Goal: Task Accomplishment & Management: Complete application form

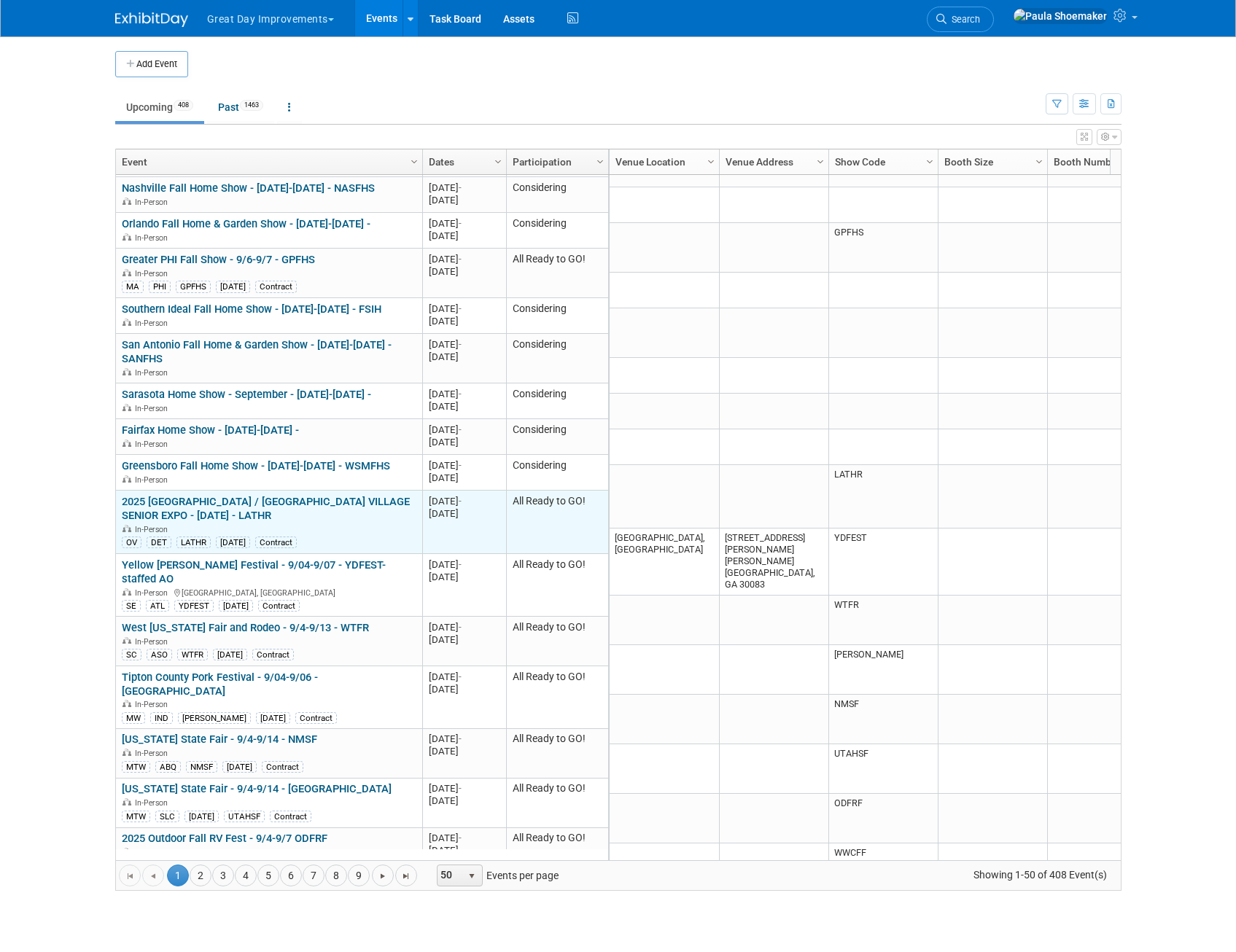
scroll to position [700, 0]
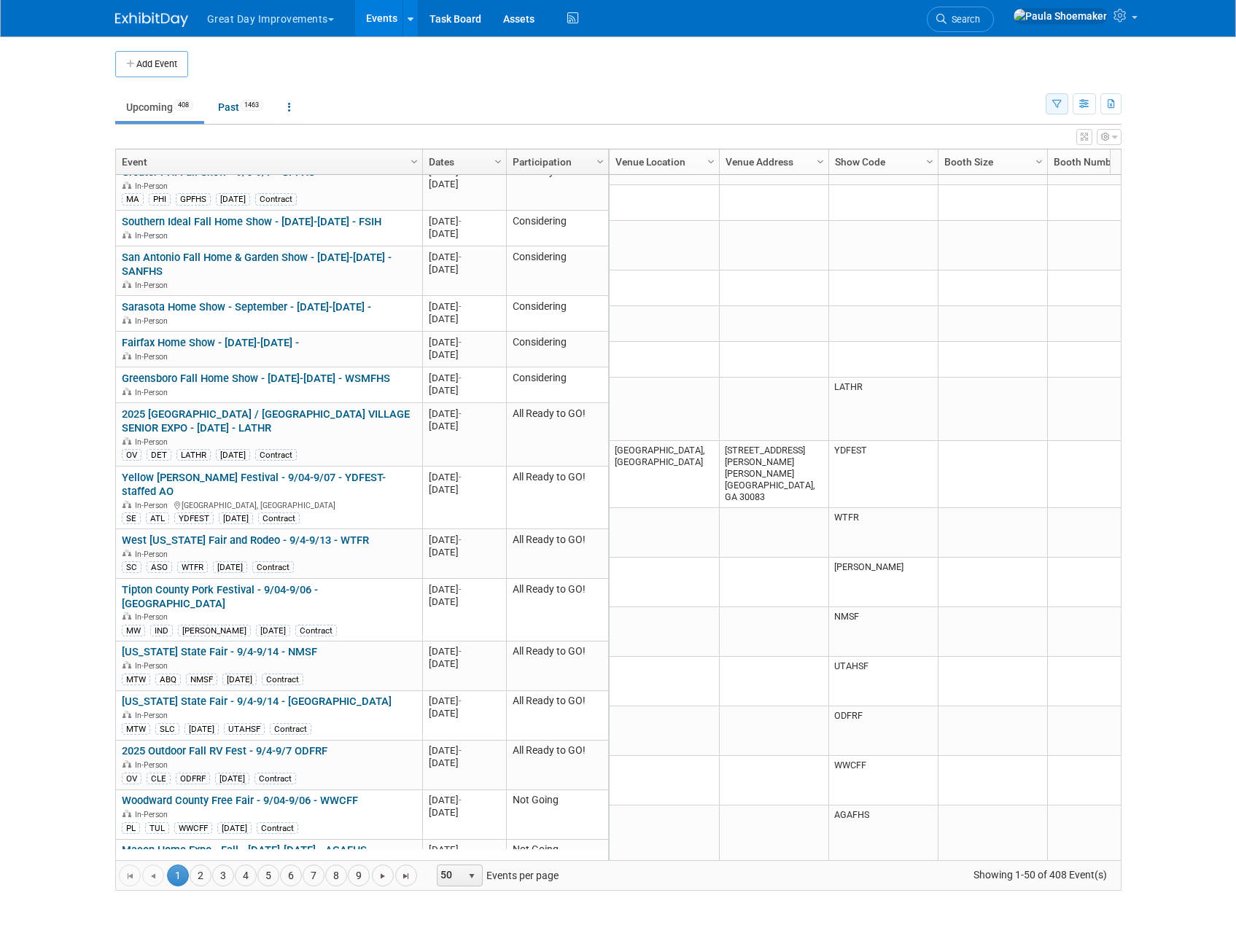
click at [1058, 105] on icon "button" at bounding box center [1056, 104] width 9 height 9
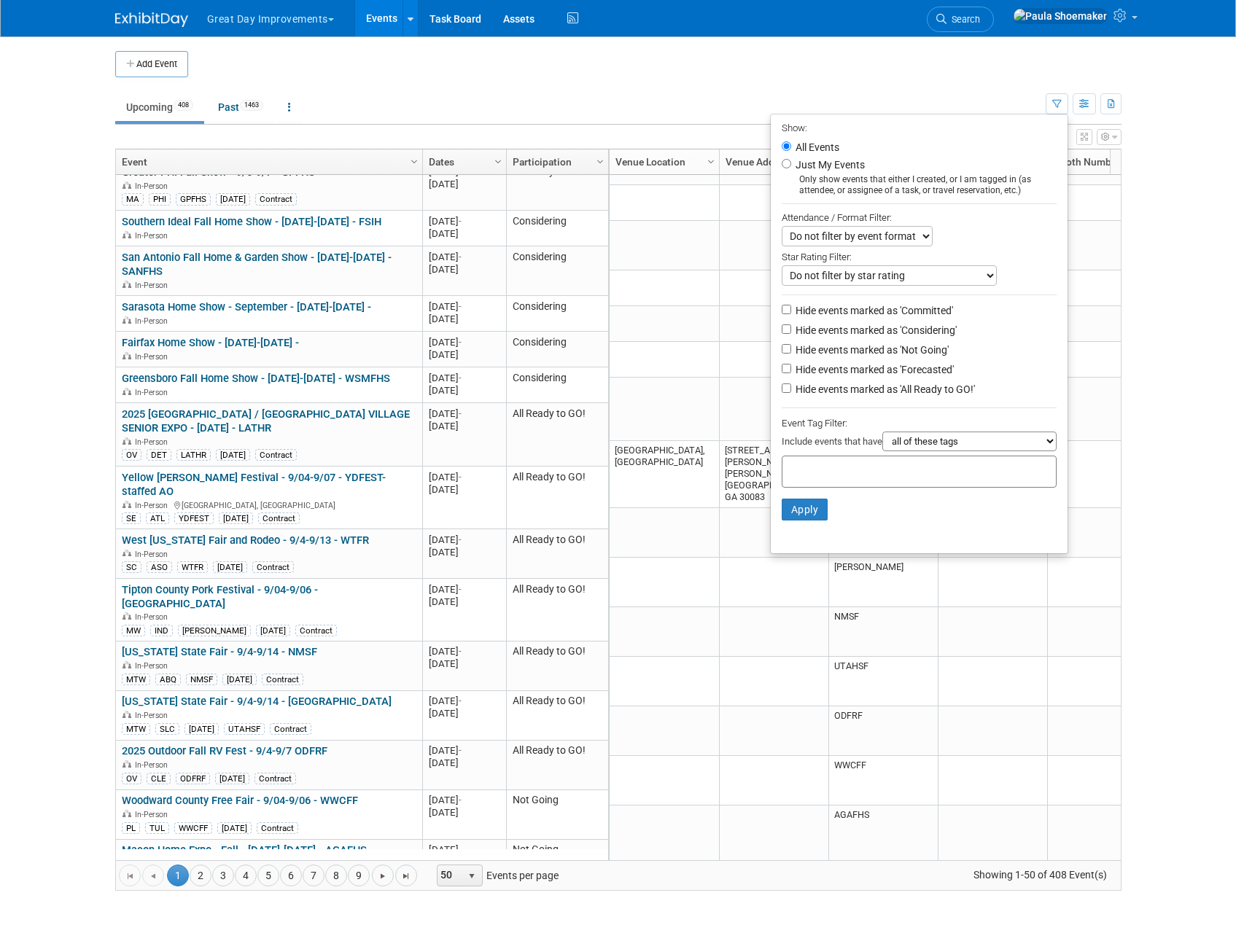
click at [858, 473] on input "text" at bounding box center [846, 469] width 117 height 15
type input "ne"
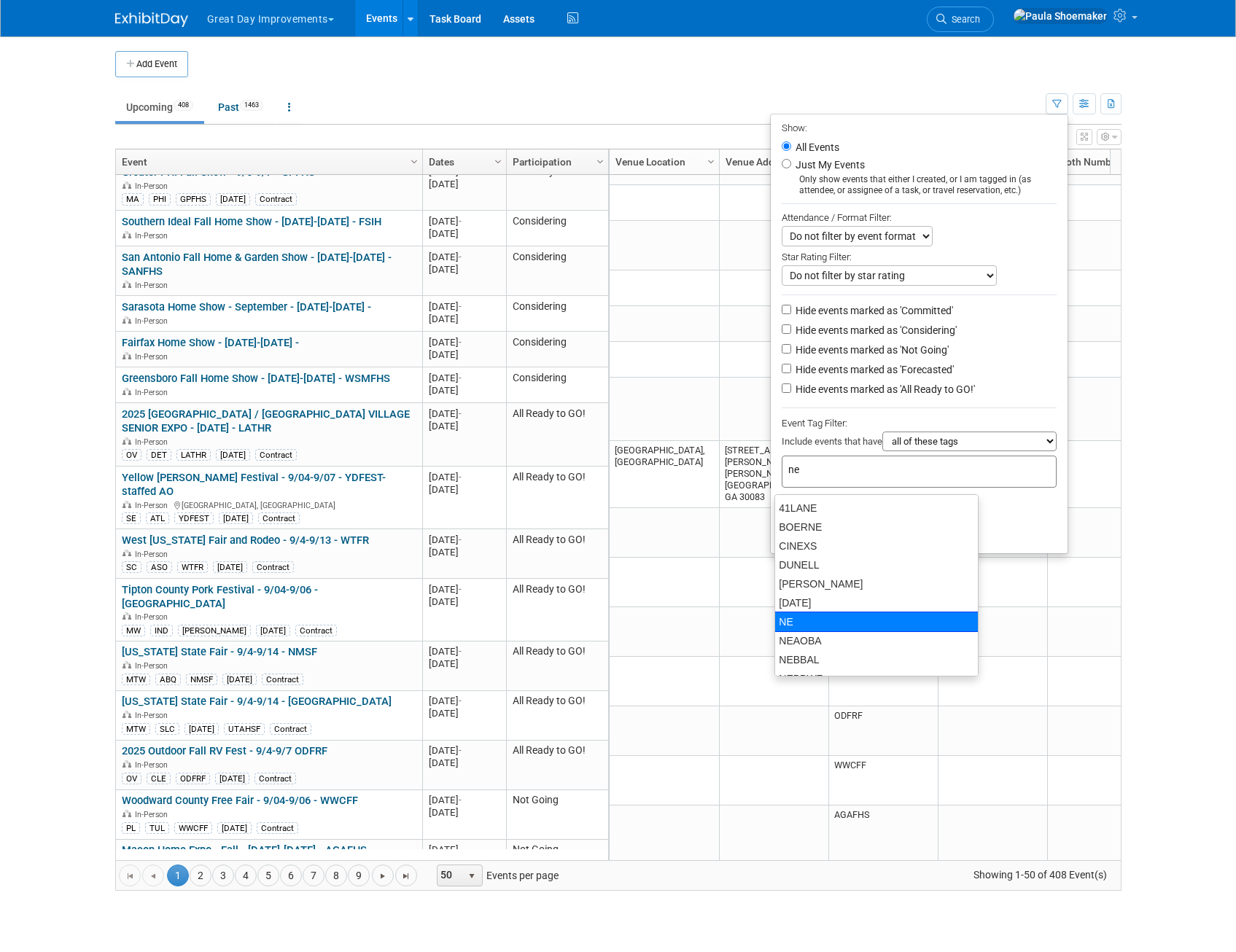
click at [810, 619] on div "NE" at bounding box center [876, 622] width 204 height 20
type input "NE"
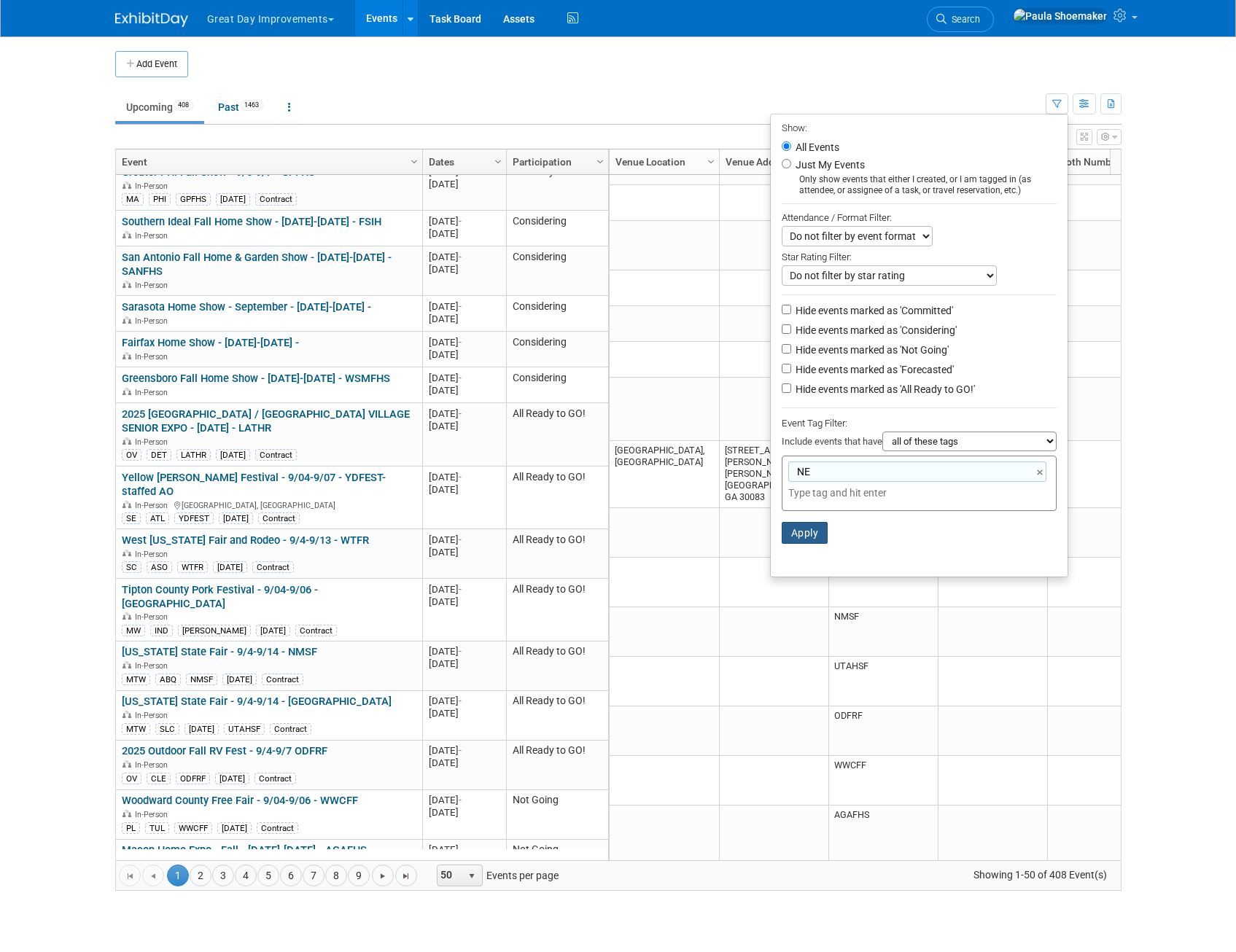
click at [790, 536] on button "Apply" at bounding box center [804, 533] width 46 height 22
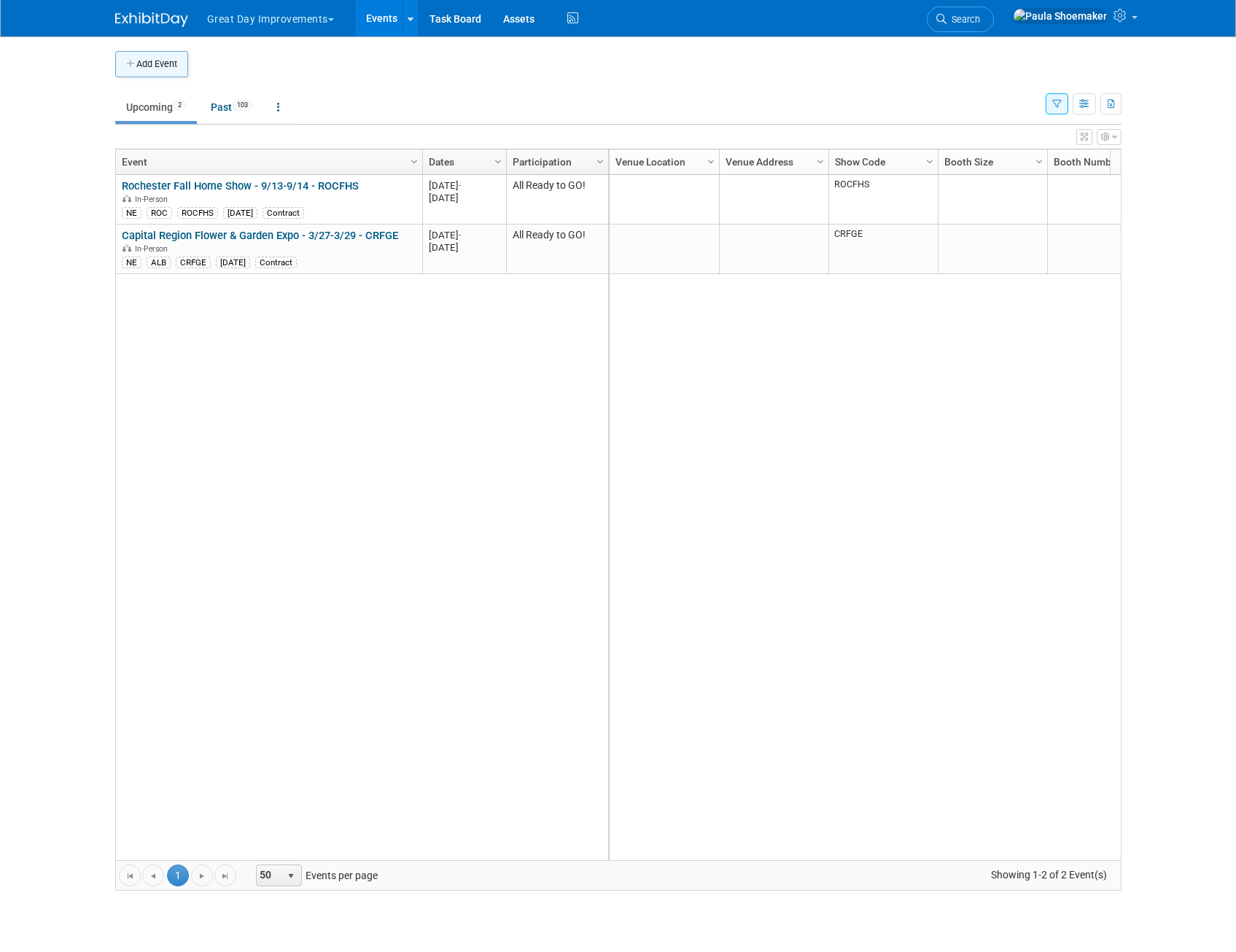
click at [162, 67] on button "Add Event" at bounding box center [152, 64] width 73 height 26
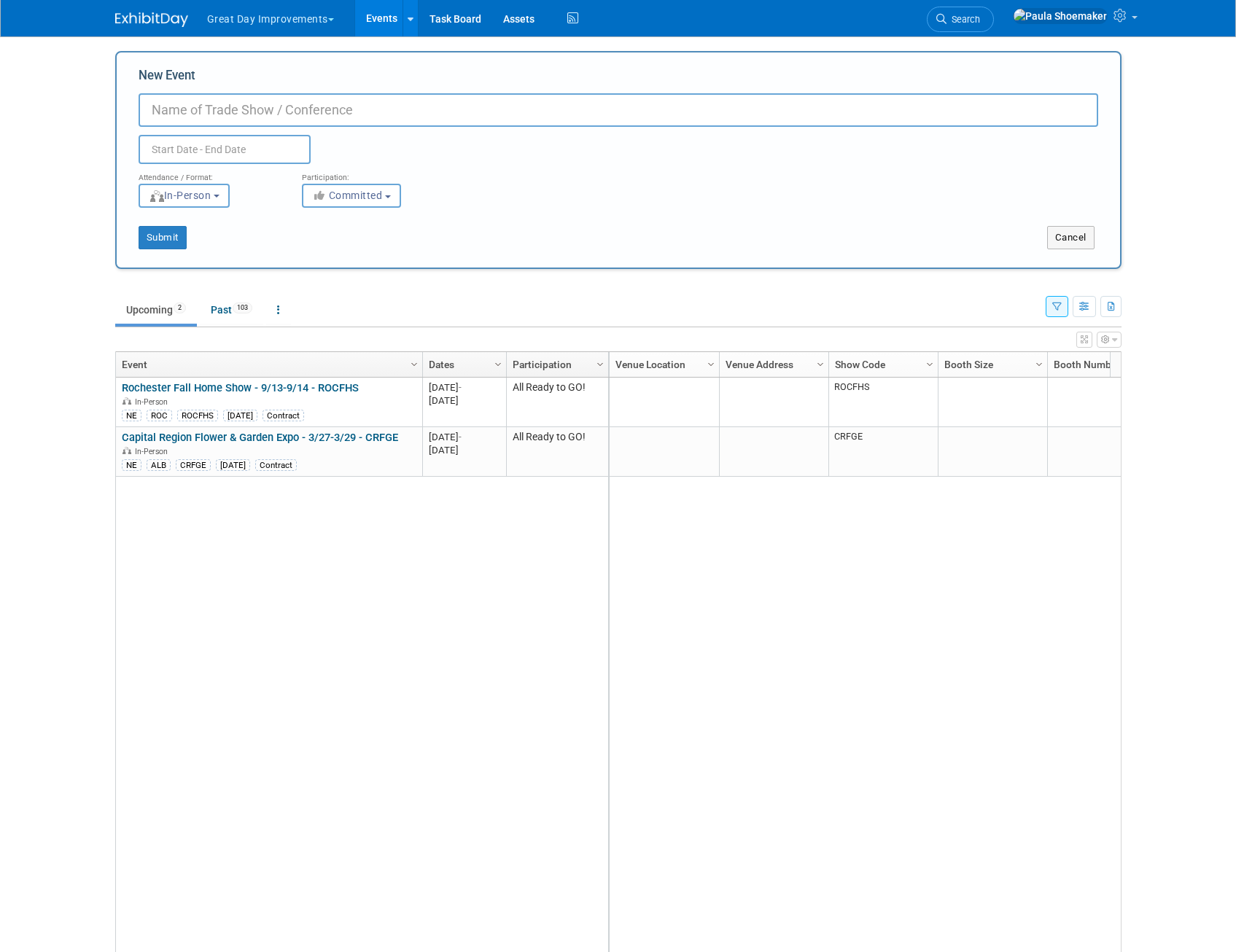
click at [340, 108] on input "New Event" at bounding box center [618, 110] width 959 height 34
type input "Hudson Valley Wine and Food Festival"
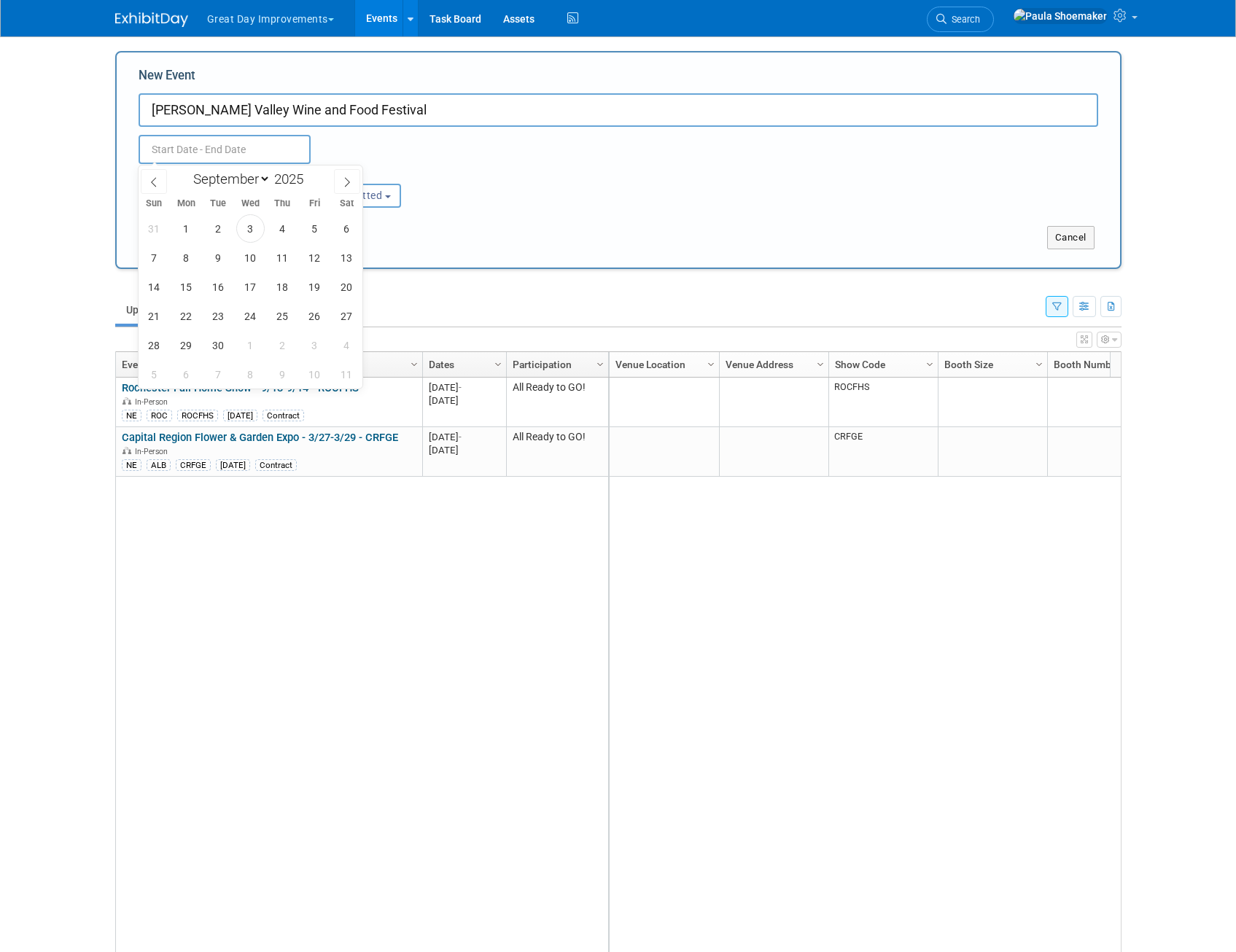
click at [269, 152] on input "text" at bounding box center [225, 150] width 172 height 29
click at [352, 230] on span "6" at bounding box center [346, 228] width 28 height 28
click at [151, 260] on span "7" at bounding box center [153, 257] width 28 height 28
type input "Sep 6, 2025 to Sep 7, 2025"
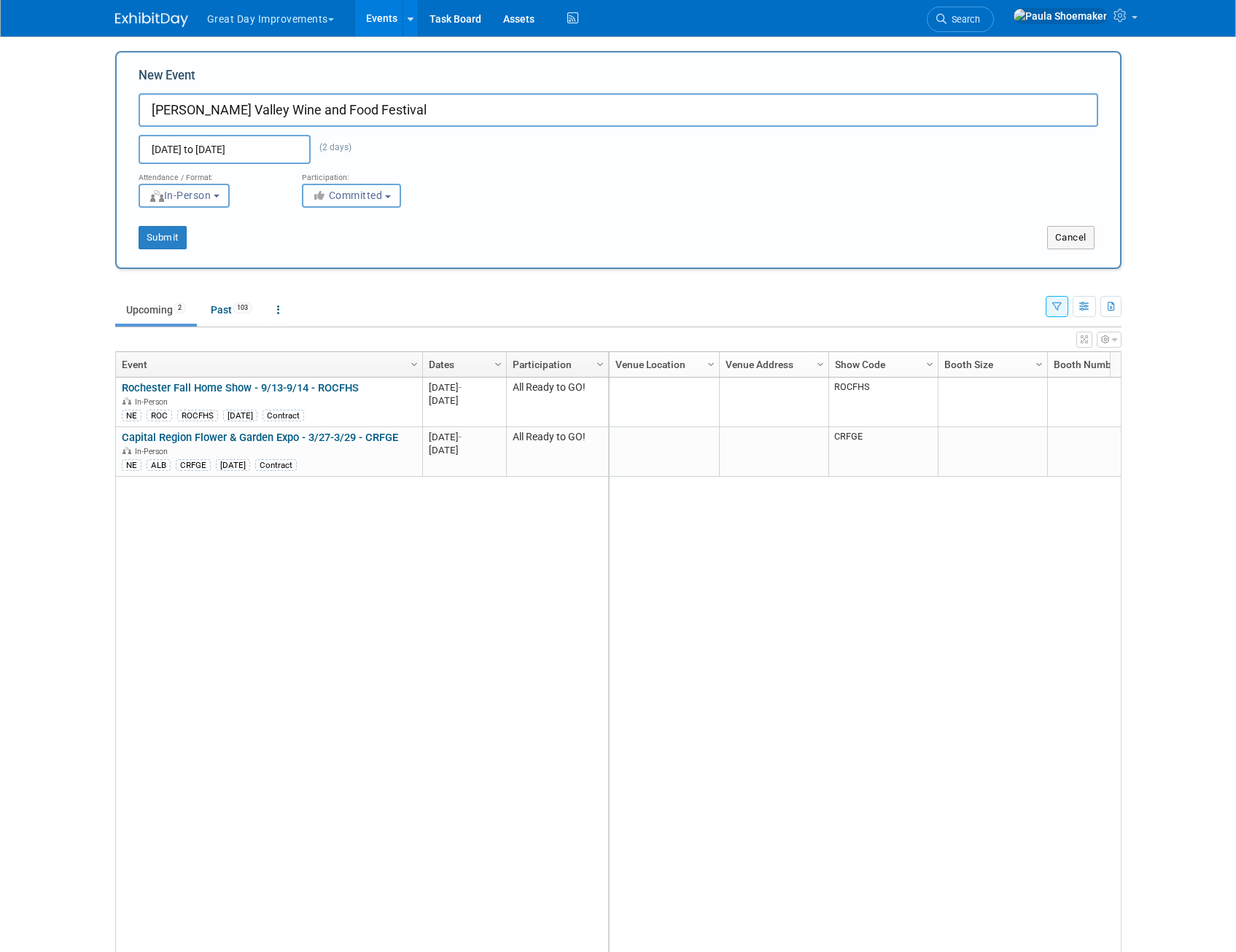
click at [397, 200] on button "Committed" at bounding box center [351, 195] width 99 height 25
click at [378, 305] on label "All Ready to GO!" at bounding box center [367, 300] width 115 height 19
click at [316, 305] on input "All Ready to GO!" at bounding box center [310, 300] width 9 height 9
select select "102"
click at [162, 239] on button "Submit" at bounding box center [162, 238] width 48 height 24
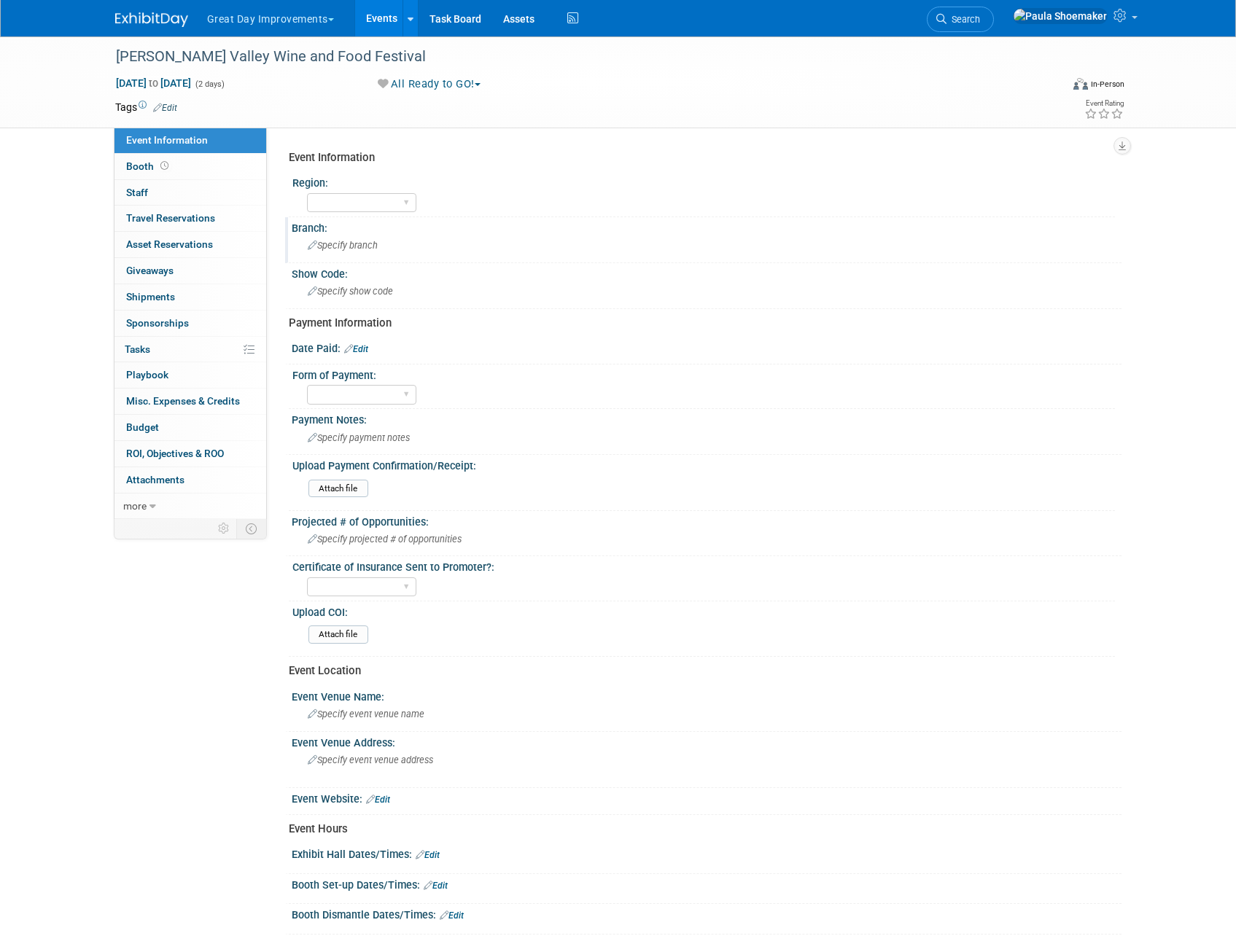
click at [354, 245] on span "Specify branch" at bounding box center [342, 245] width 70 height 11
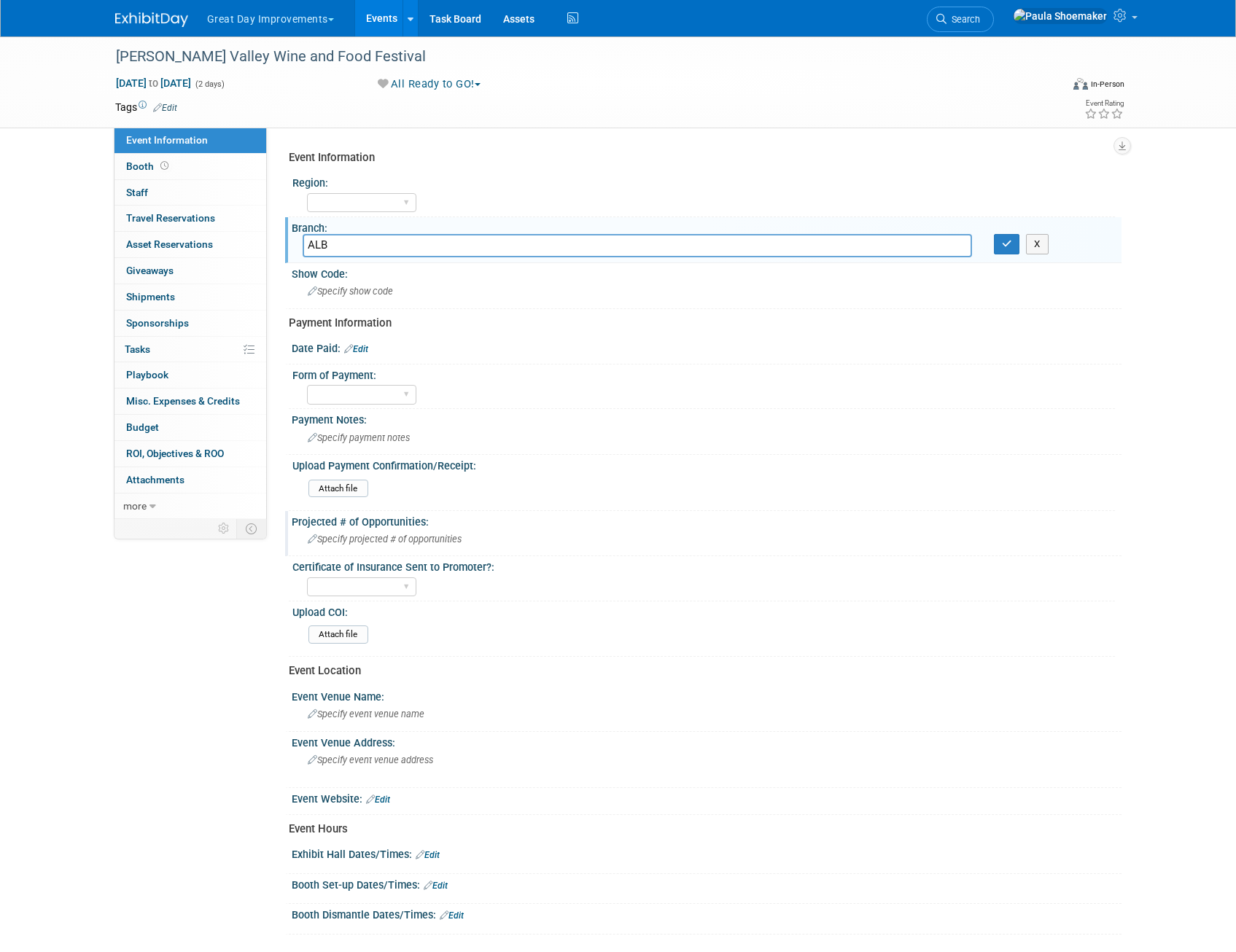
type input "ALB"
click at [636, 547] on div "Specify projected # of opportunities" at bounding box center [706, 539] width 808 height 23
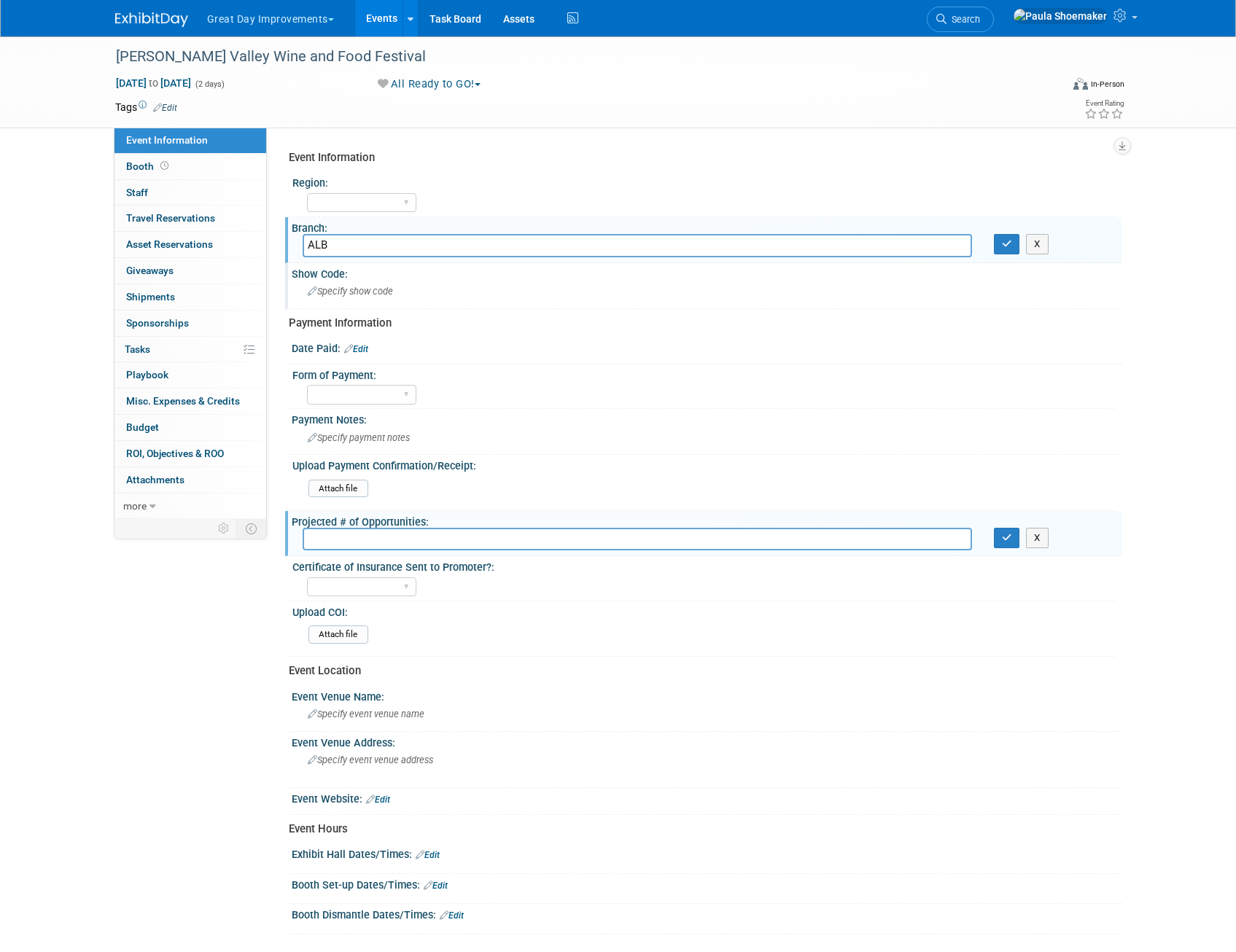
click at [331, 294] on span "Specify show code" at bounding box center [350, 291] width 85 height 11
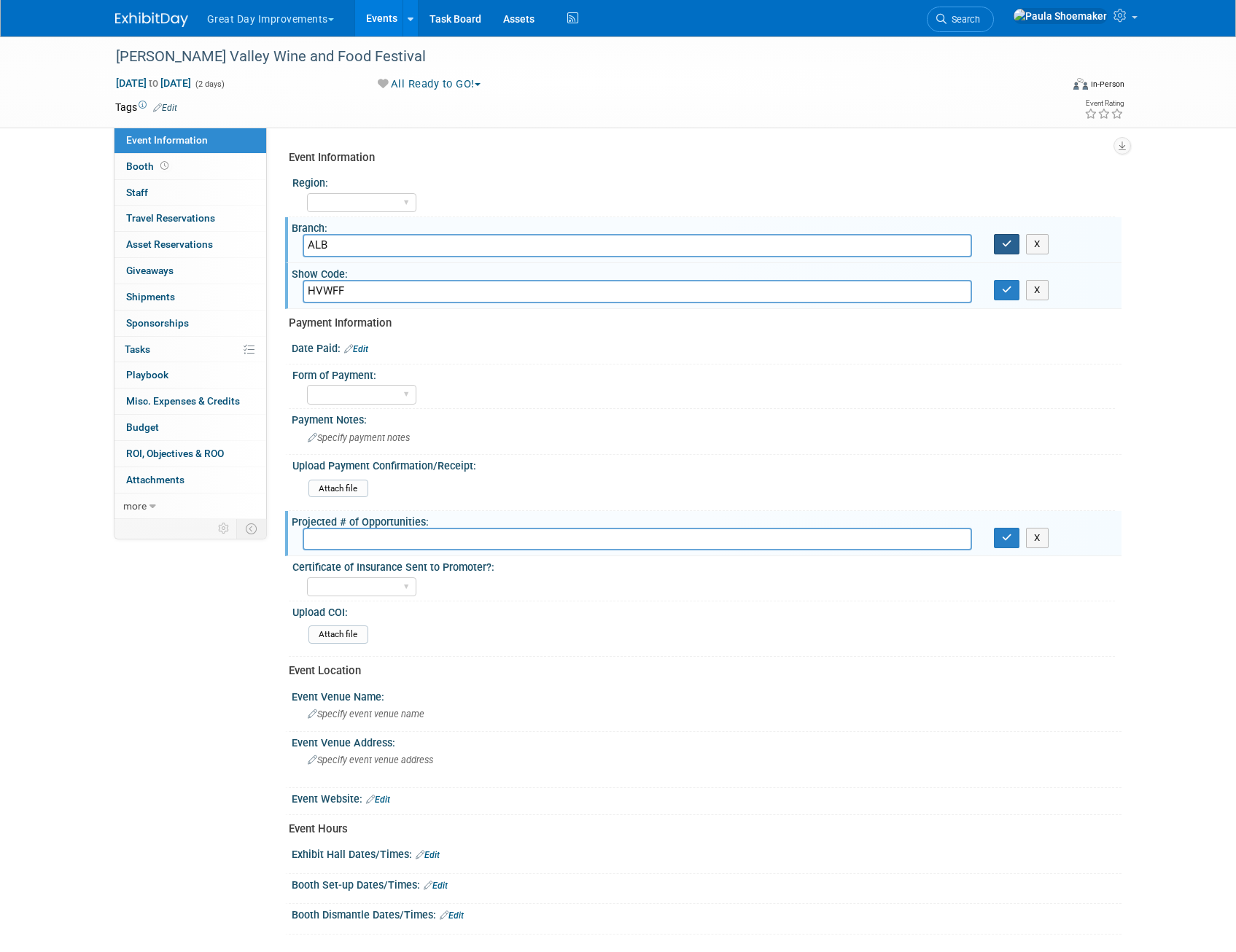
type input "HVWFF"
click at [1000, 247] on button "button" at bounding box center [1006, 244] width 26 height 20
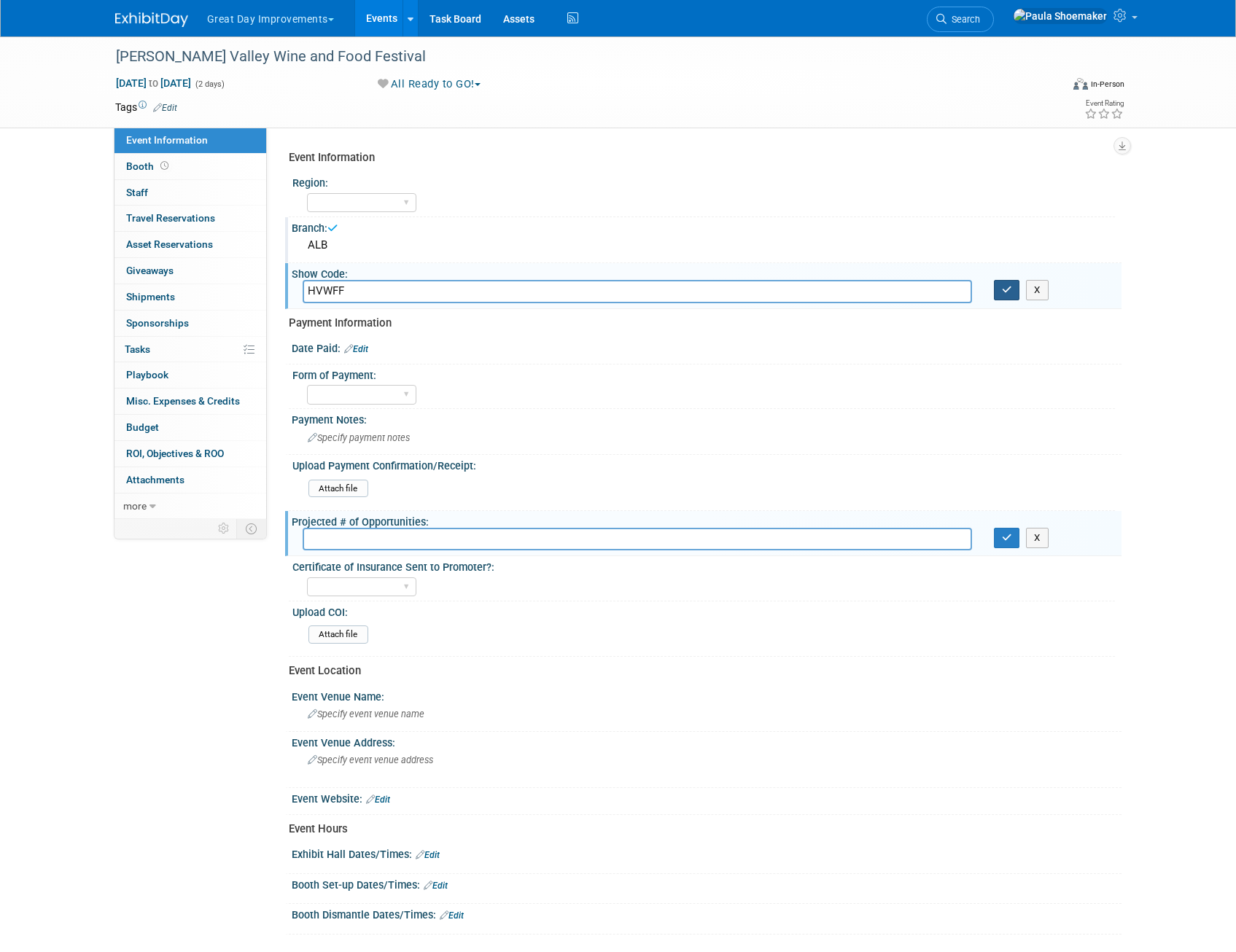
click at [1004, 293] on icon "button" at bounding box center [1006, 290] width 10 height 9
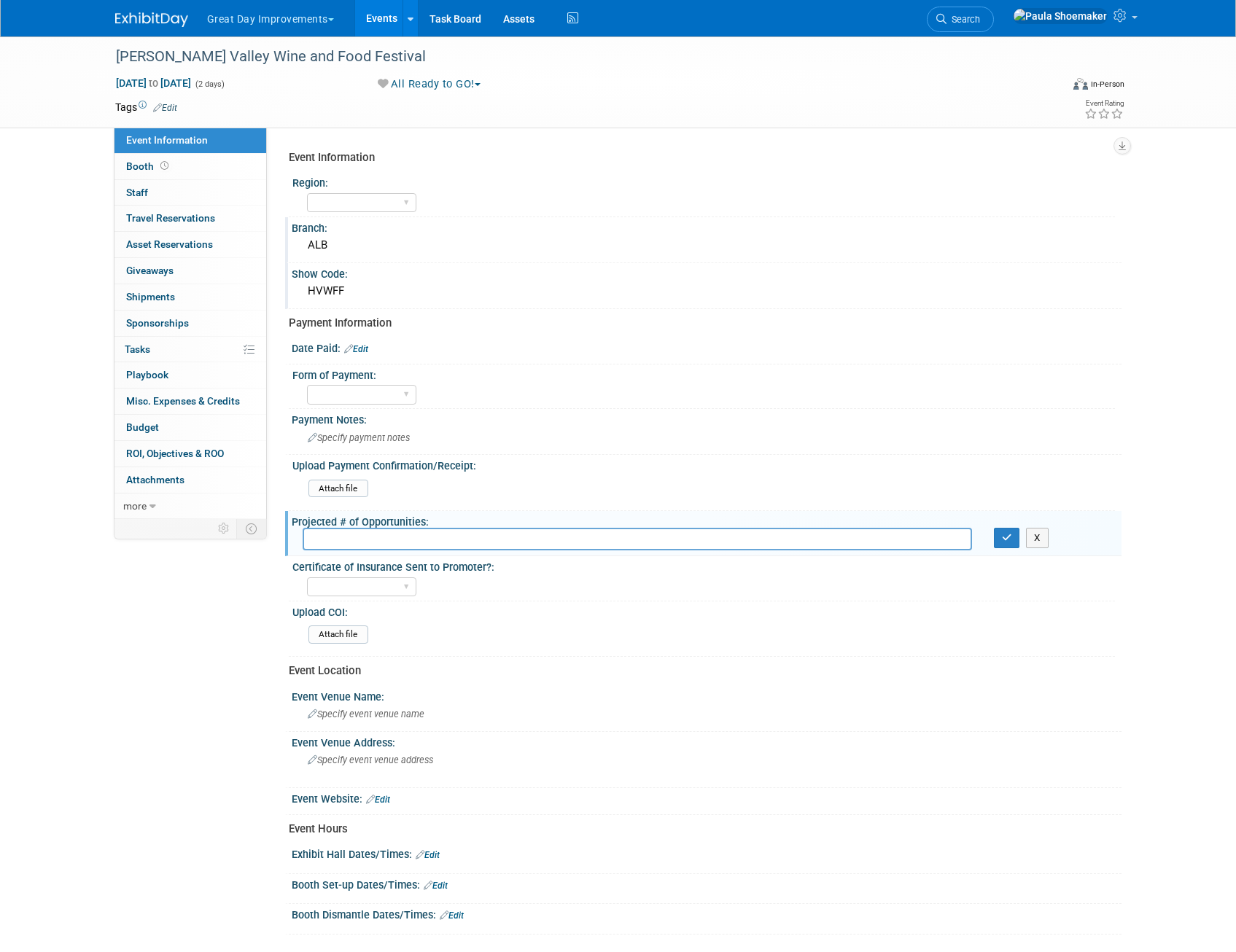
click at [392, 536] on input "text" at bounding box center [637, 539] width 670 height 23
type input "3"
click at [413, 588] on select "Yes No Not Required" at bounding box center [361, 587] width 110 height 20
select select "Yes"
click at [307, 577] on select "Yes No Not Required" at bounding box center [361, 587] width 110 height 20
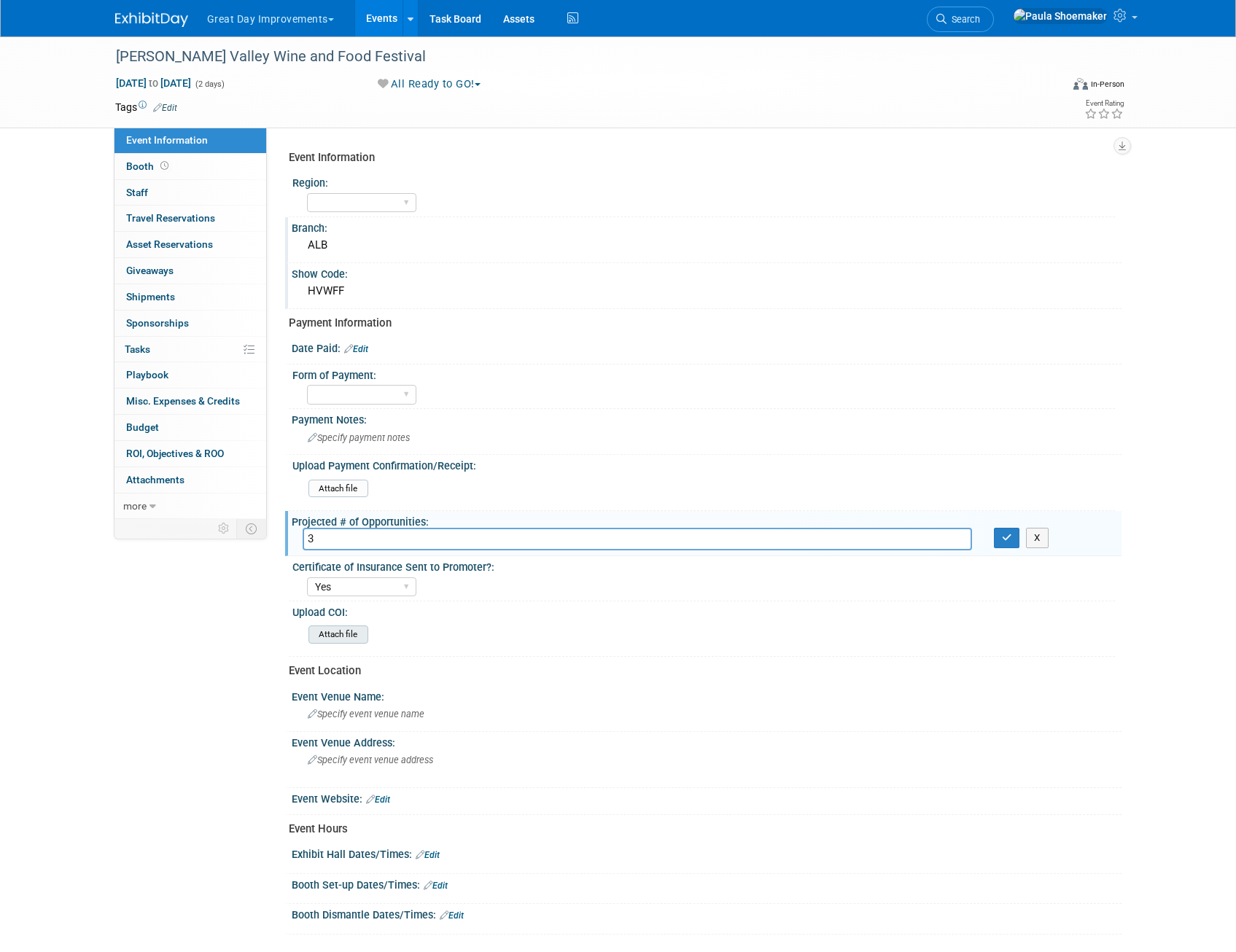
click at [342, 638] on input "file" at bounding box center [268, 634] width 199 height 16
click at [1005, 539] on icon "button" at bounding box center [1006, 537] width 10 height 9
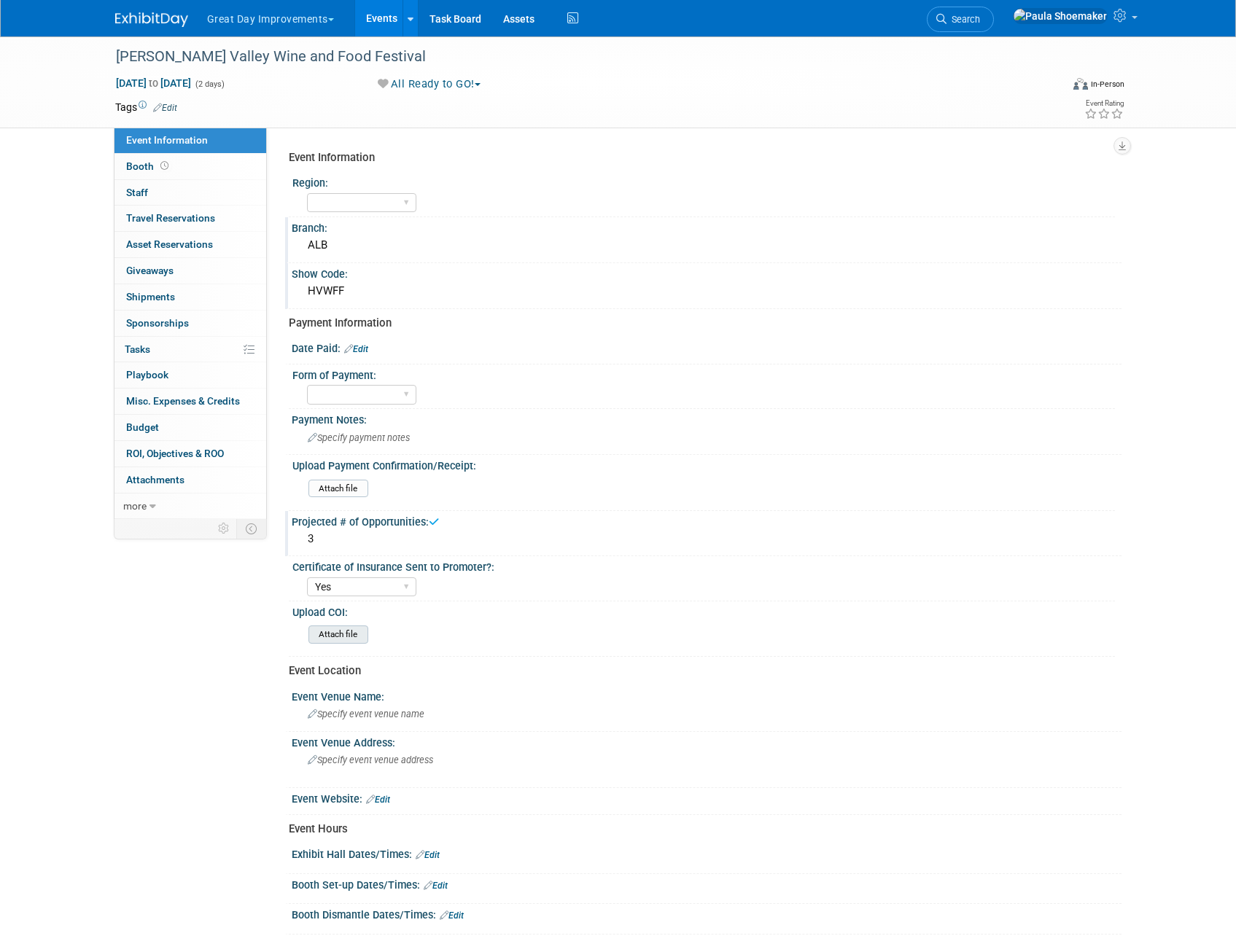
click at [332, 634] on input "file" at bounding box center [268, 634] width 199 height 16
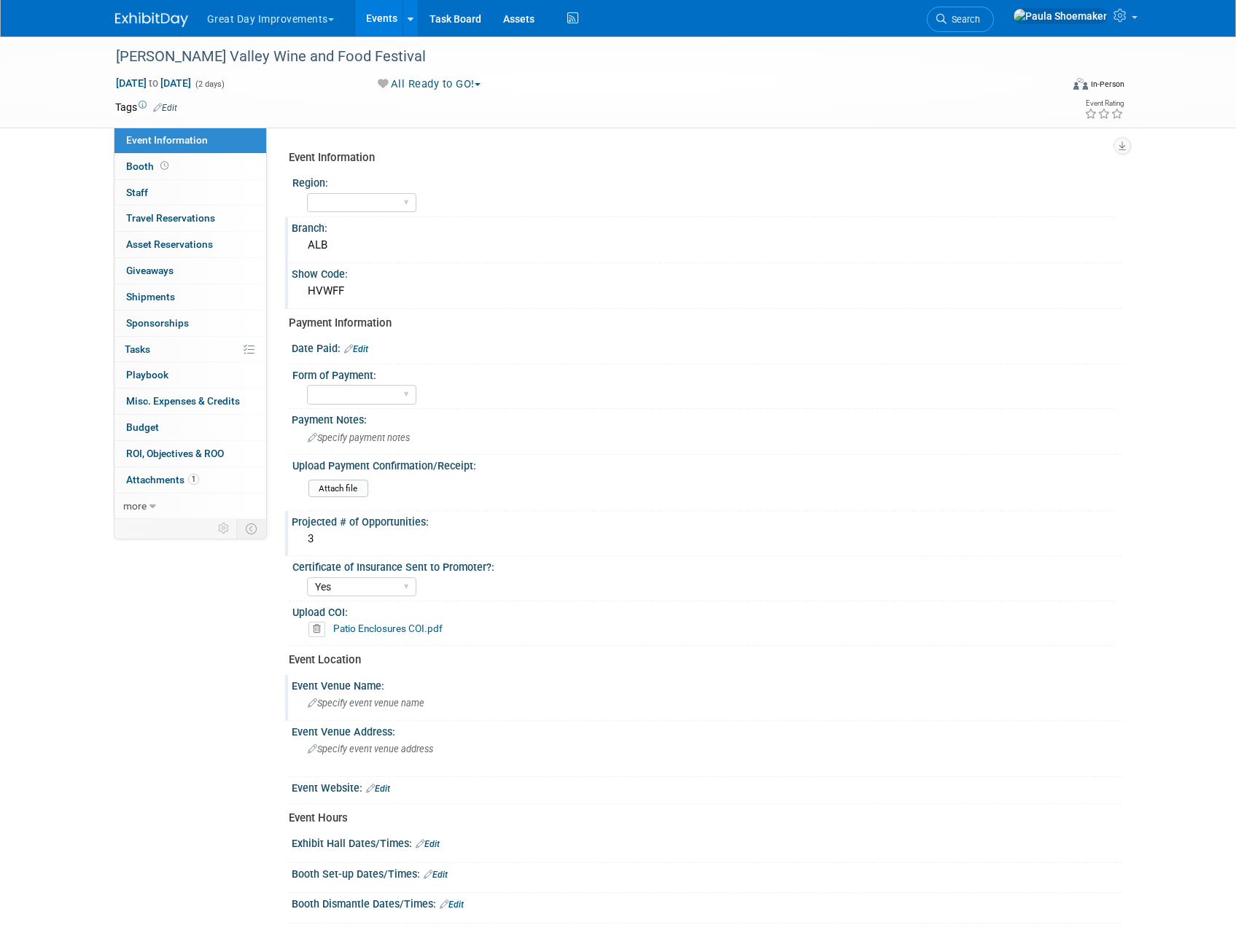
click at [430, 703] on div "Specify event venue name" at bounding box center [706, 702] width 808 height 23
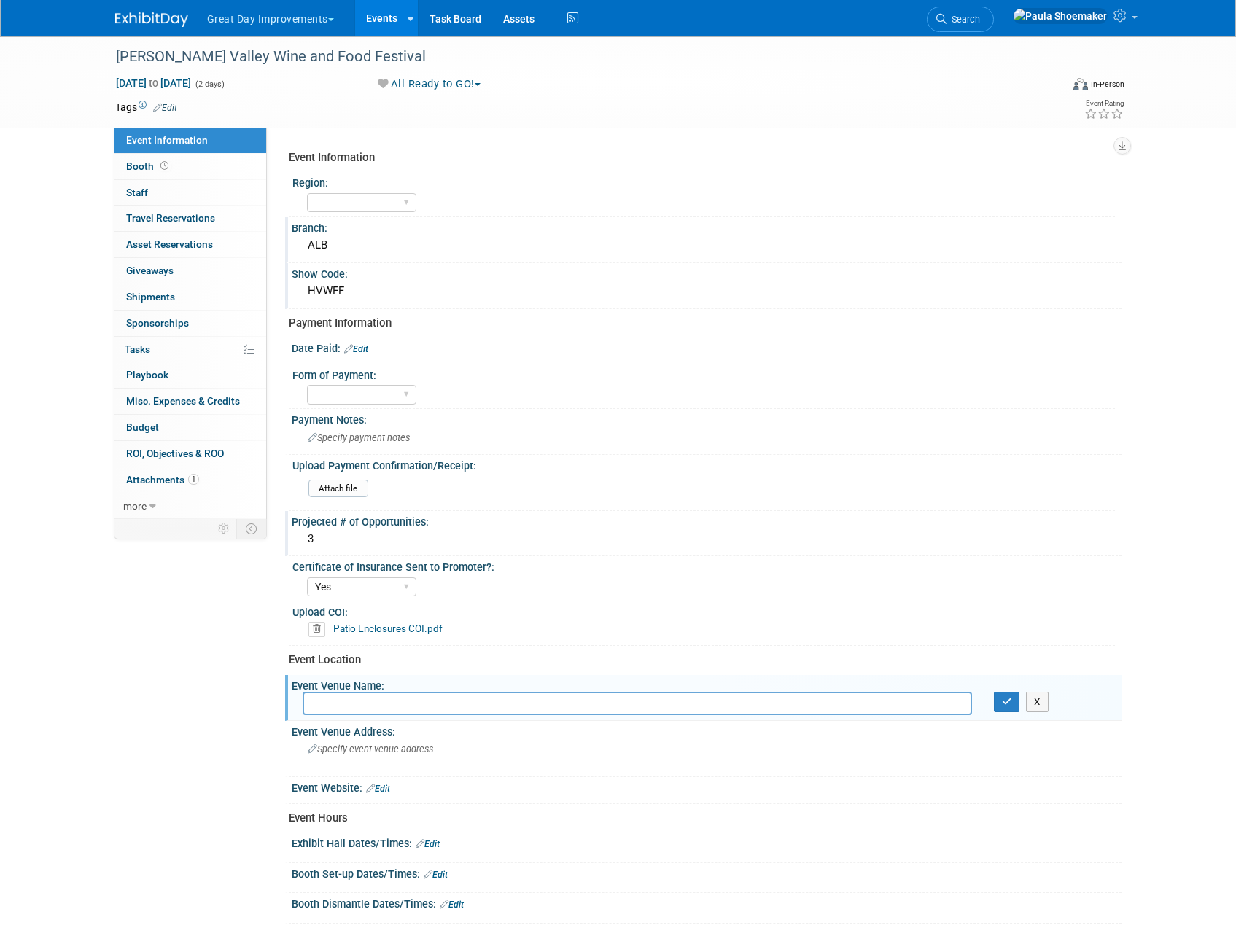
click at [450, 703] on input "text" at bounding box center [637, 702] width 670 height 23
type input "Dutchess County Fairgrounds"
click at [413, 754] on span "Specify event venue address" at bounding box center [370, 749] width 125 height 11
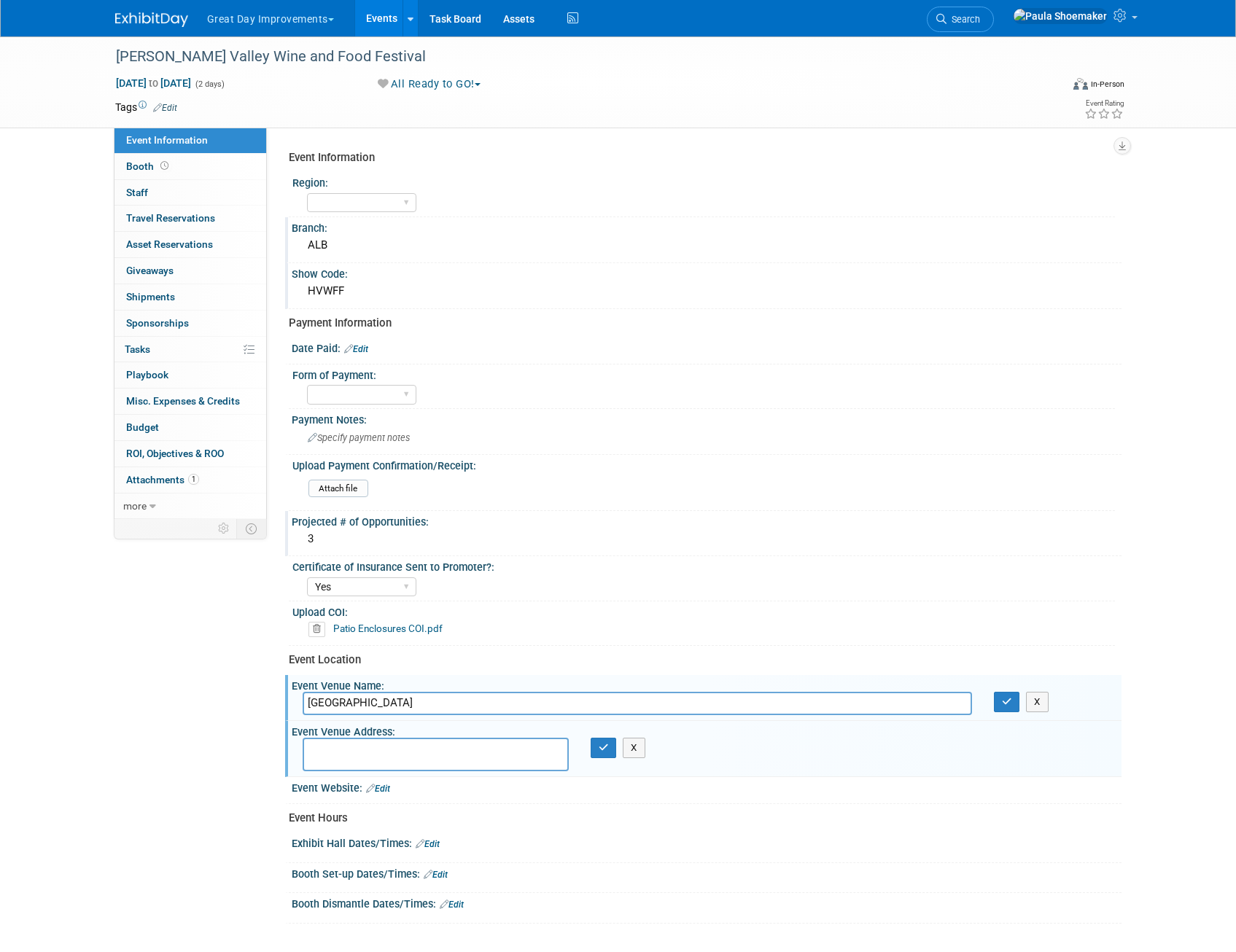
click at [315, 751] on textarea at bounding box center [435, 754] width 266 height 34
paste textarea "6596 Route 9, Rhinebeck, NY 12572."
type textarea "6596 Route 9, Rhinebeck, NY 12572."
click at [593, 751] on button "button" at bounding box center [603, 748] width 26 height 20
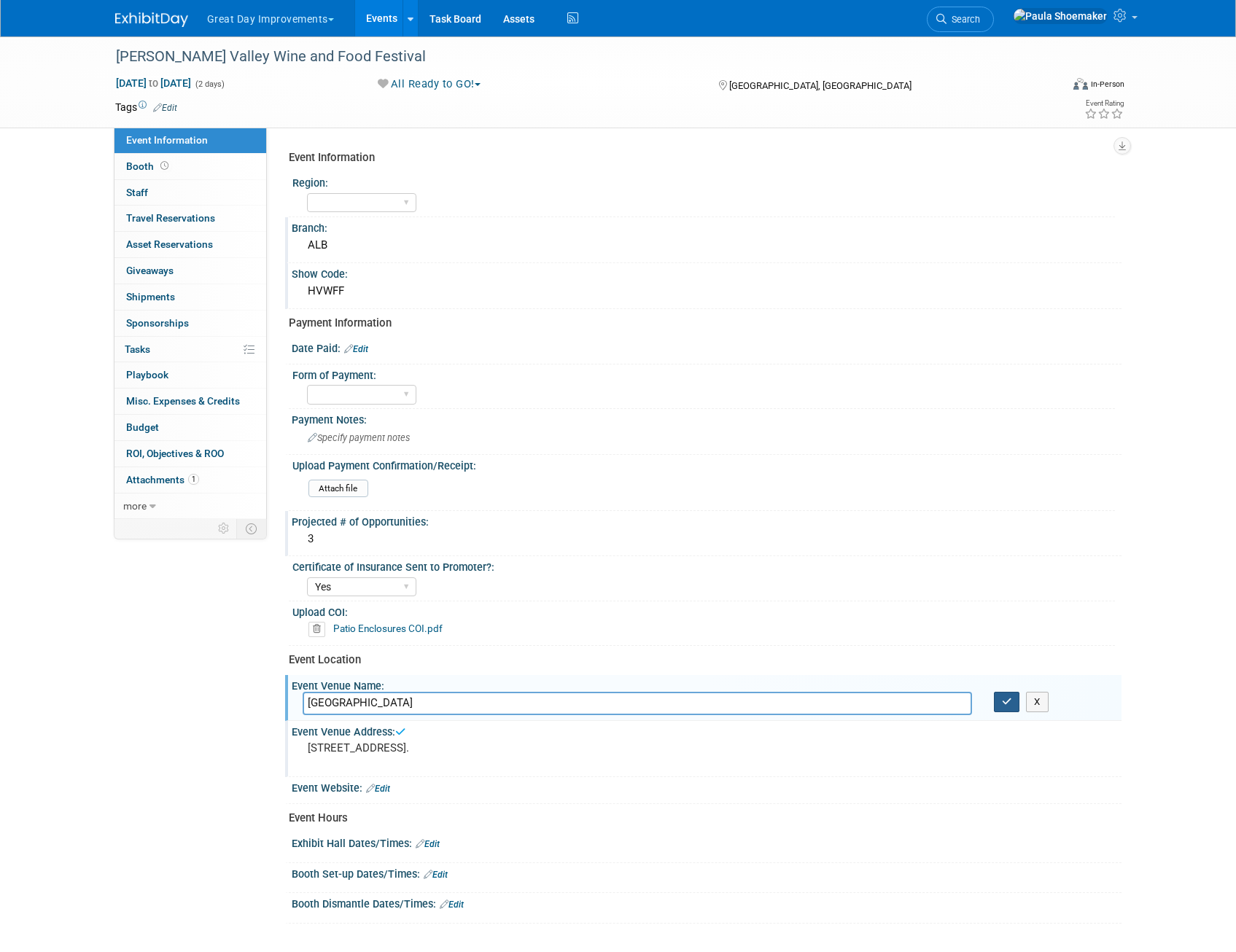
click at [1005, 702] on icon "button" at bounding box center [1006, 702] width 10 height 9
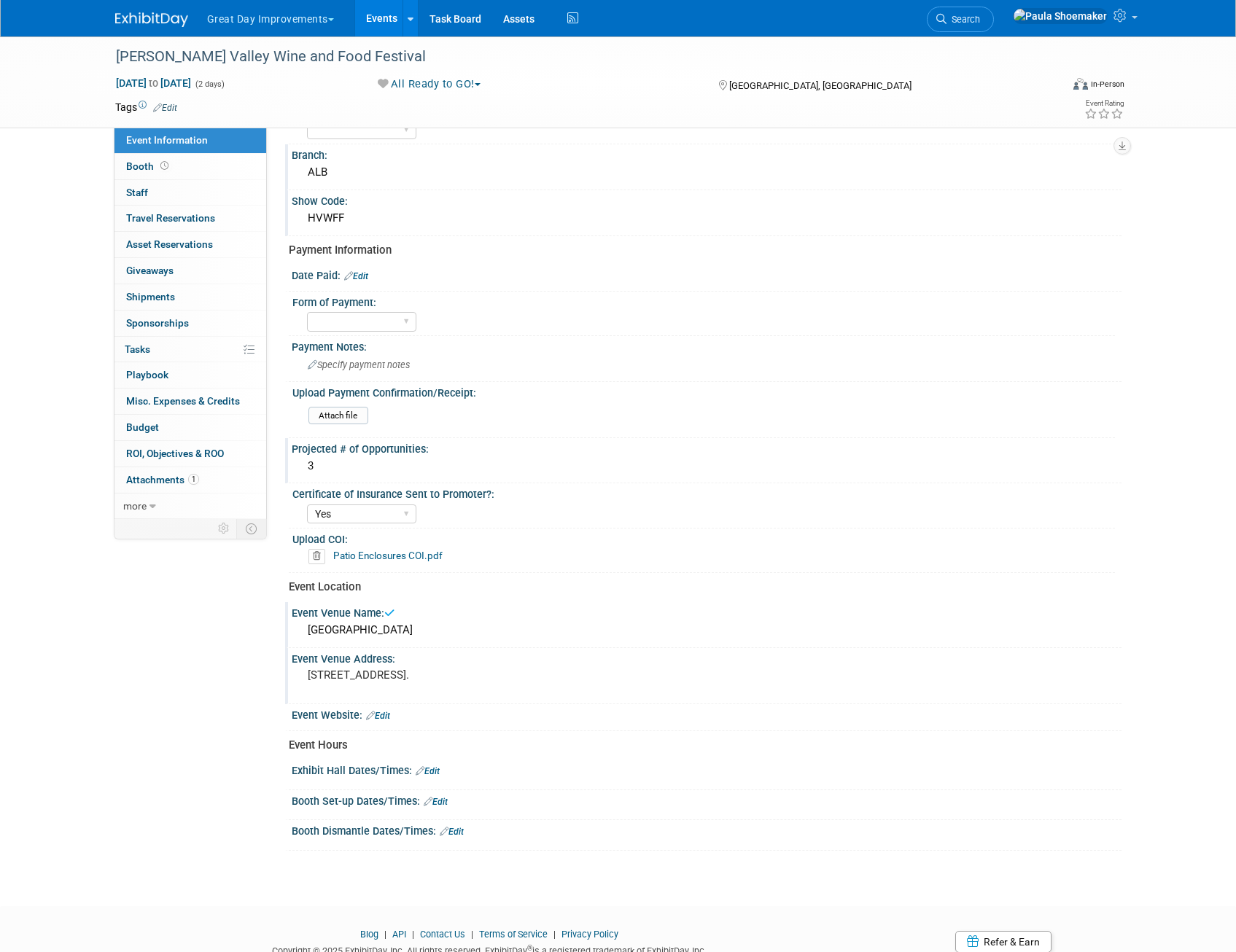
scroll to position [128, 0]
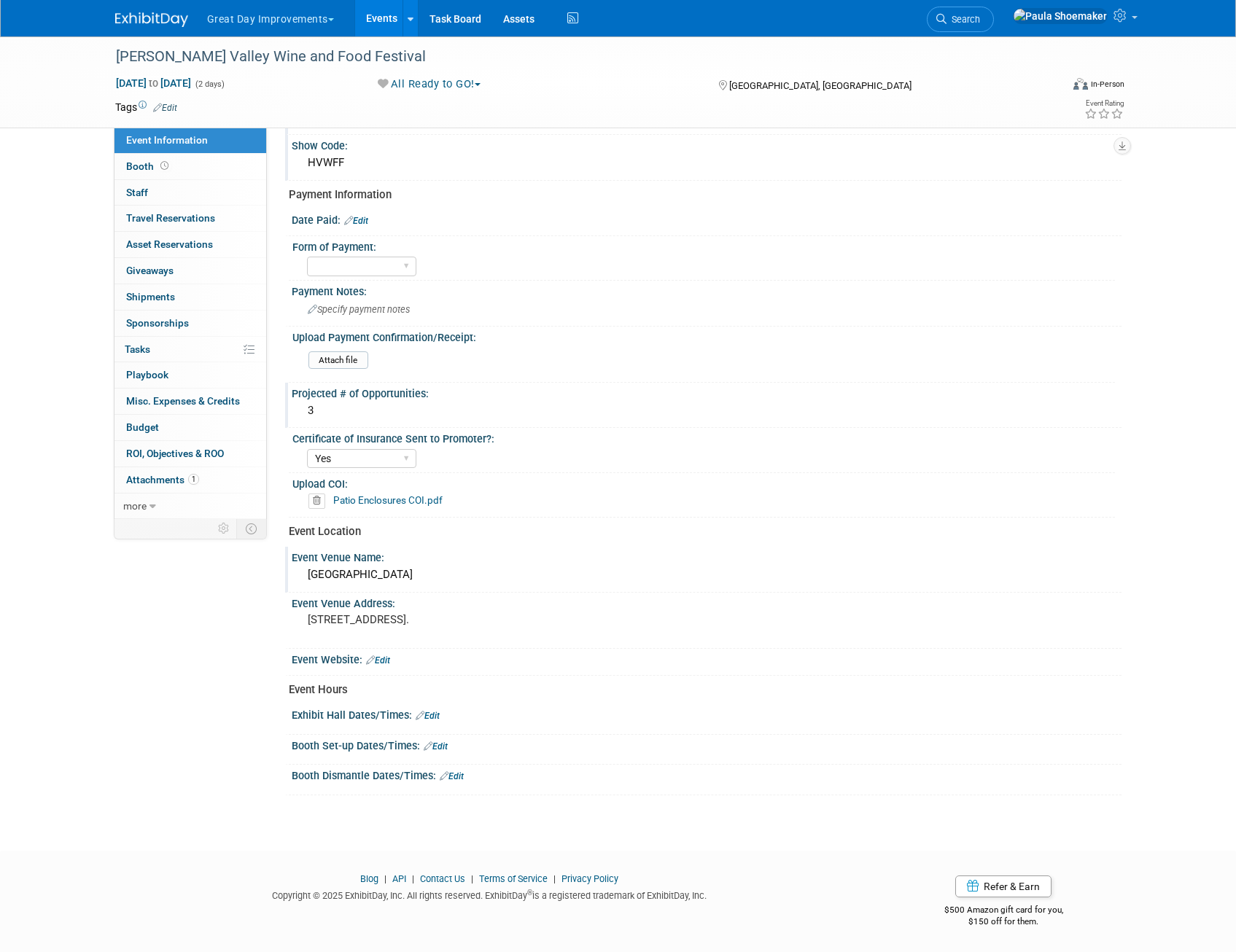
click at [387, 659] on link "Edit" at bounding box center [378, 660] width 25 height 10
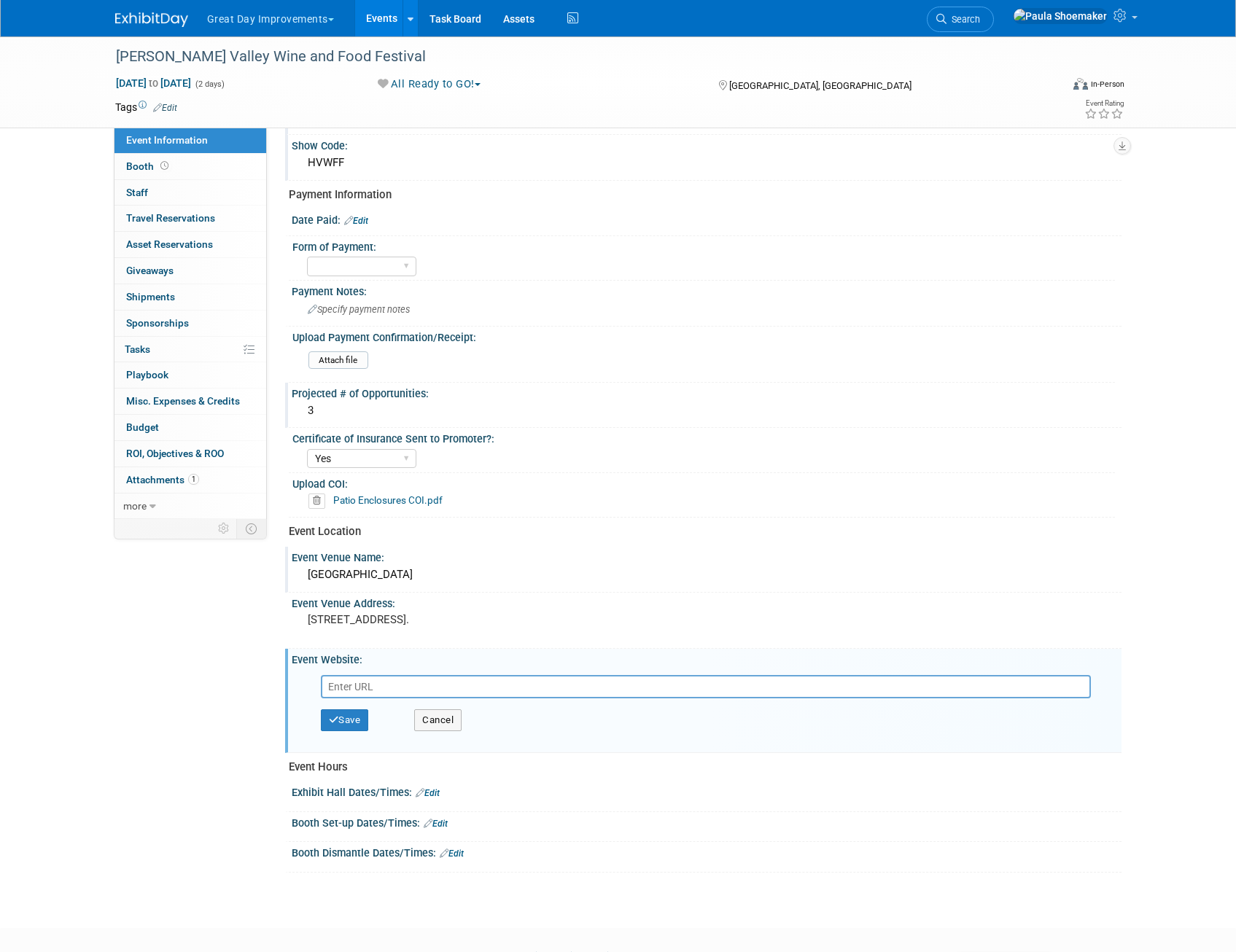
click at [370, 690] on input "text" at bounding box center [705, 687] width 770 height 24
type input "https://eventhub.net/events/Hudson-Valley-Wine---Food-Festival-2025_6212"
click at [364, 721] on button "Save" at bounding box center [344, 721] width 48 height 22
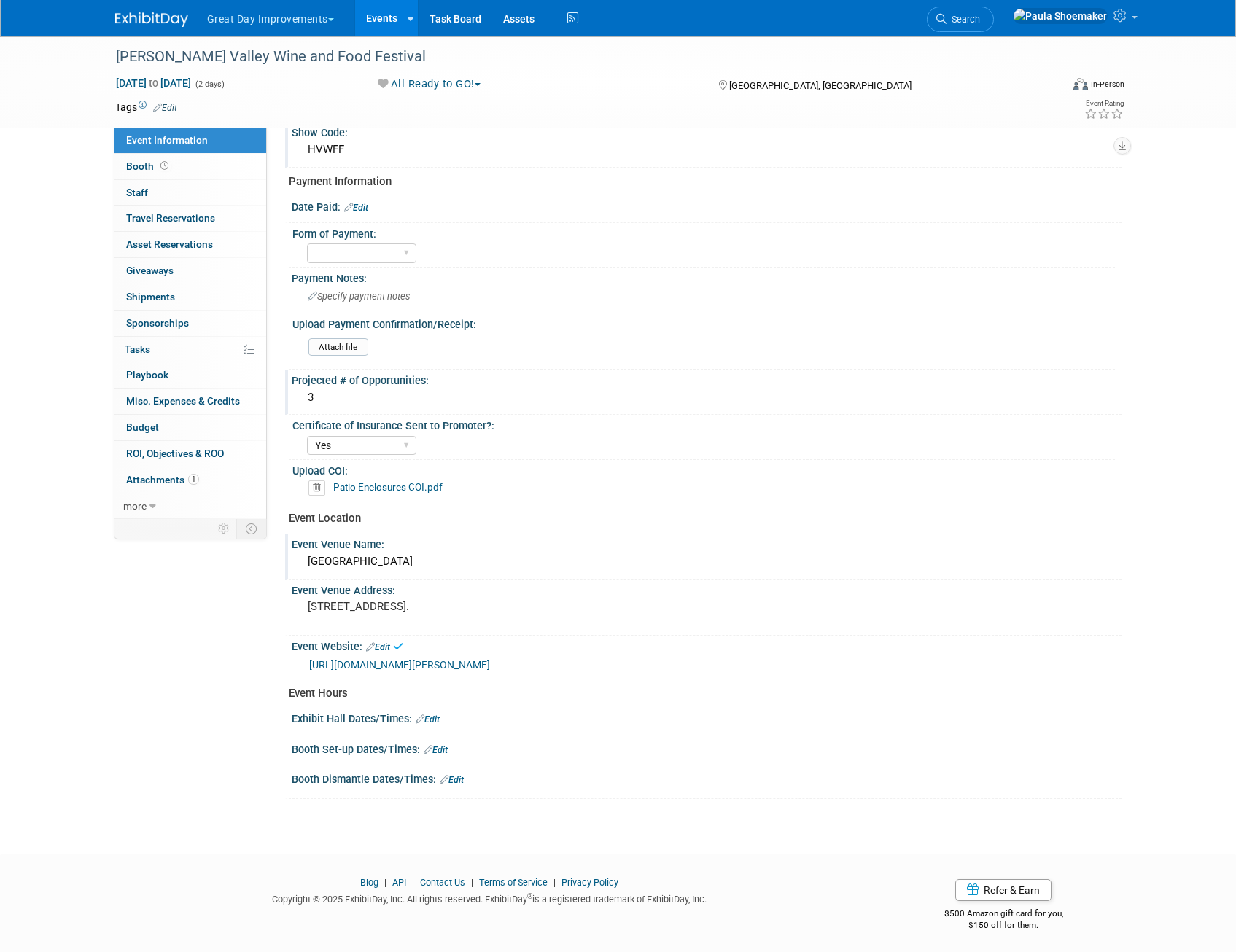
scroll to position [145, 0]
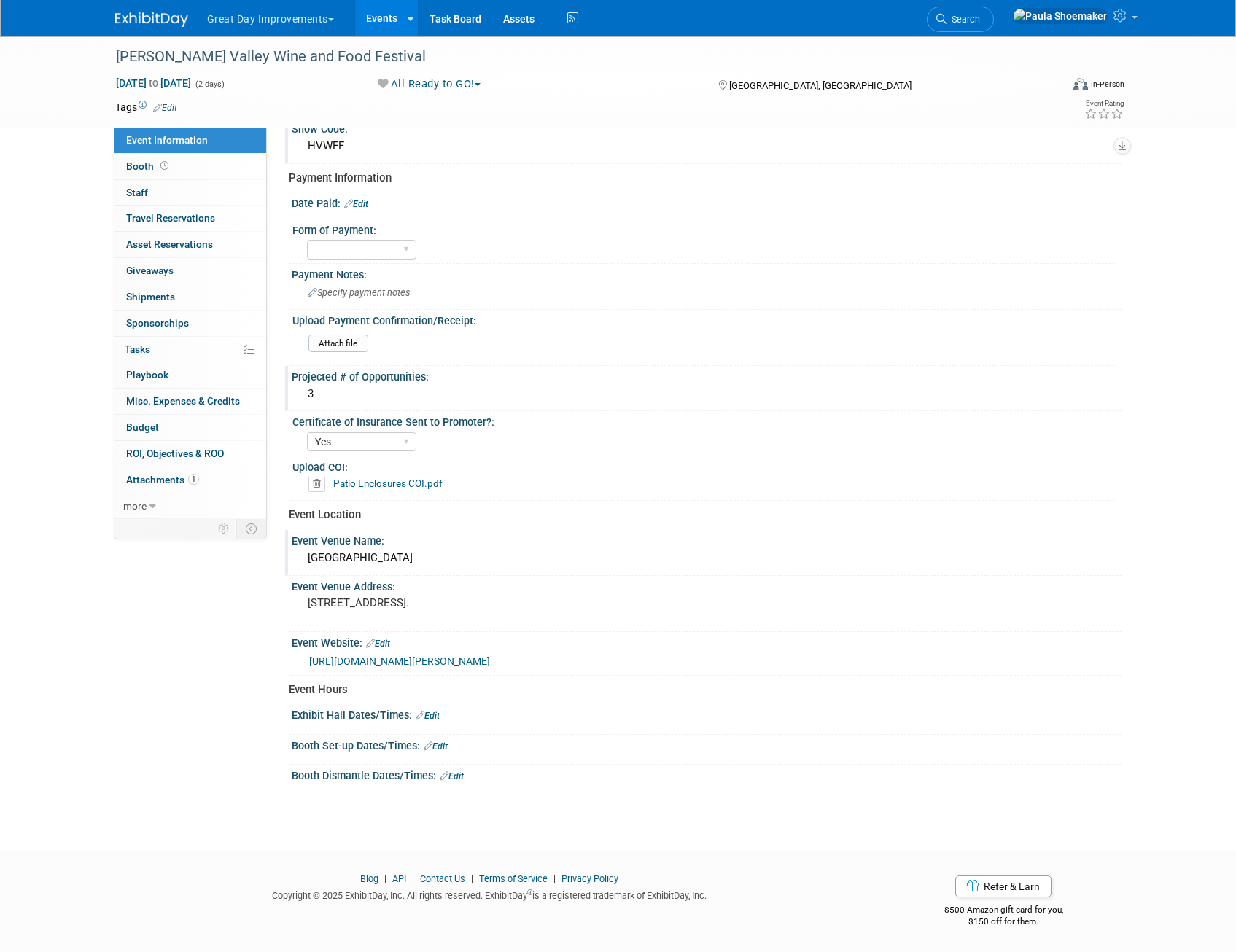
click at [437, 715] on link "Edit" at bounding box center [427, 715] width 25 height 10
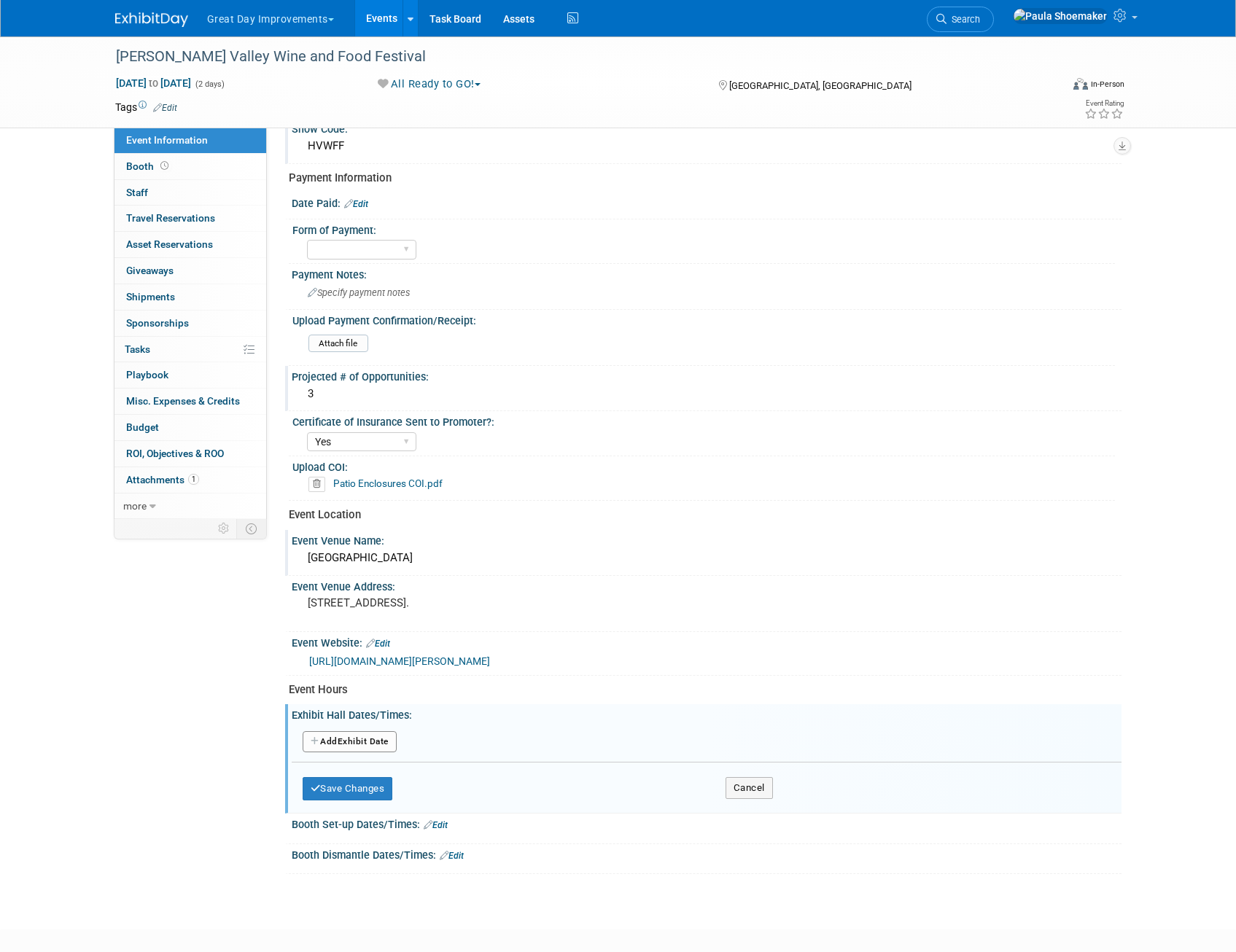
click at [329, 747] on button "Add Another Exhibit Date" at bounding box center [349, 742] width 94 height 22
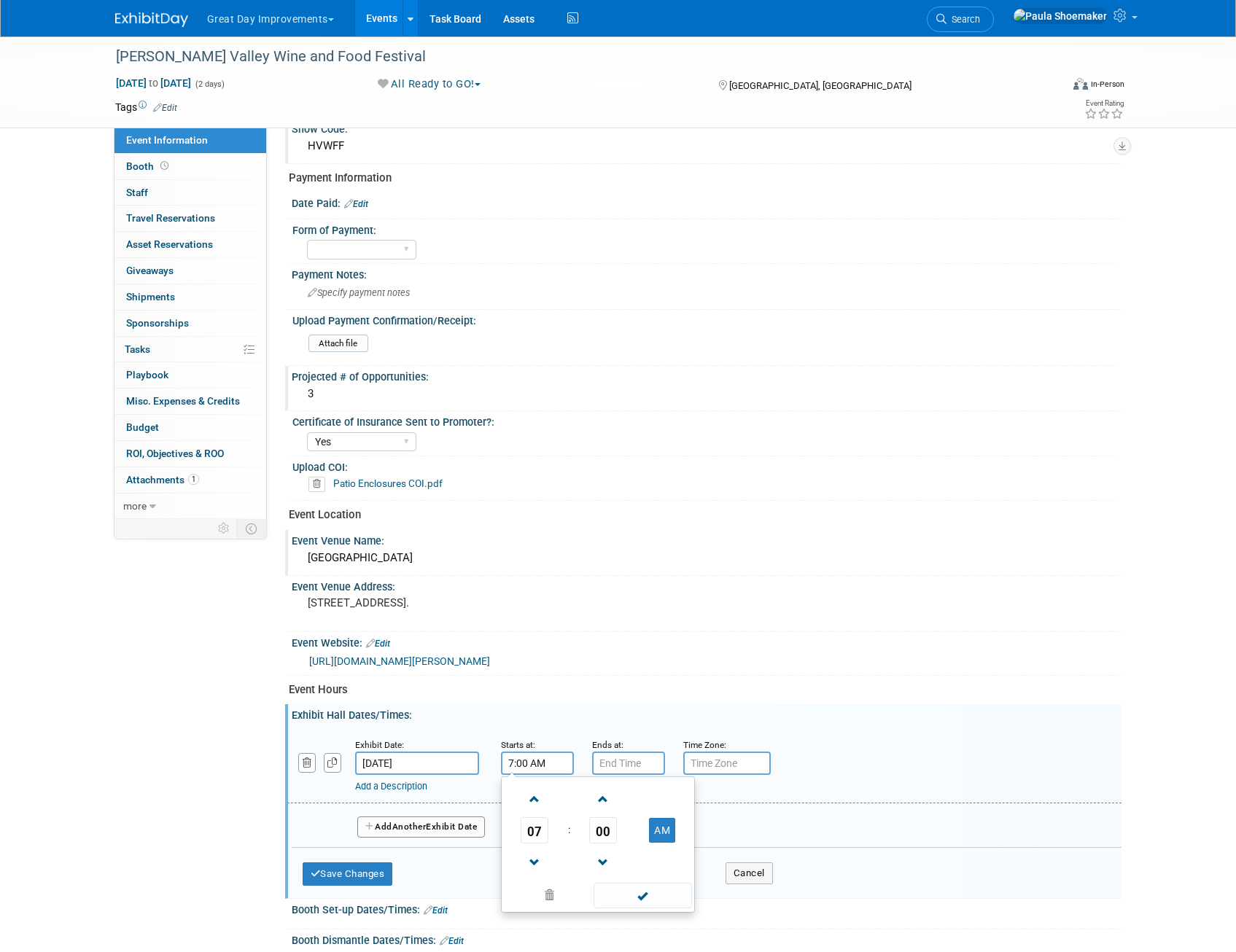
click at [532, 768] on input "7:00 AM" at bounding box center [537, 763] width 73 height 24
click at [541, 798] on span at bounding box center [535, 800] width 25 height 25
type input "10:00 AM"
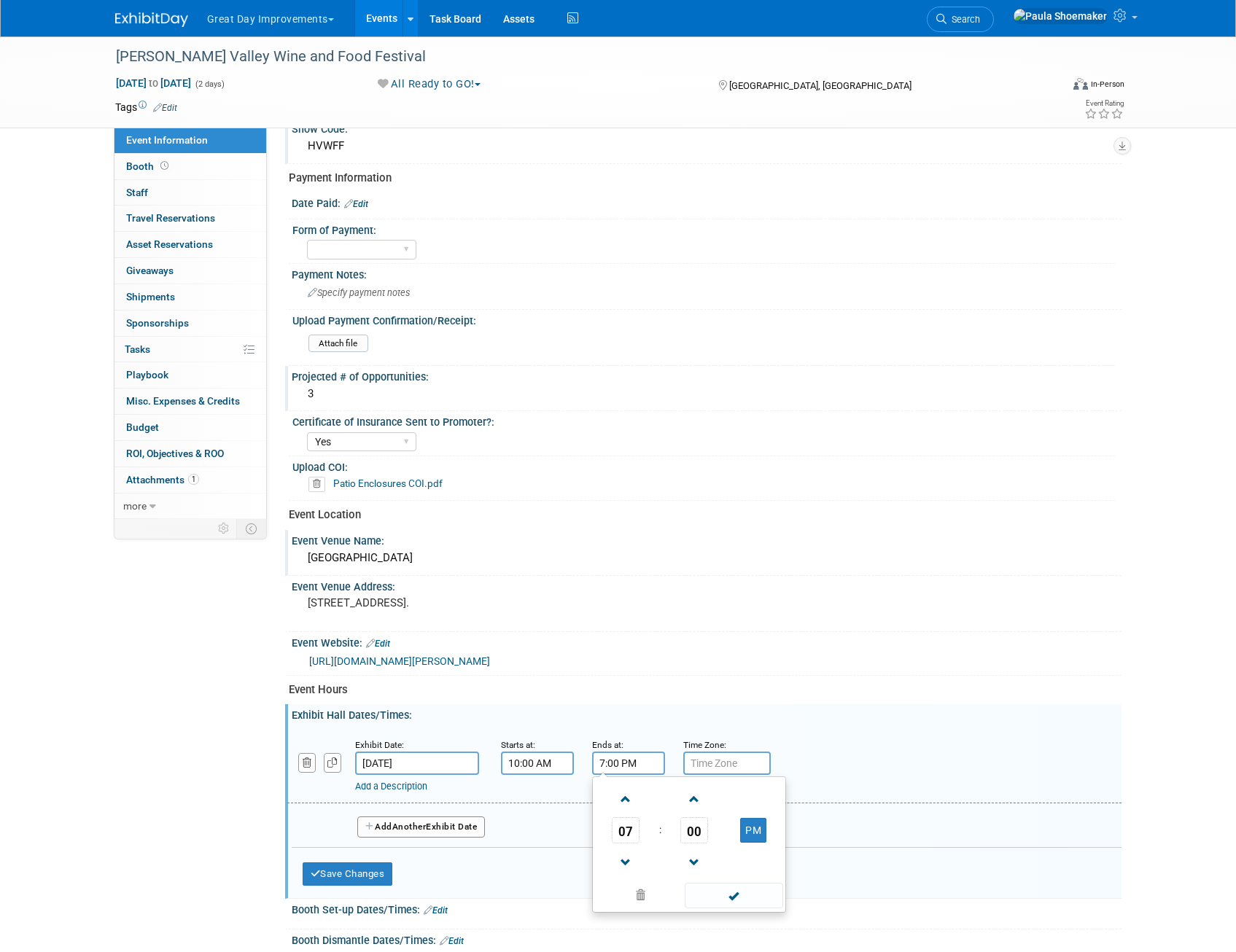
click at [625, 764] on input "7:00 PM" at bounding box center [628, 763] width 73 height 24
drag, startPoint x: 757, startPoint y: 827, endPoint x: 696, endPoint y: 829, distance: 61.0
click at [696, 829] on tr "07 : 00 PM" at bounding box center [689, 830] width 187 height 26
click at [696, 829] on span "00" at bounding box center [694, 830] width 28 height 26
click at [706, 844] on td "30" at bounding box center [711, 839] width 46 height 39
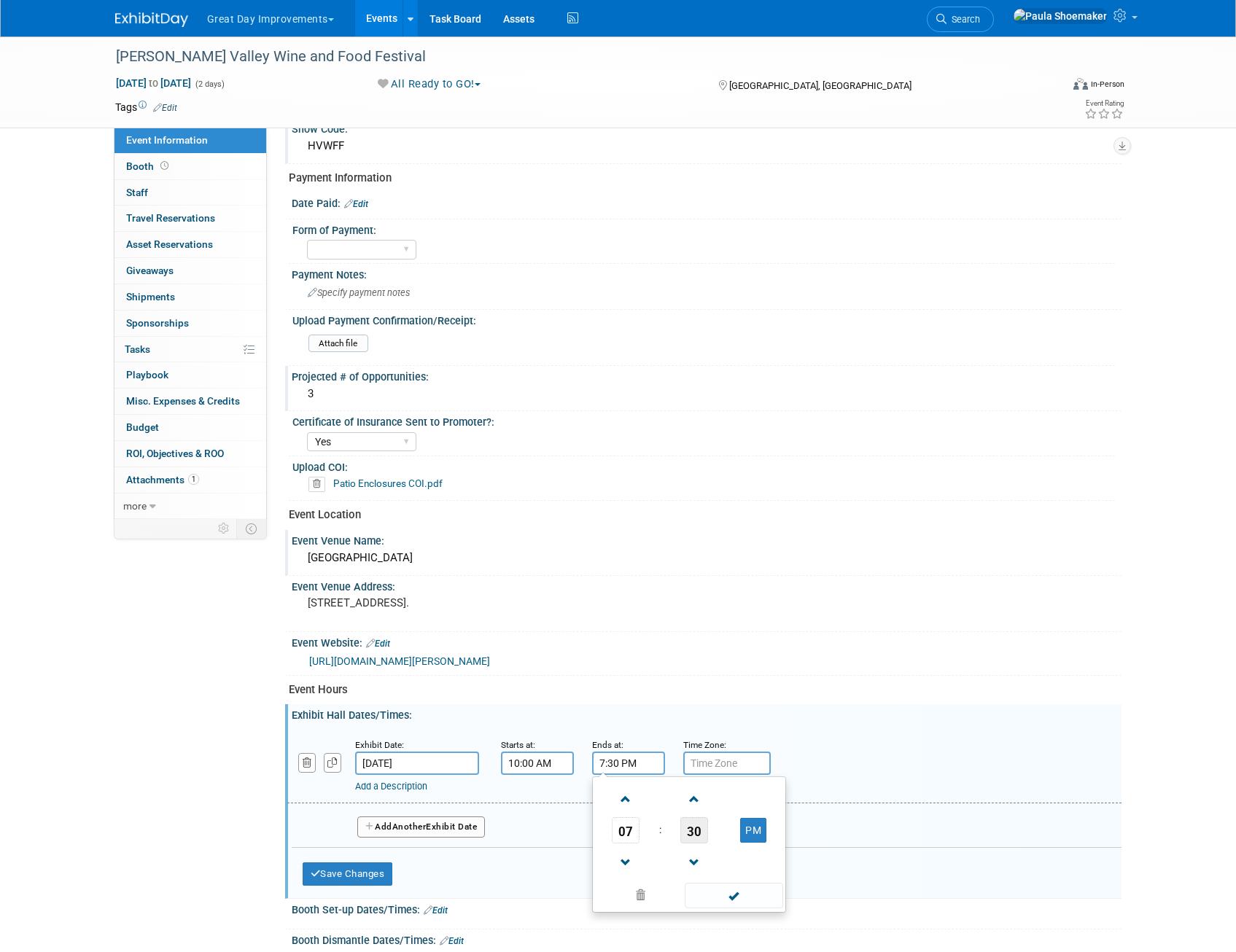
click at [701, 831] on span "30" at bounding box center [694, 830] width 28 height 26
click at [622, 809] on td "00" at bounding box center [618, 800] width 46 height 39
click at [629, 862] on span at bounding box center [626, 863] width 25 height 25
type input "6:00 PM"
click at [740, 898] on span at bounding box center [733, 896] width 98 height 25
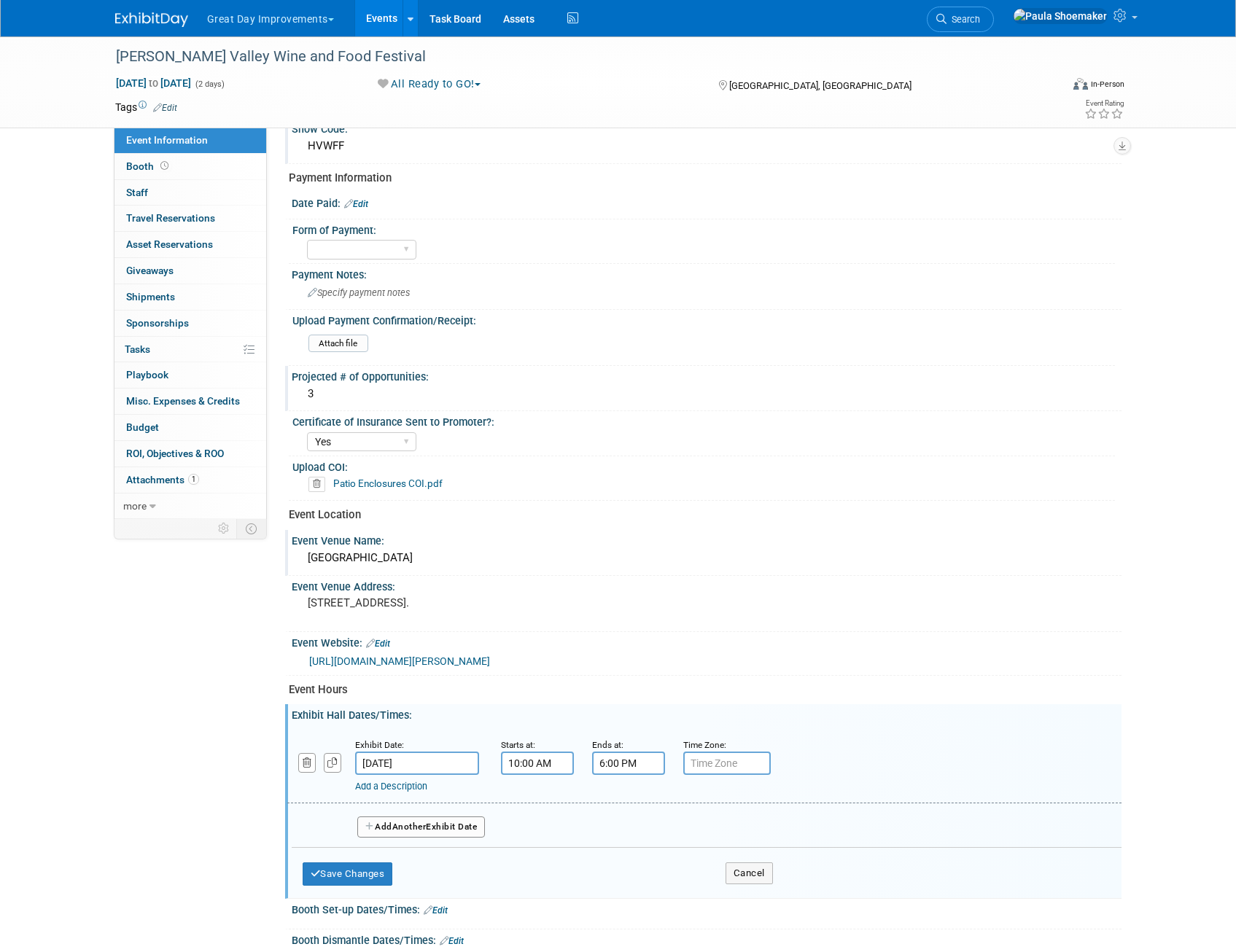
click at [389, 829] on button "Add Another Exhibit Date" at bounding box center [421, 828] width 128 height 22
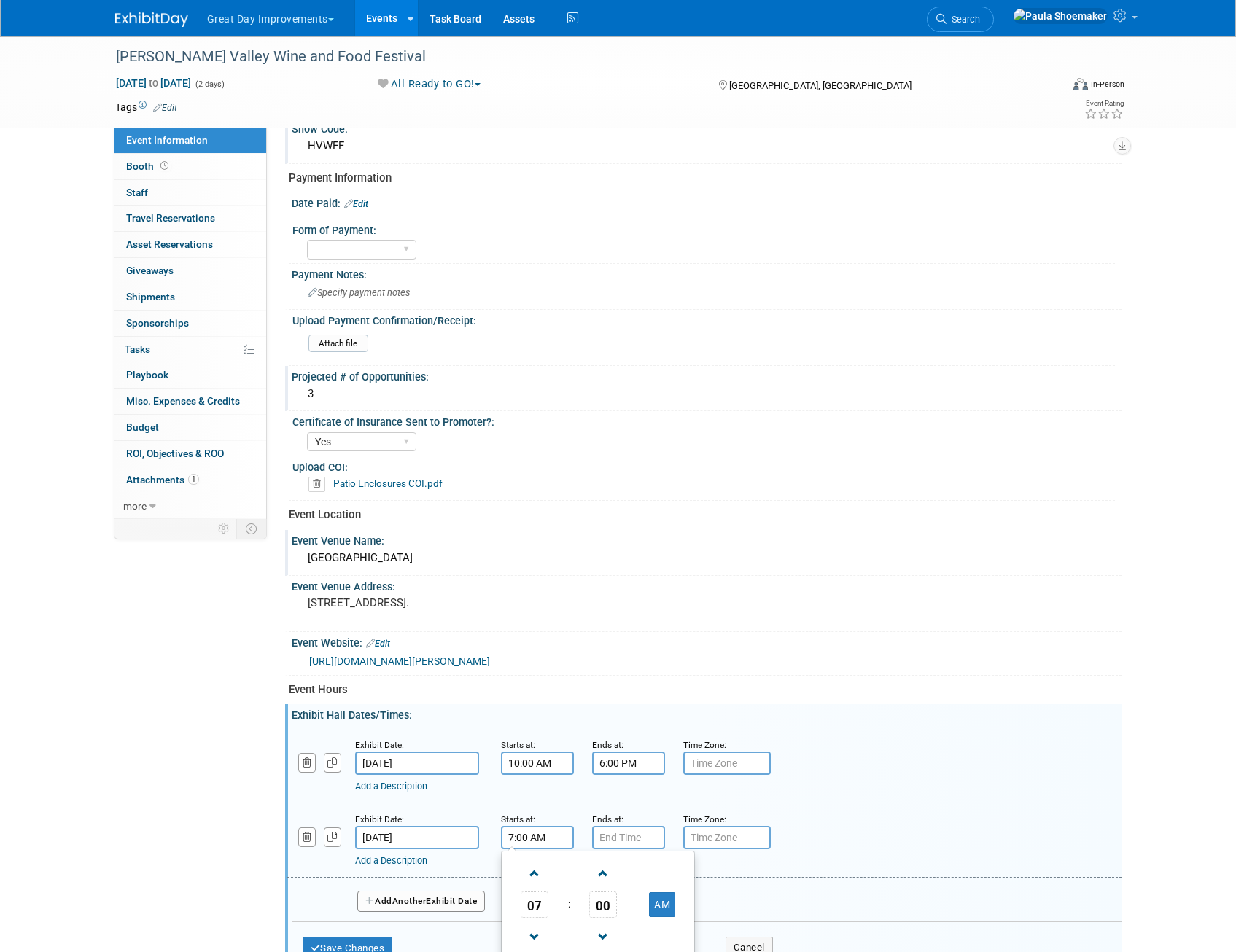
click at [546, 836] on input "7:00 AM" at bounding box center [537, 838] width 73 height 24
click at [533, 881] on span at bounding box center [535, 874] width 25 height 25
click at [533, 880] on span at bounding box center [535, 874] width 25 height 25
click at [603, 912] on span "00" at bounding box center [603, 905] width 28 height 26
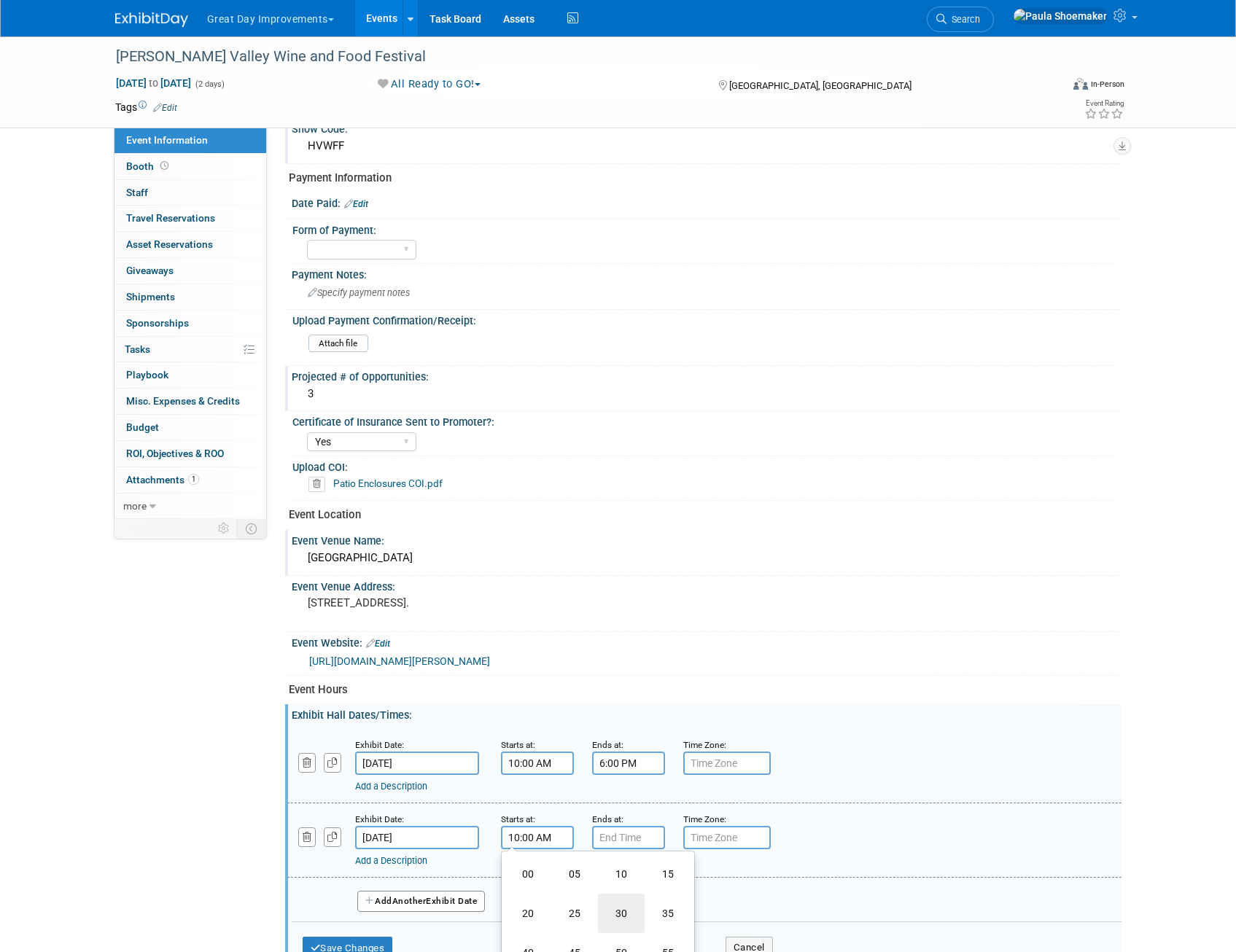
click at [617, 917] on td "30" at bounding box center [621, 913] width 46 height 39
type input "10:30 AM"
click at [643, 846] on input "7:00 PM" at bounding box center [628, 838] width 73 height 24
click at [626, 936] on span at bounding box center [626, 937] width 25 height 25
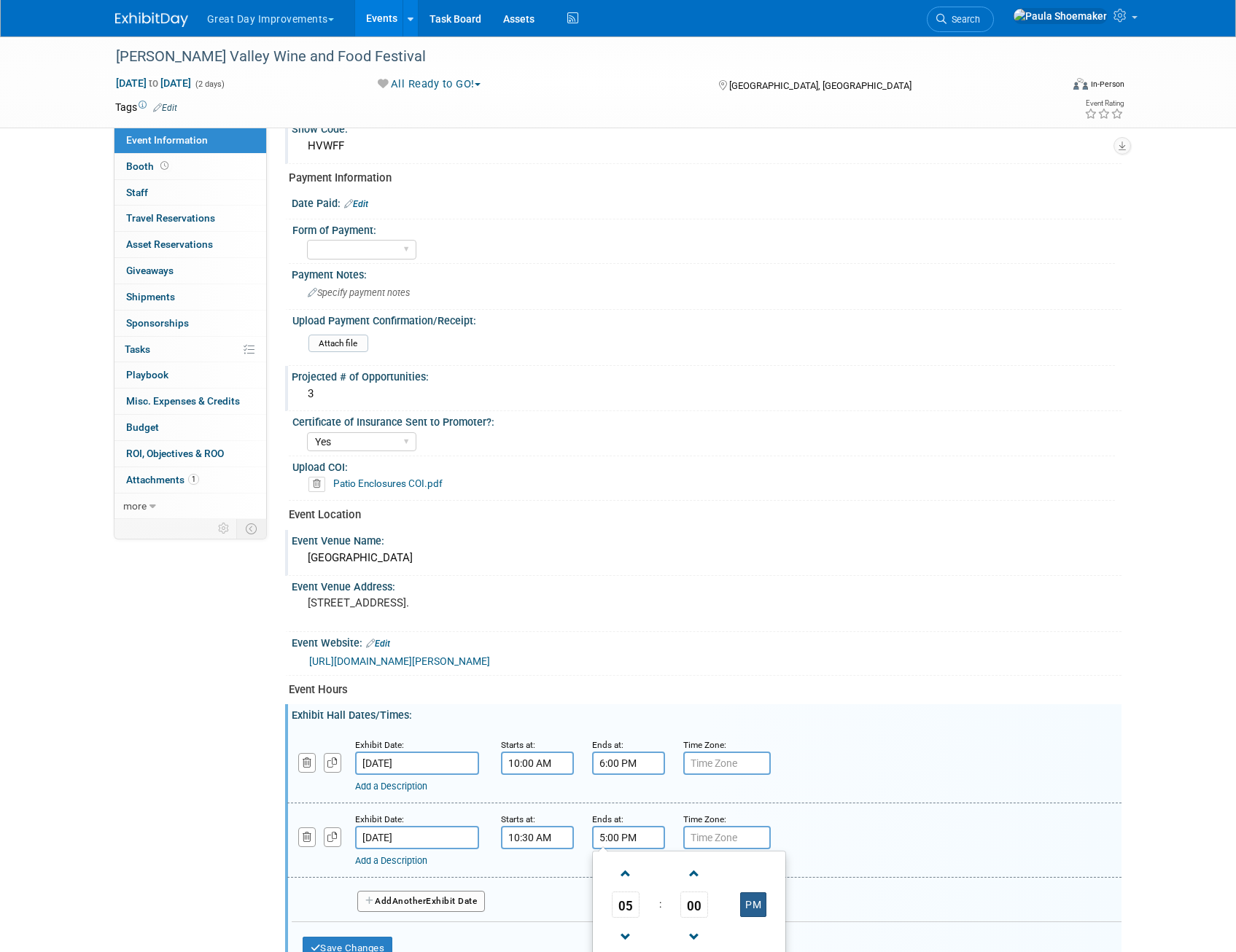
click at [749, 905] on button "PM" at bounding box center [752, 904] width 26 height 25
drag, startPoint x: 745, startPoint y: 902, endPoint x: 781, endPoint y: 884, distance: 40.2
click at [747, 902] on button "AM" at bounding box center [752, 904] width 26 height 25
type input "5:00 PM"
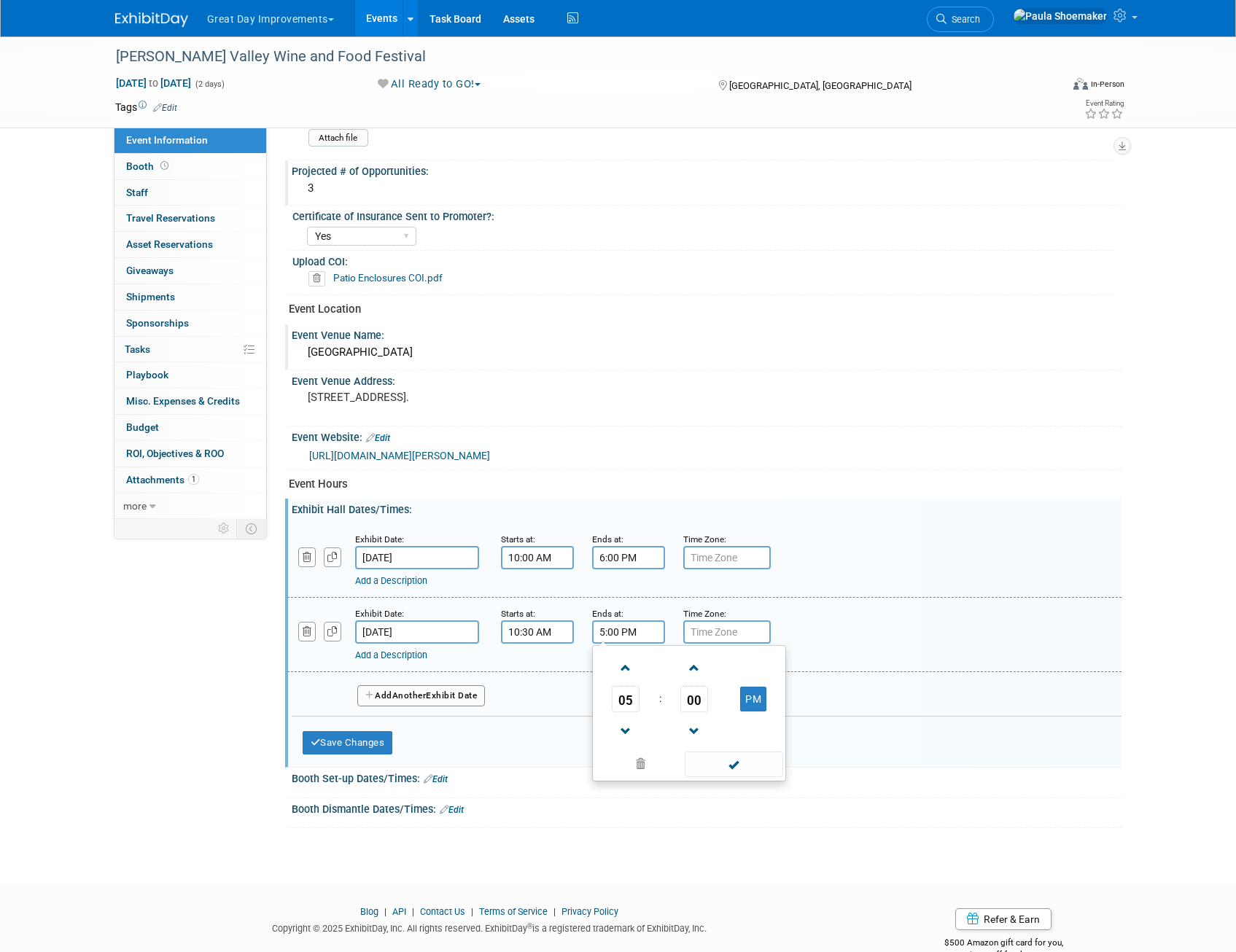
scroll to position [364, 0]
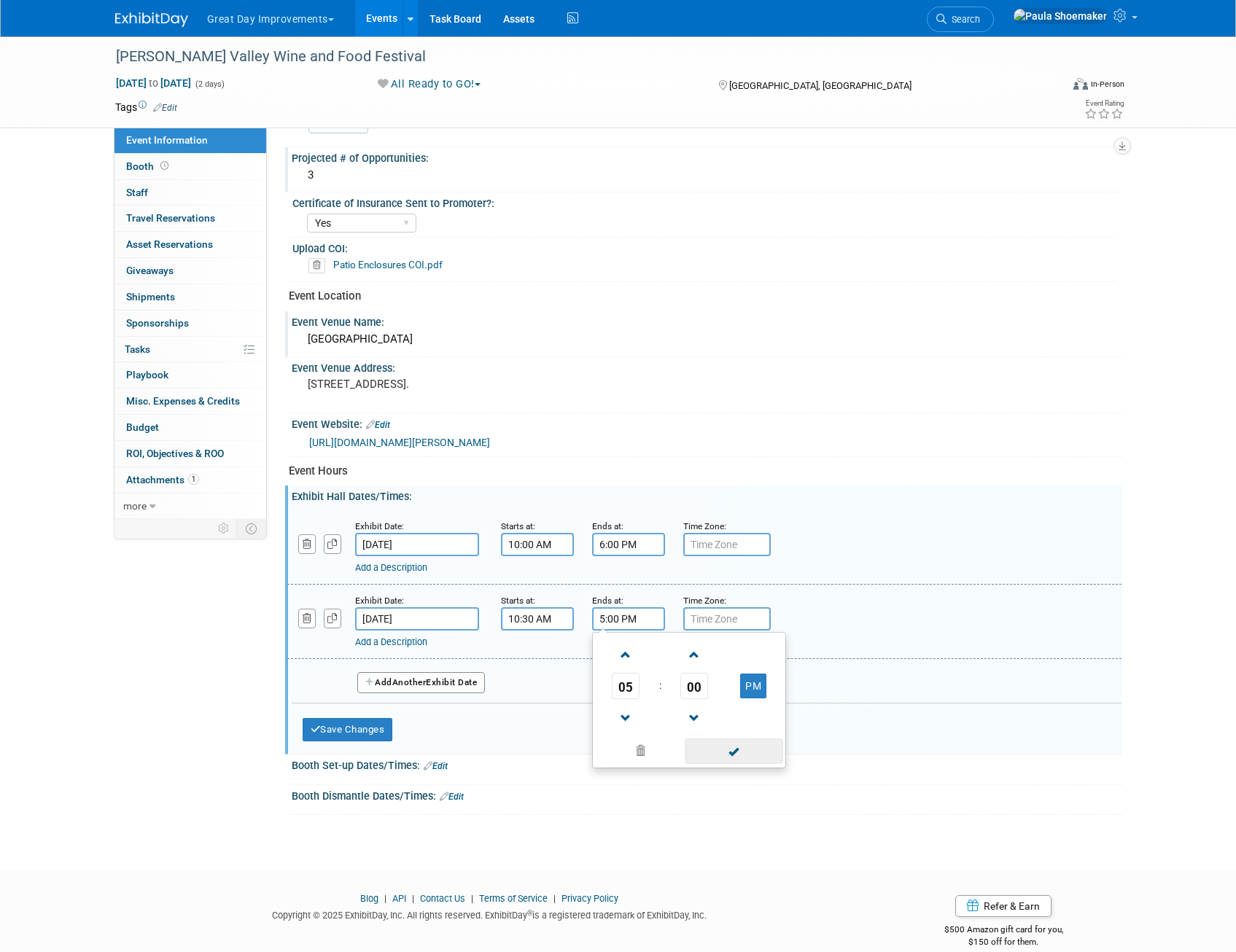
click at [740, 751] on span at bounding box center [733, 751] width 98 height 25
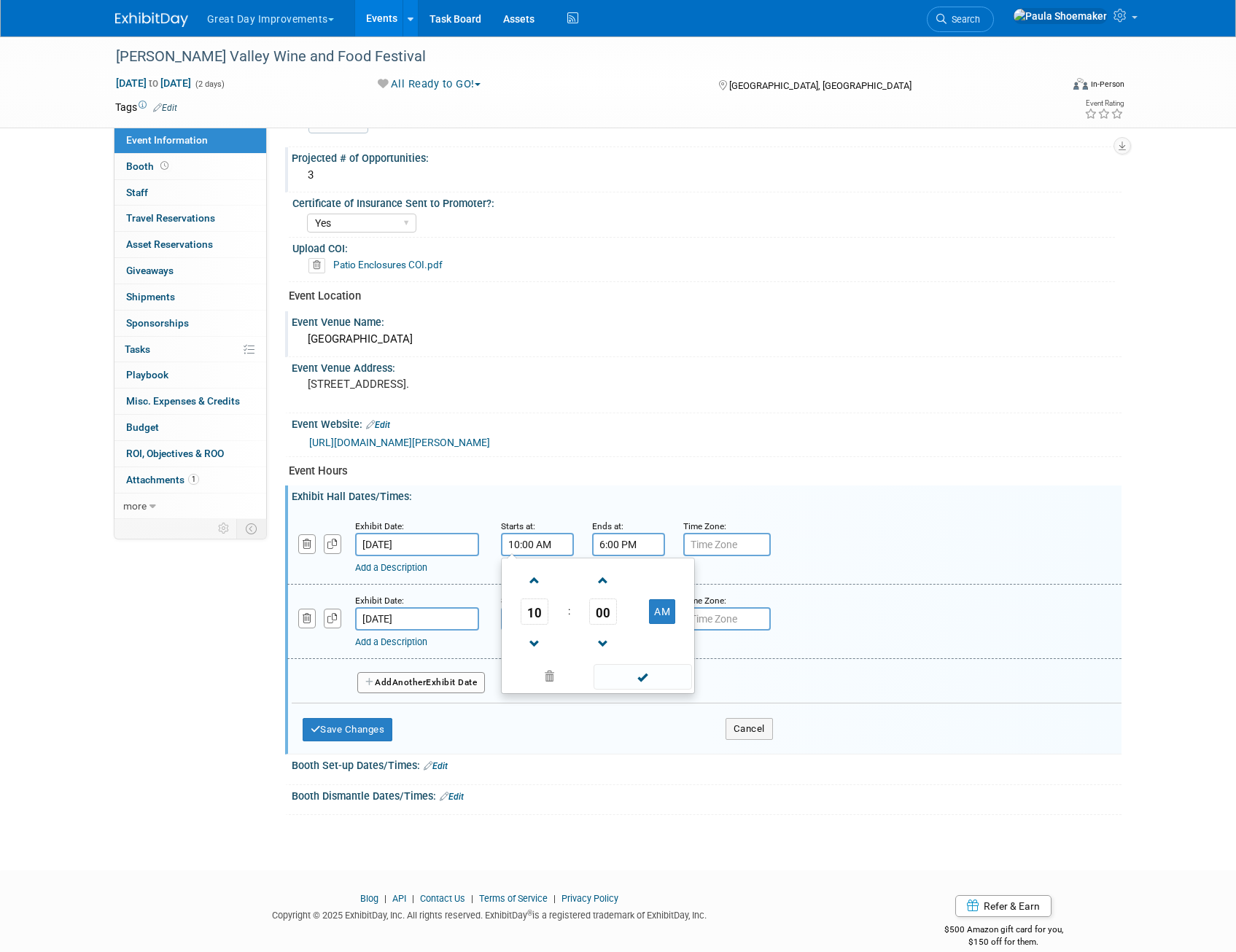
click at [532, 545] on input "10:00 AM" at bounding box center [537, 545] width 73 height 24
click at [604, 622] on span "00" at bounding box center [603, 612] width 28 height 26
click at [612, 621] on td "30" at bounding box center [621, 620] width 46 height 39
type input "10:30 AM"
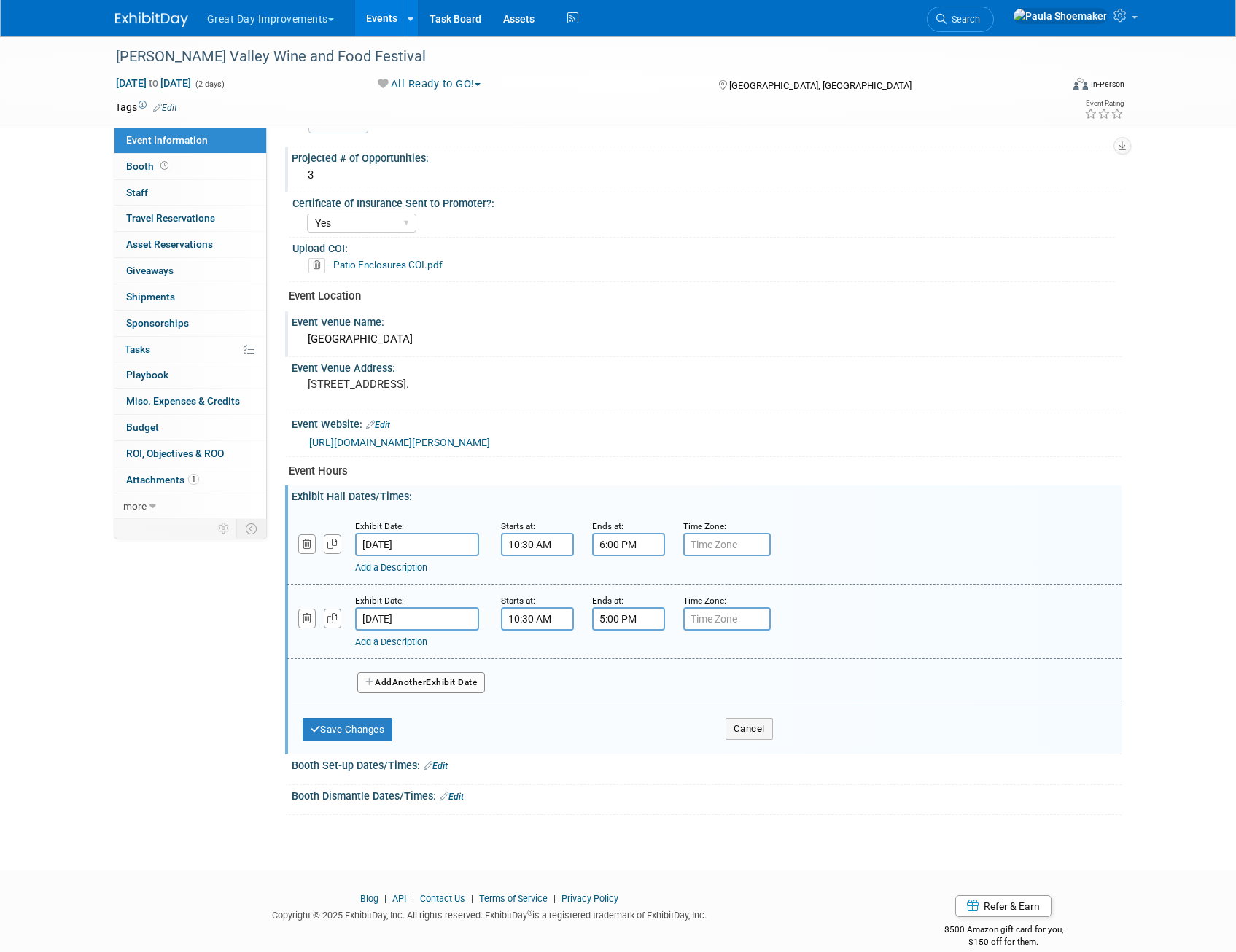
click at [1006, 763] on div "Booth Set-up Dates/Times: Edit" at bounding box center [706, 764] width 829 height 19
click at [366, 727] on button "Save Changes" at bounding box center [348, 730] width 91 height 24
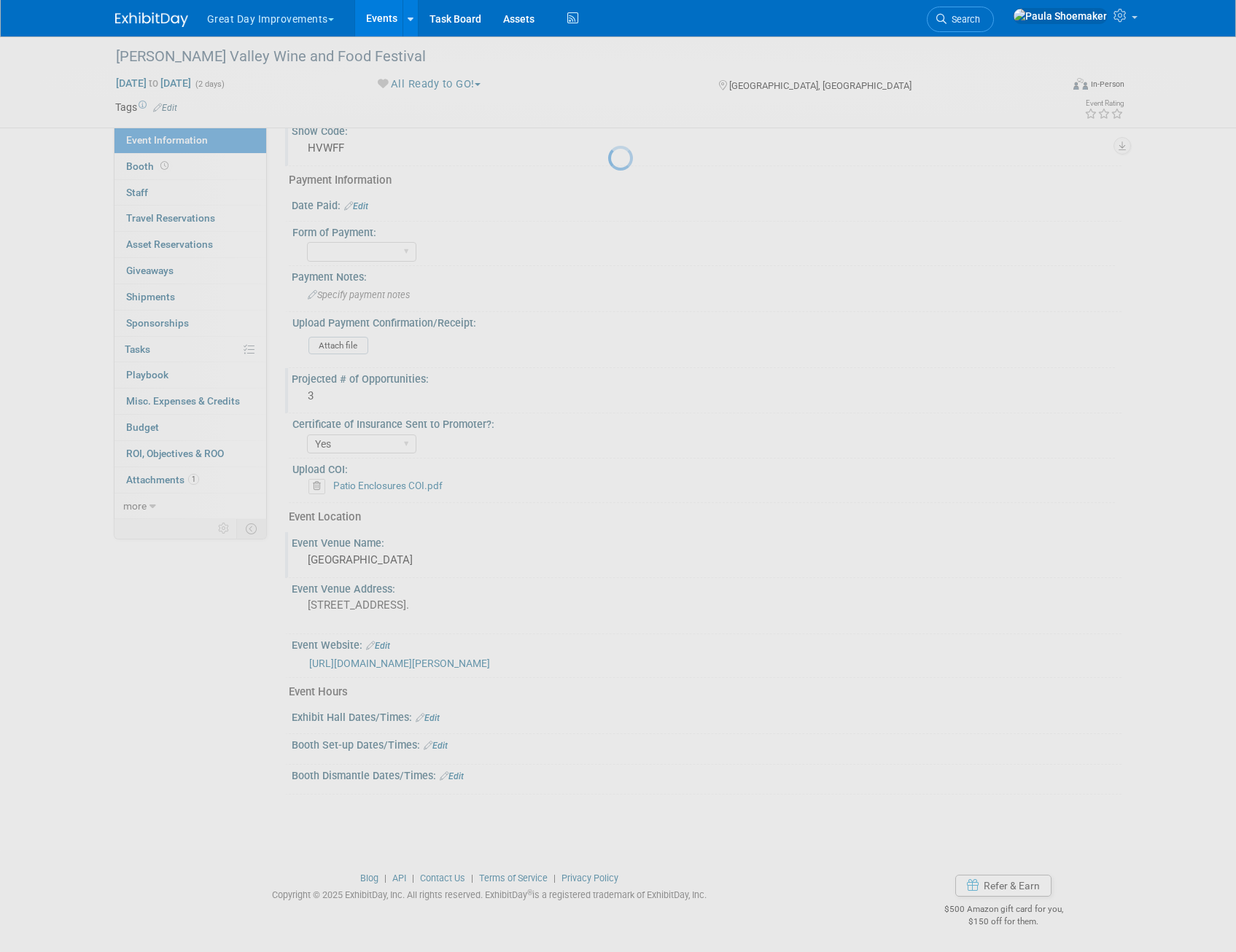
scroll to position [142, 0]
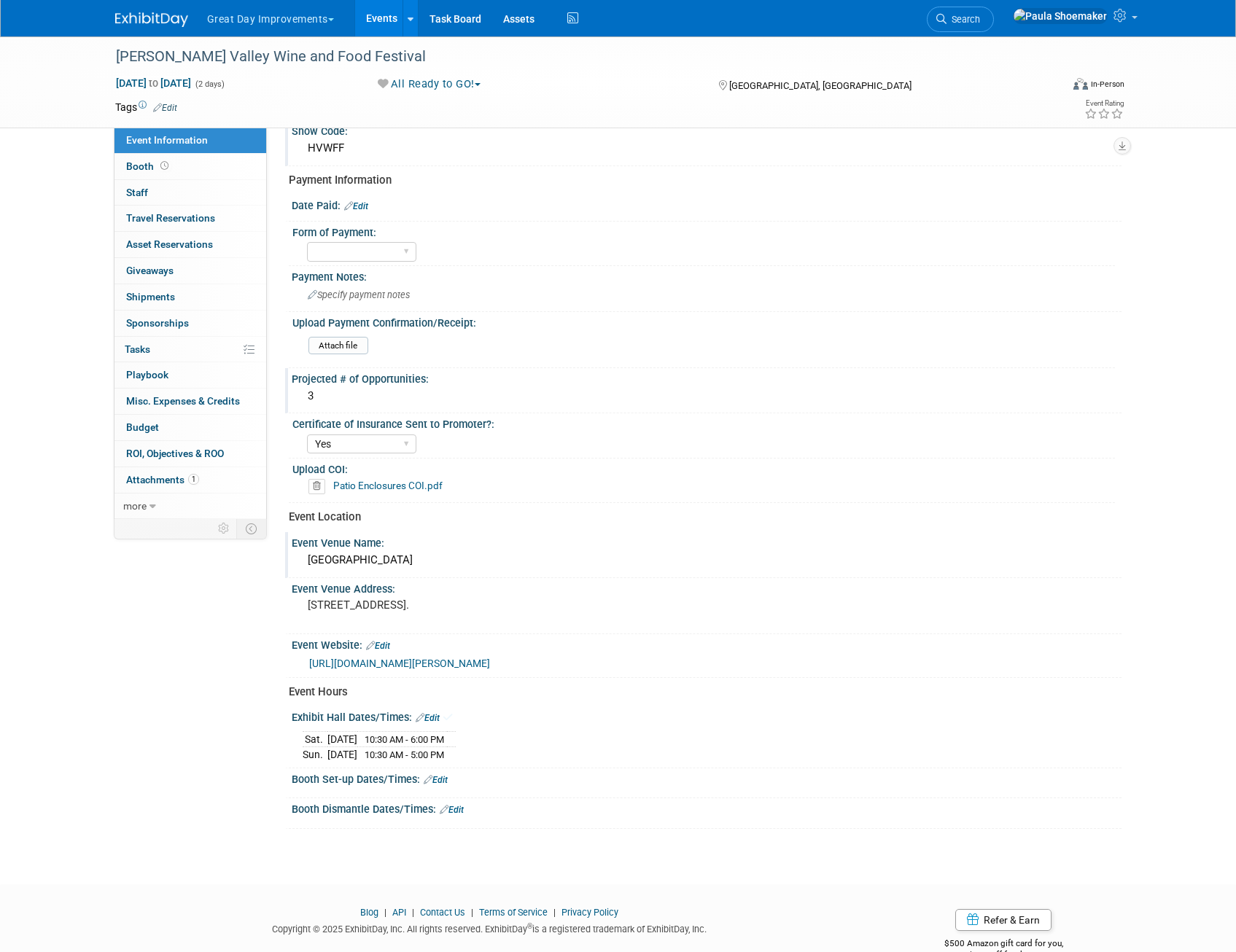
click at [446, 781] on link "Edit" at bounding box center [436, 780] width 25 height 10
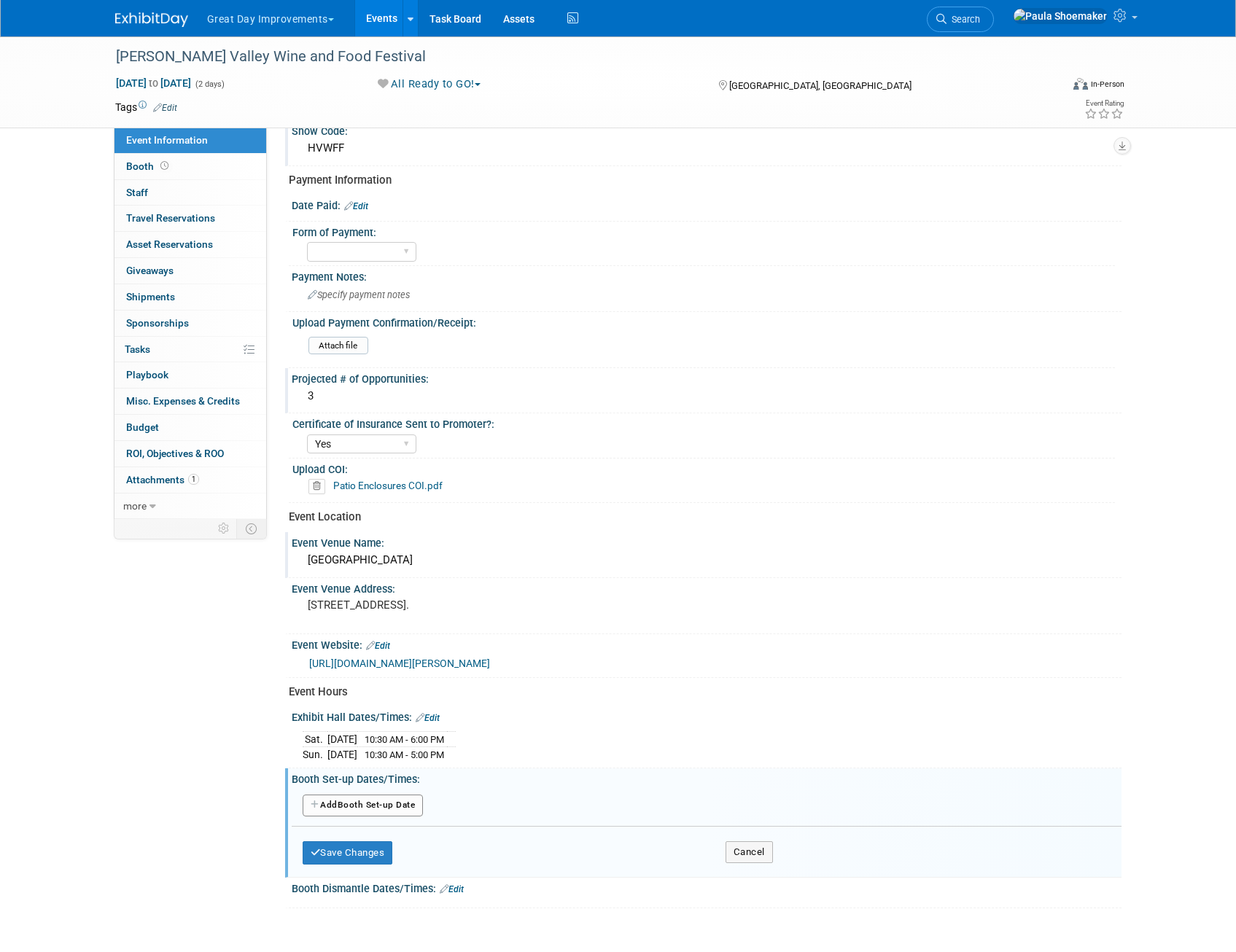
click at [395, 806] on button "Add Another Booth Set-up Date" at bounding box center [362, 806] width 121 height 22
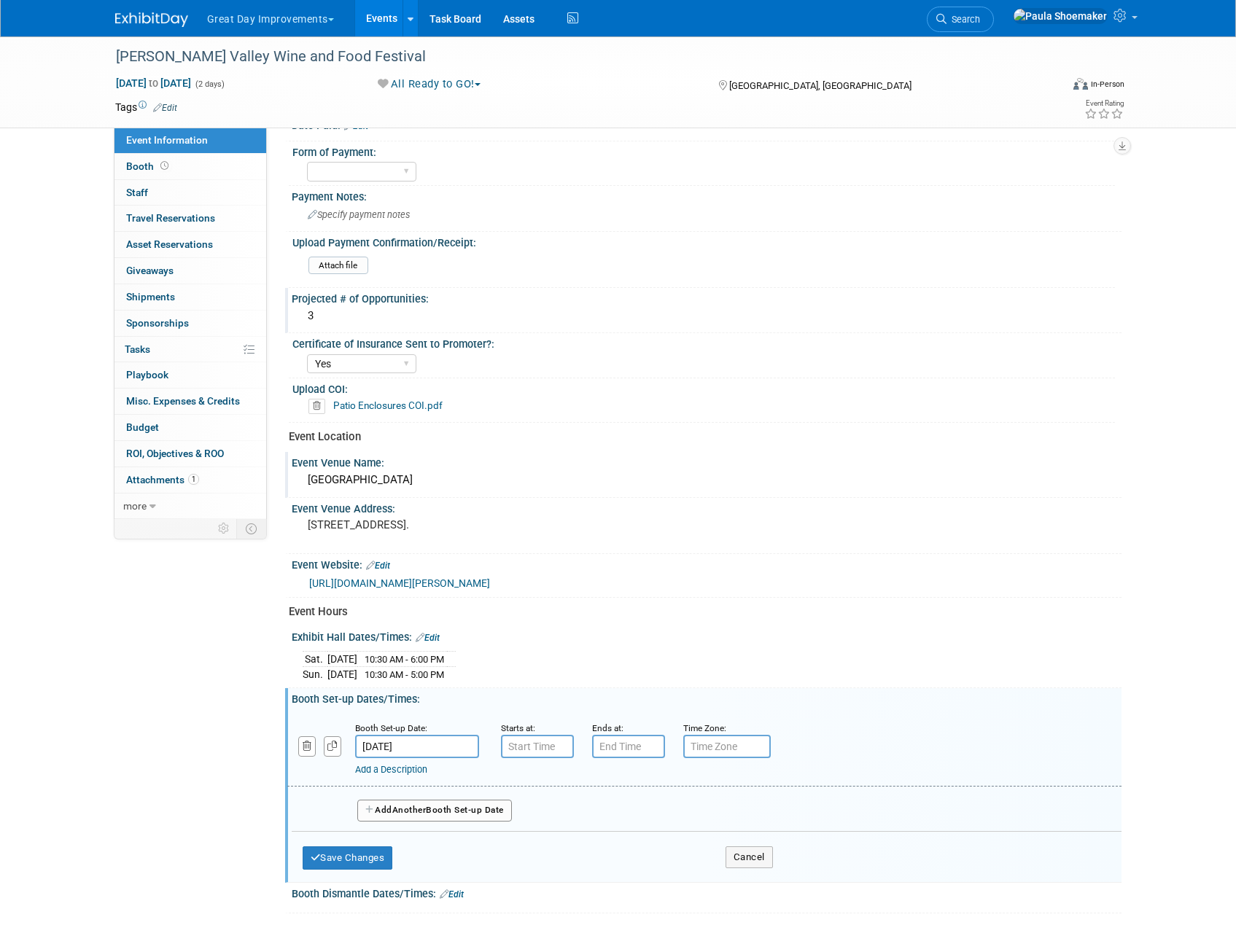
scroll to position [340, 0]
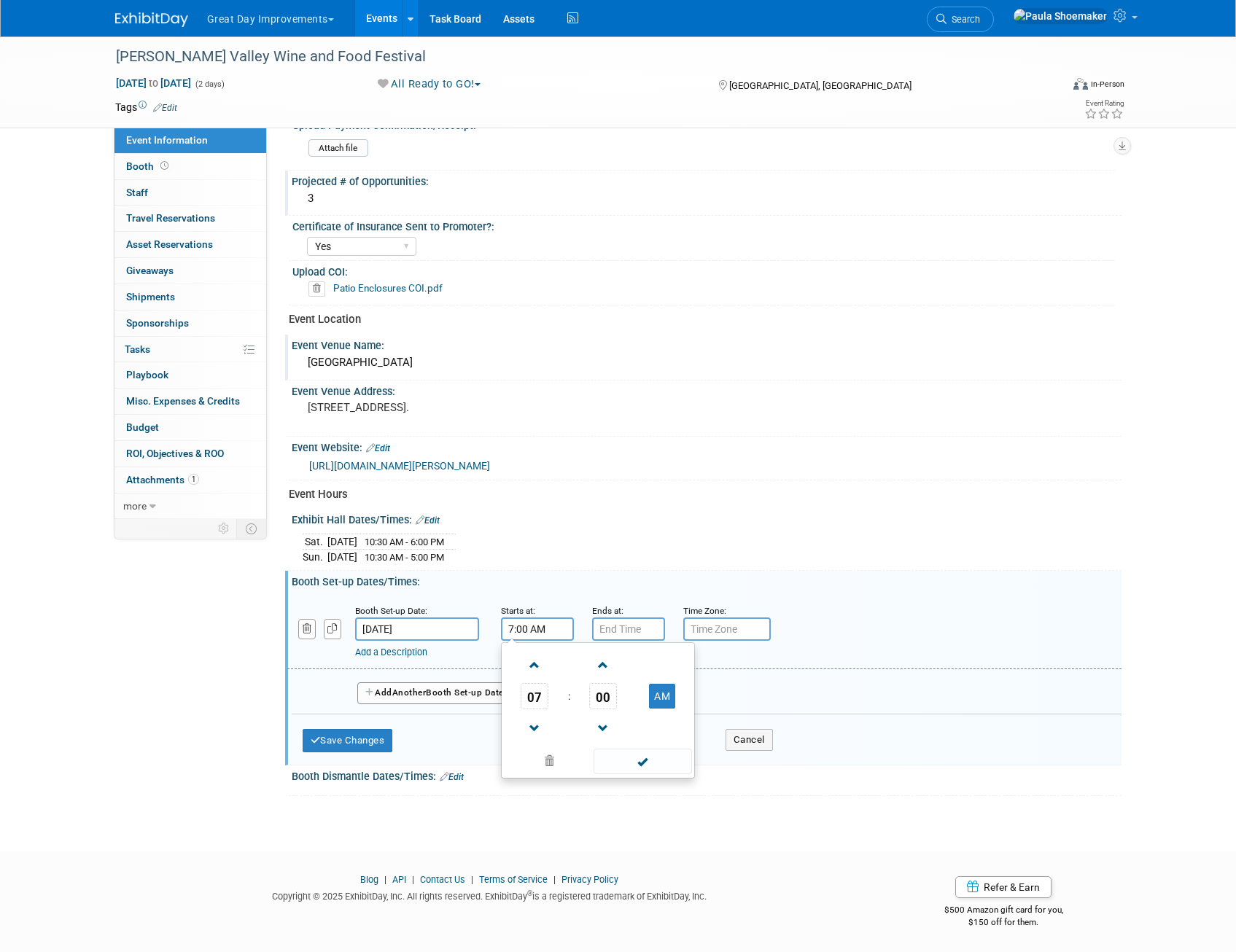
click at [540, 627] on input "7:00 AM" at bounding box center [537, 629] width 73 height 24
click at [540, 726] on span at bounding box center [535, 729] width 25 height 25
type input "6:00 AM"
click at [643, 633] on input "7:00 PM" at bounding box center [628, 629] width 73 height 24
click at [620, 668] on span at bounding box center [626, 665] width 25 height 25
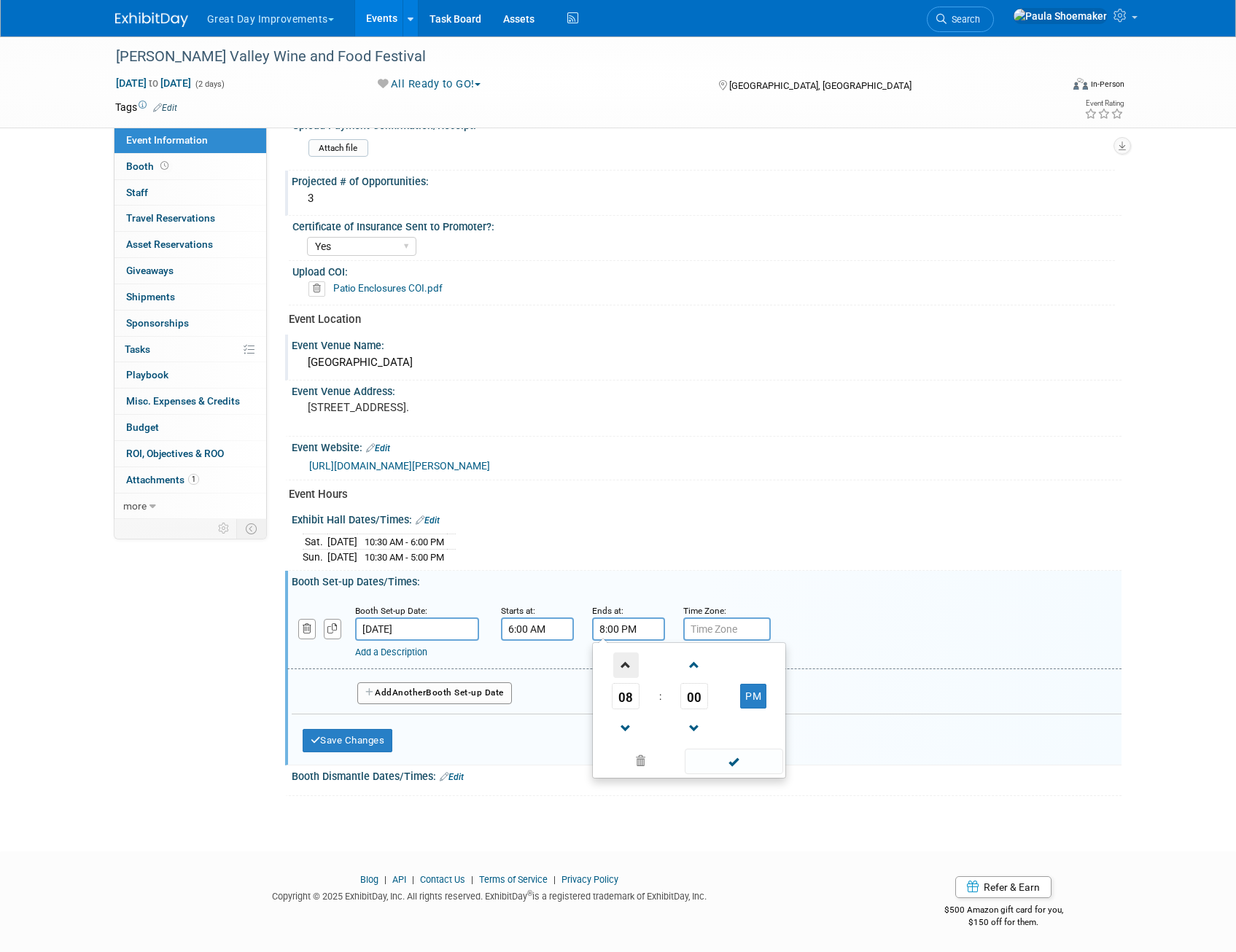
click at [621, 667] on span at bounding box center [626, 665] width 25 height 25
drag, startPoint x: 755, startPoint y: 700, endPoint x: 754, endPoint y: 707, distance: 7.1
click at [755, 700] on button "PM" at bounding box center [752, 696] width 26 height 25
type input "10:00 AM"
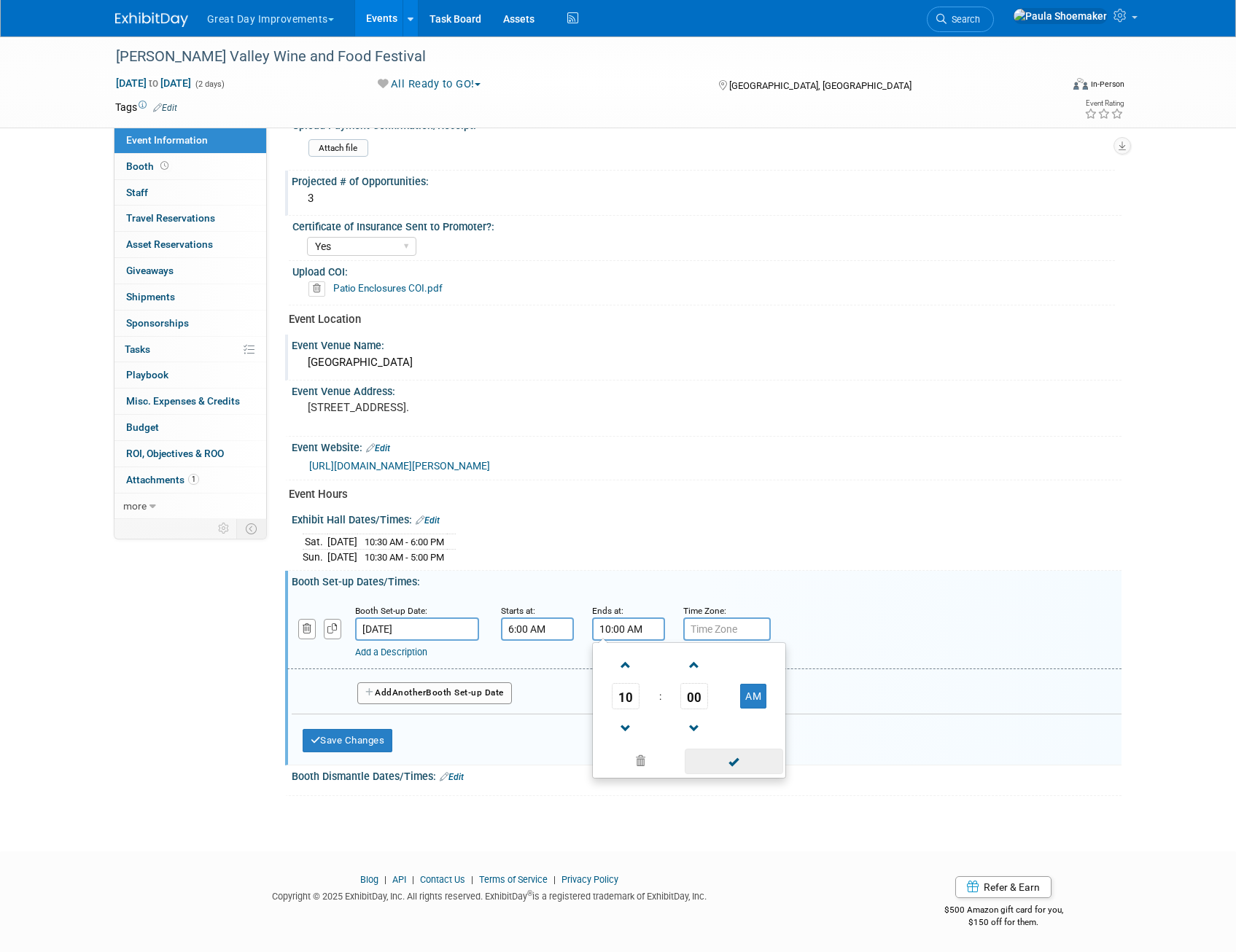
click at [761, 770] on span at bounding box center [733, 761] width 98 height 25
click at [431, 525] on link "Edit" at bounding box center [427, 520] width 25 height 10
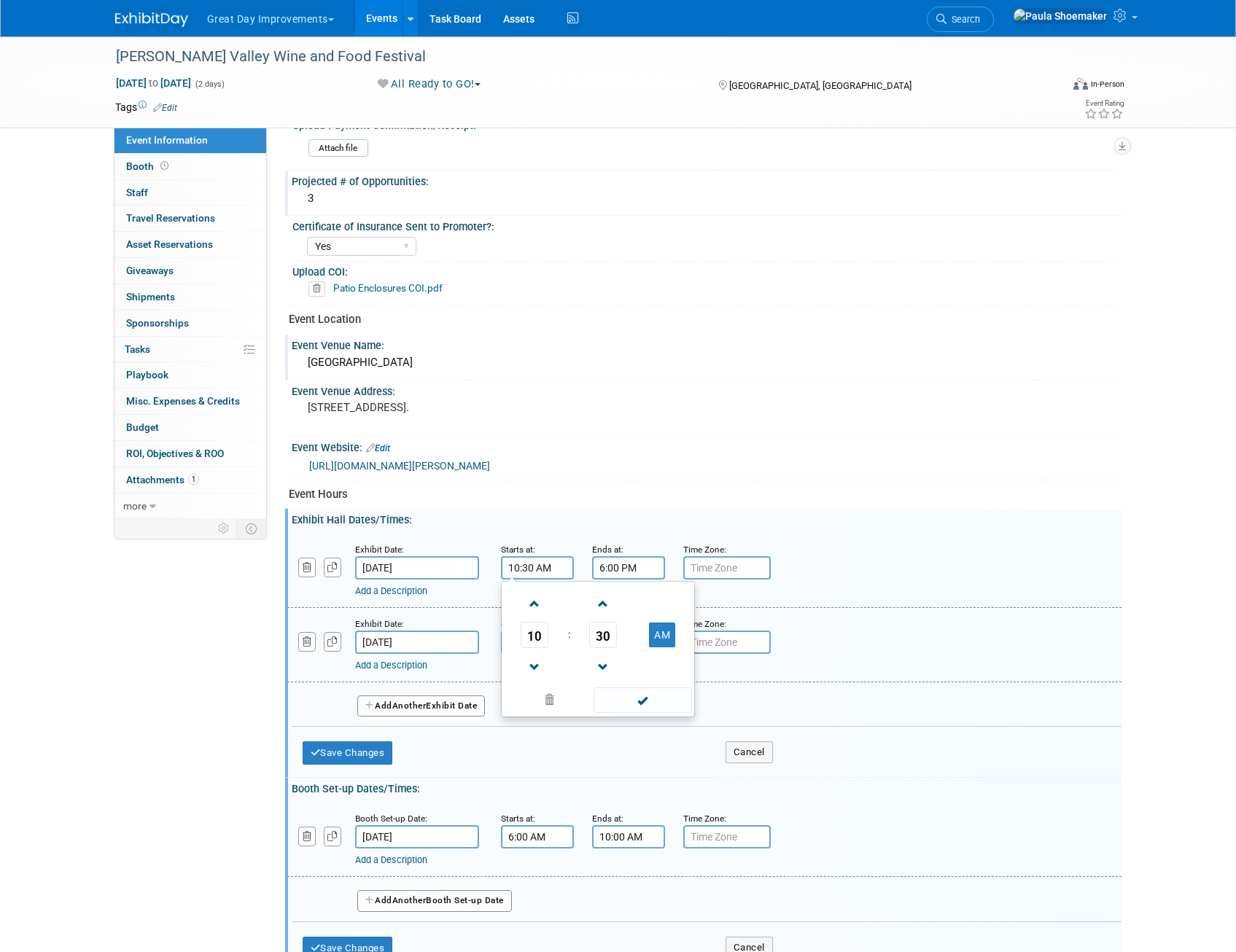
click at [532, 569] on input "10:30 AM" at bounding box center [537, 568] width 73 height 24
click at [540, 666] on span at bounding box center [535, 667] width 25 height 25
click at [539, 602] on span at bounding box center [535, 604] width 25 height 25
click at [602, 643] on span "30" at bounding box center [603, 634] width 28 height 26
click at [530, 607] on td "00" at bounding box center [527, 604] width 46 height 39
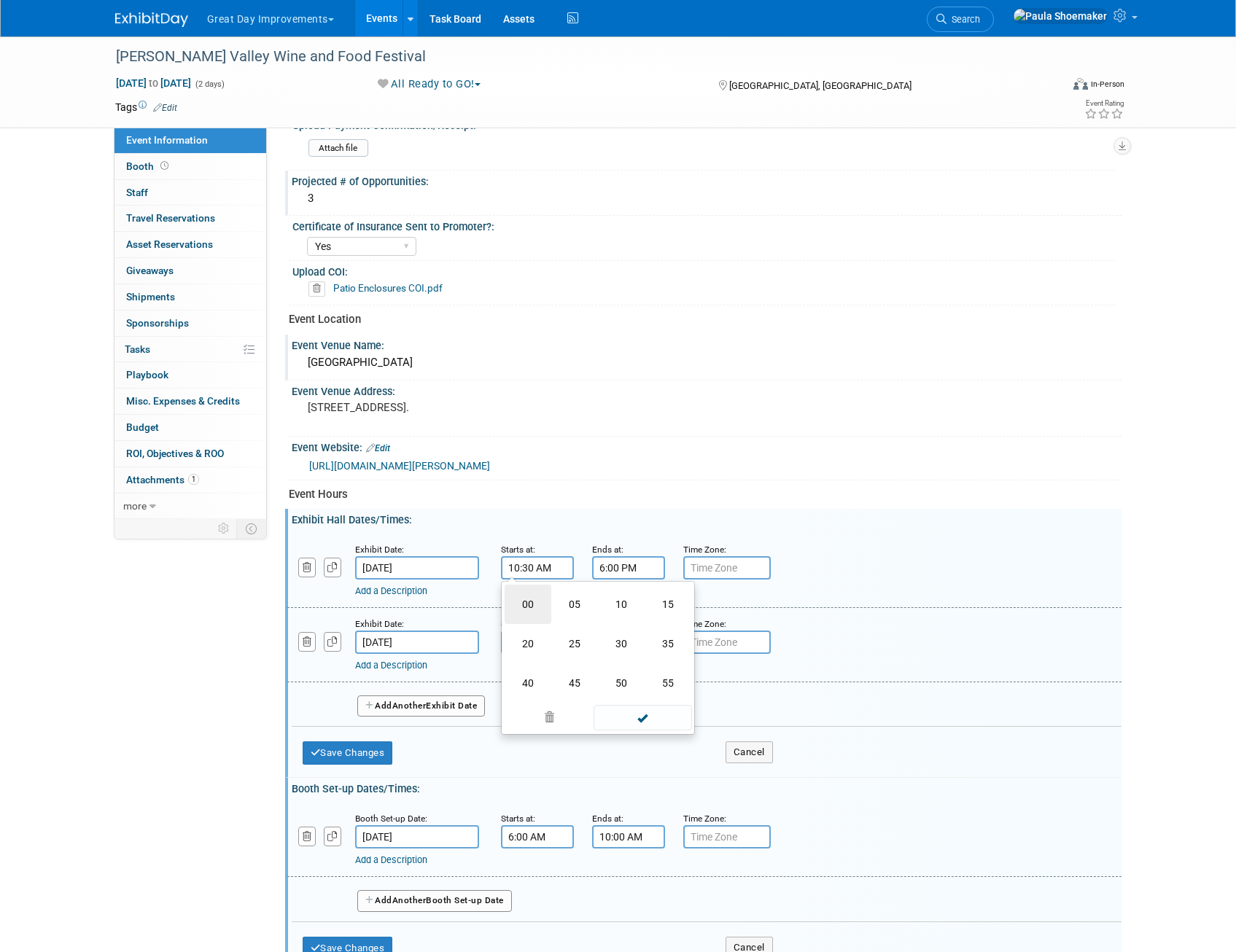
type input "10:00 AM"
drag, startPoint x: 644, startPoint y: 704, endPoint x: 565, endPoint y: 654, distance: 93.5
click at [644, 703] on span at bounding box center [643, 701] width 98 height 25
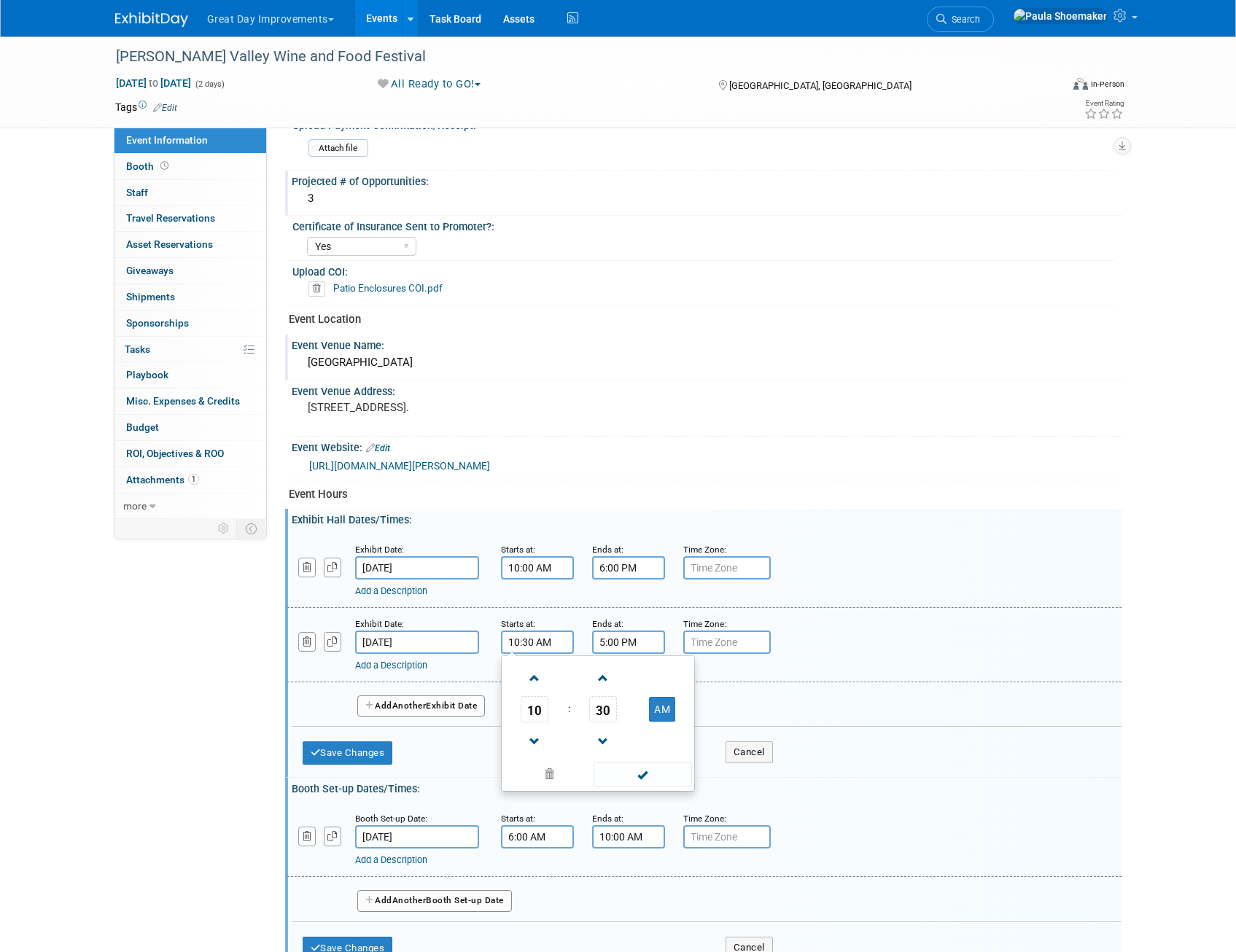
click at [535, 643] on input "10:30 AM" at bounding box center [537, 643] width 73 height 24
click at [605, 712] on span "30" at bounding box center [603, 709] width 28 height 26
click at [528, 681] on td "00" at bounding box center [527, 678] width 46 height 39
type input "10:00 AM"
click at [641, 772] on span at bounding box center [643, 775] width 98 height 25
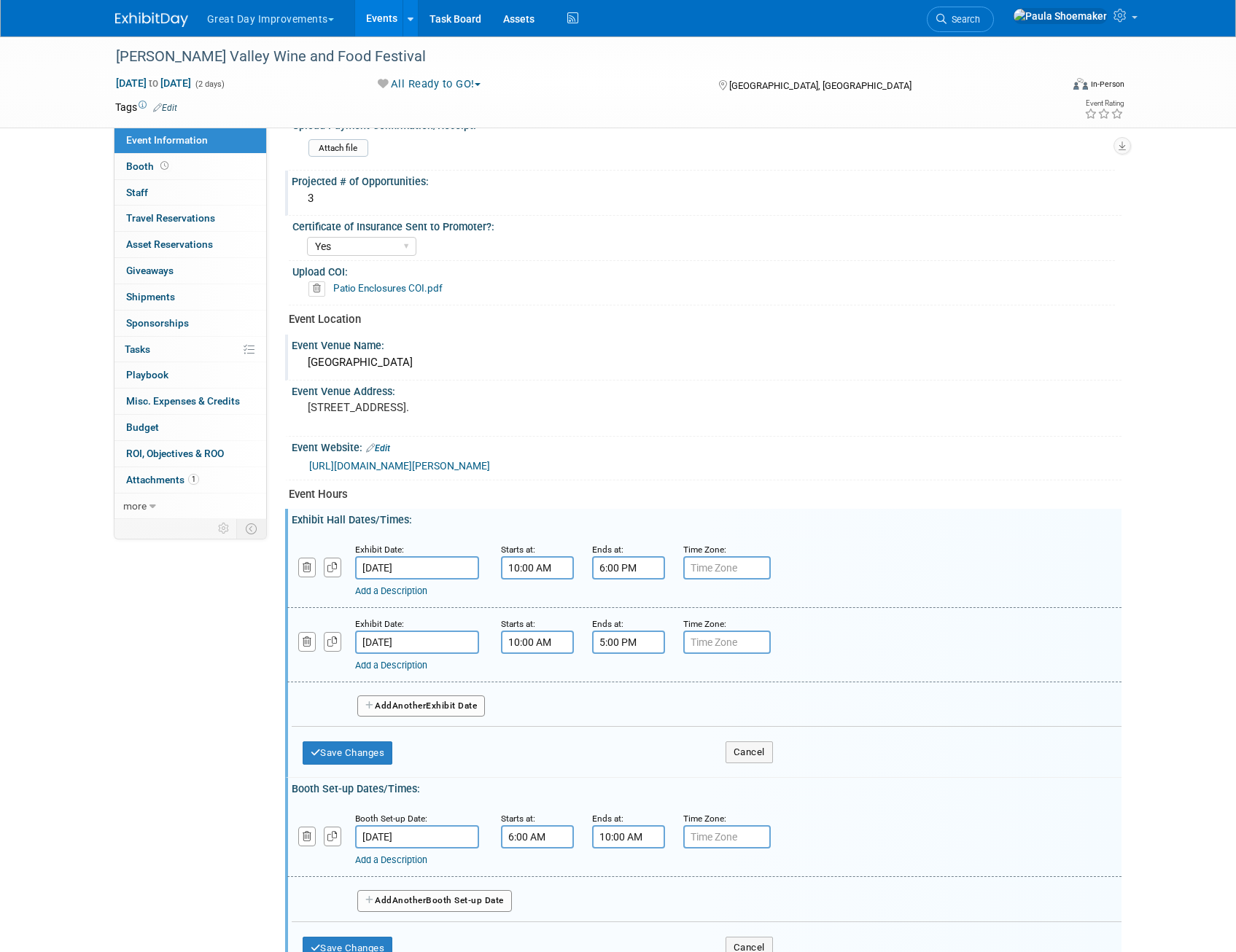
click at [384, 591] on link "Add a Description" at bounding box center [391, 591] width 73 height 11
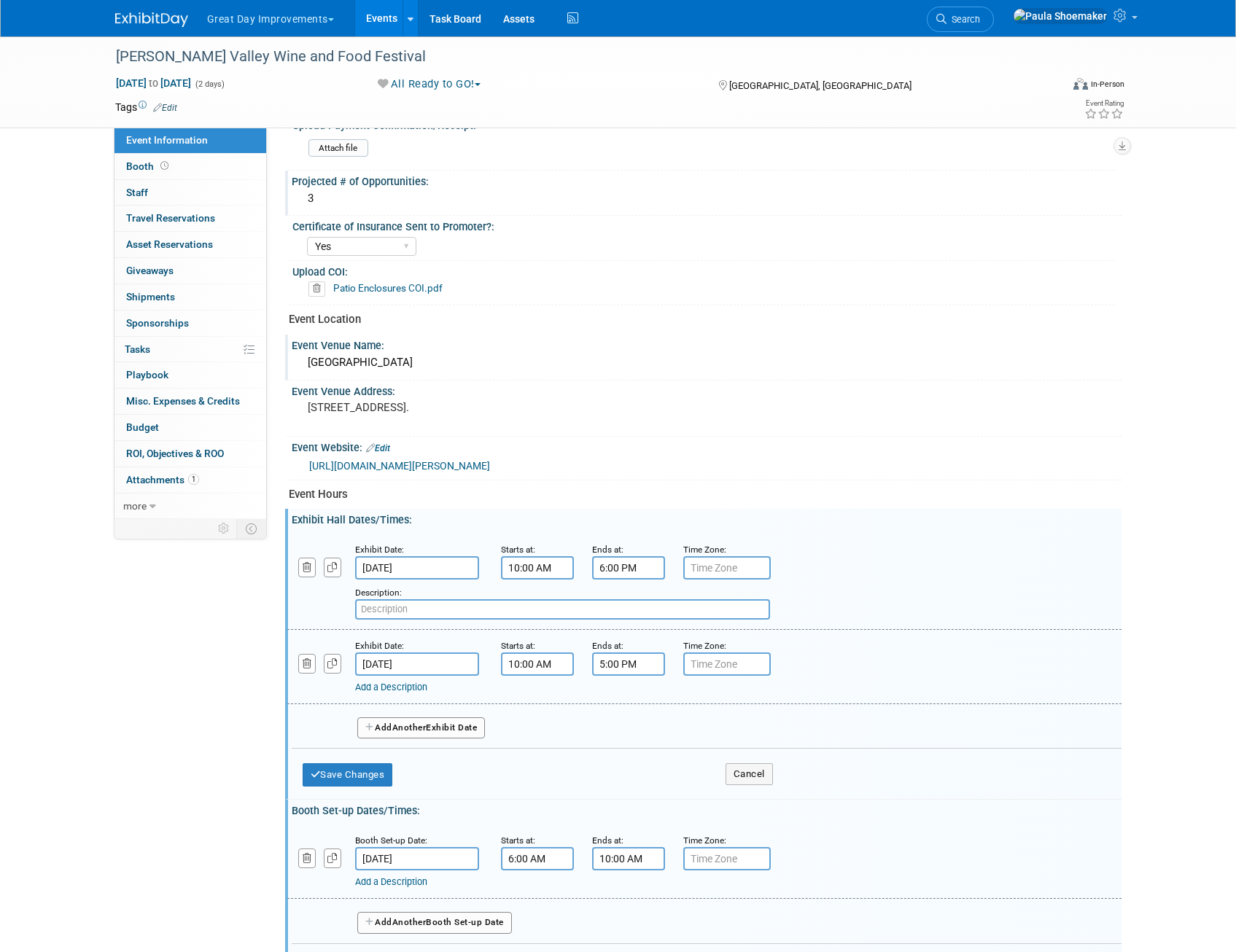
click at [398, 615] on input "text" at bounding box center [562, 609] width 415 height 20
drag, startPoint x: 580, startPoint y: 613, endPoint x: 357, endPoint y: 604, distance: 223.2
click at [357, 604] on input "Vendors need to be ready by 10am for 10:30 opening." at bounding box center [562, 609] width 415 height 20
type input "Vendors need to be ready by 10am for 10:30 opening."
click at [363, 690] on link "Add a Description" at bounding box center [391, 687] width 73 height 11
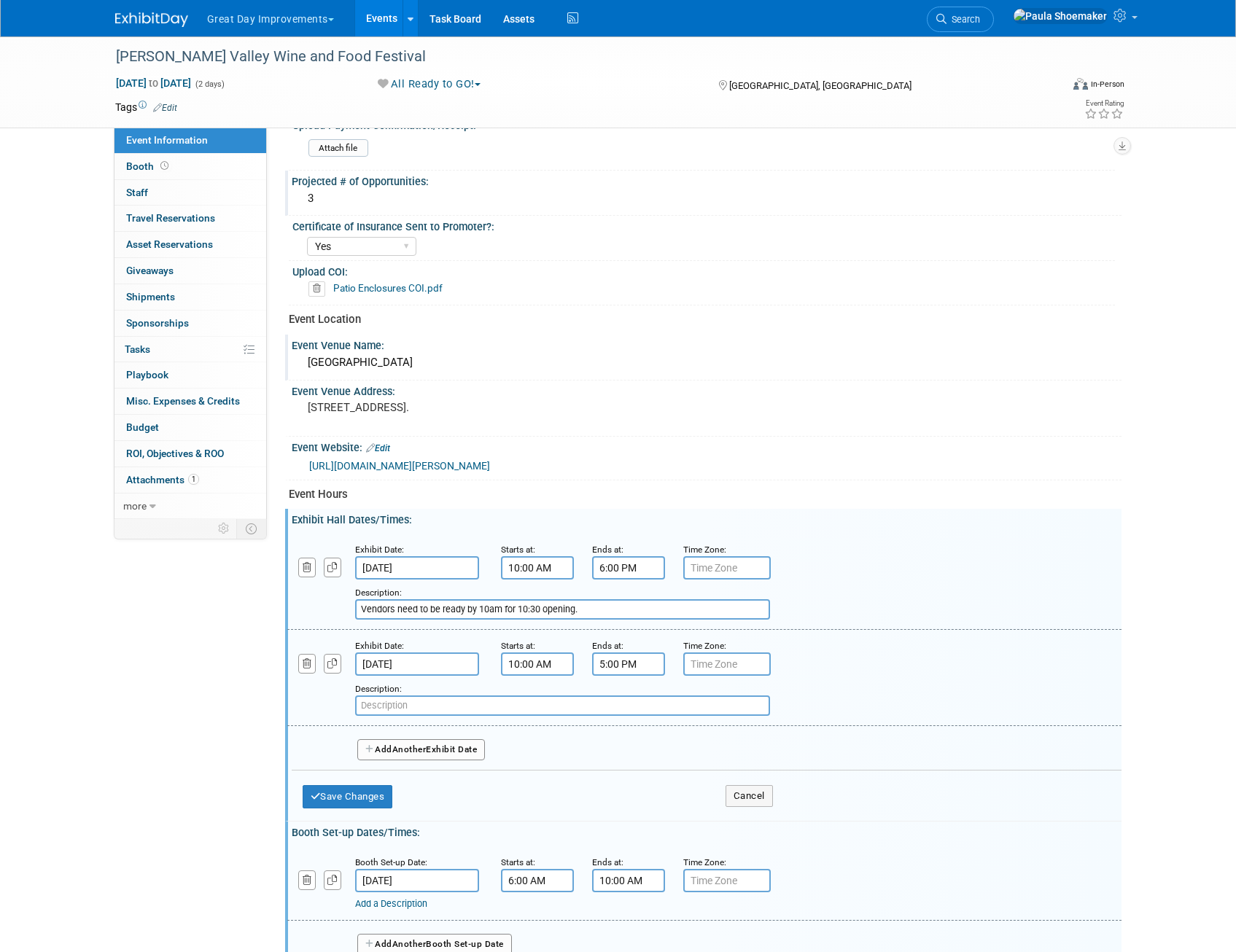
click at [383, 701] on input "text" at bounding box center [562, 705] width 415 height 20
paste input "Vendors need to be ready by 10am for 10:30 opening."
type input "Vendors need to be ready by 10am for 10:30 opening."
click at [901, 545] on div "Add a Description Description: Vendors need to be ready by 10am for 10:30 openi…" at bounding box center [703, 581] width 856 height 78
click at [361, 797] on button "Save Changes" at bounding box center [348, 797] width 91 height 24
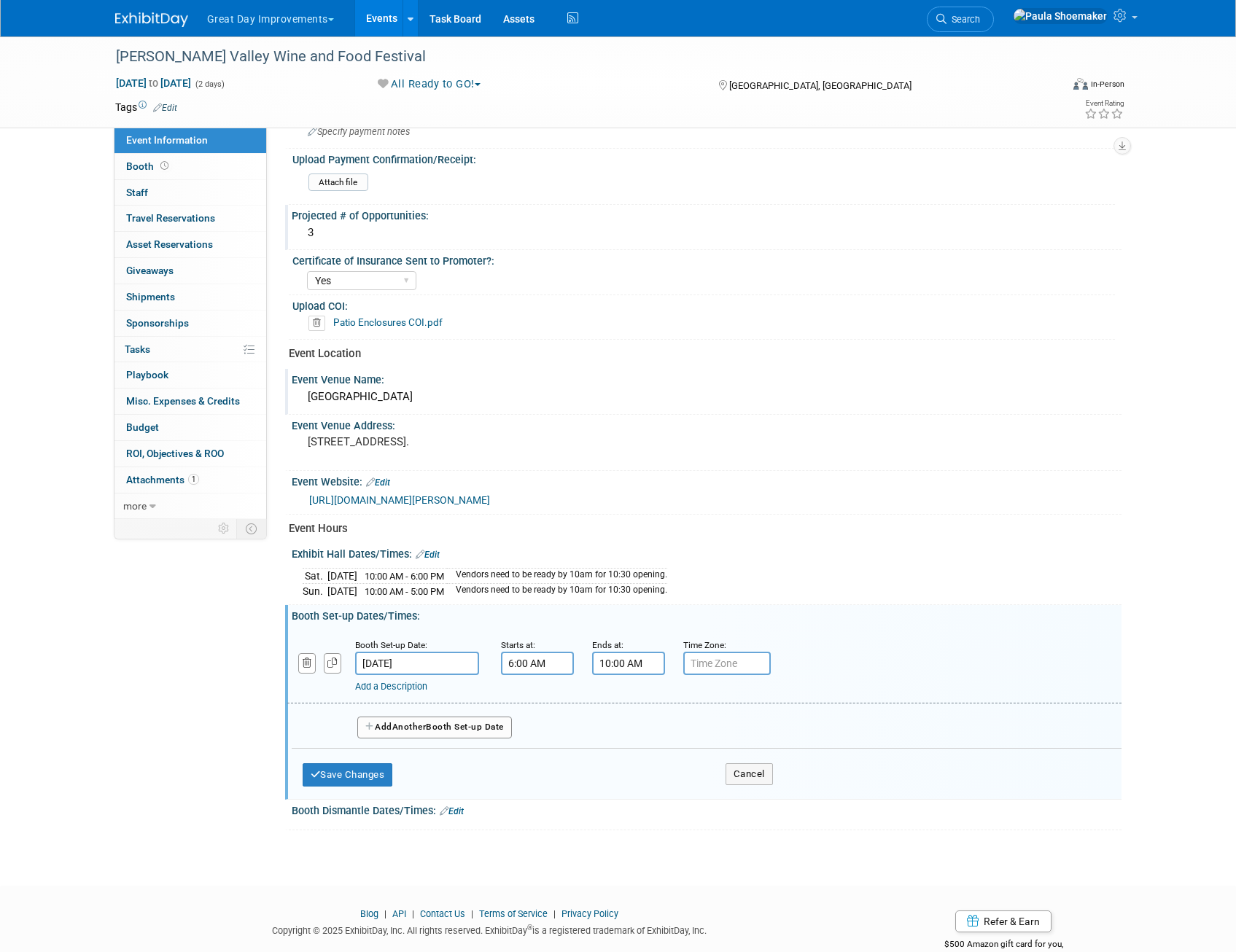
scroll to position [233, 0]
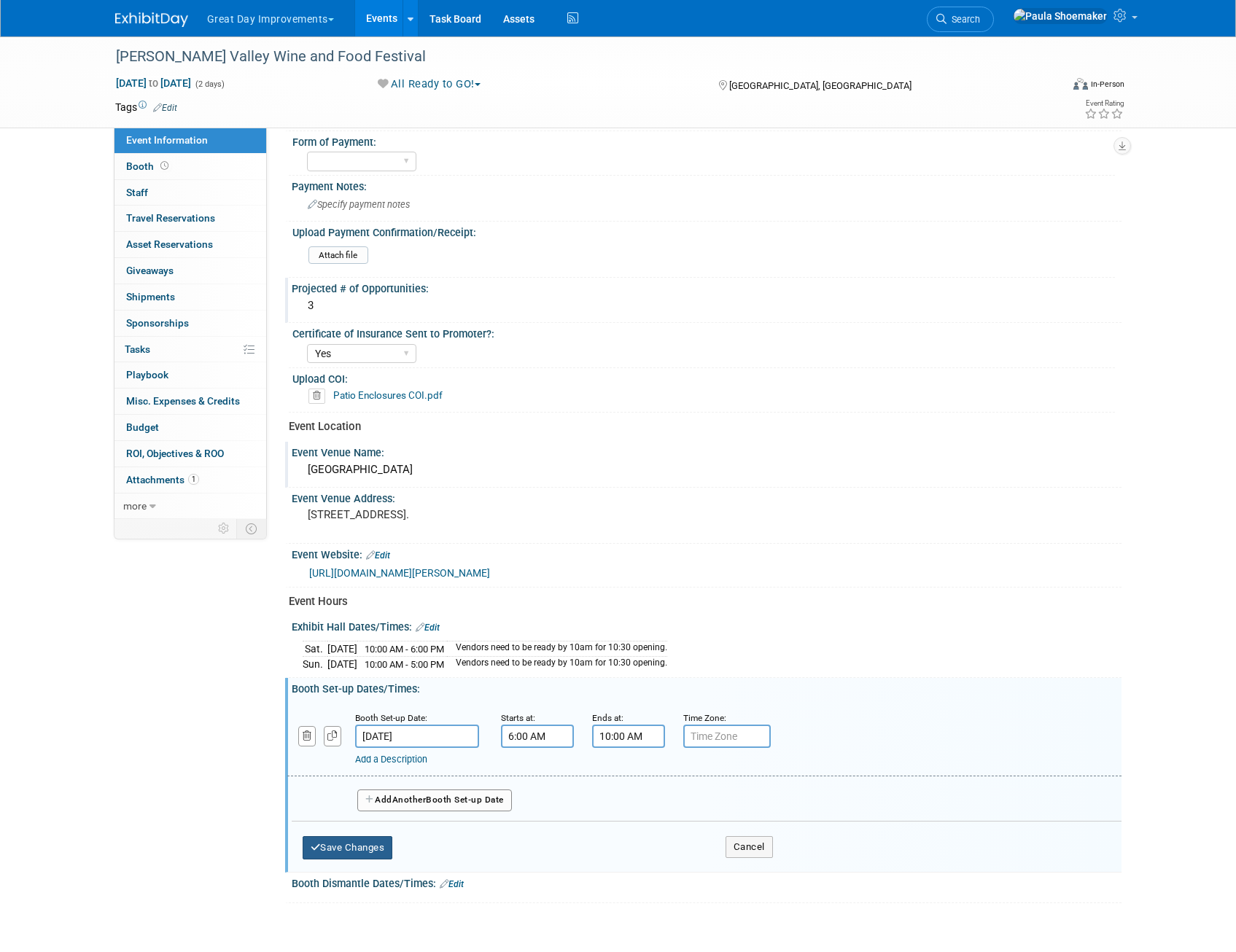
click at [358, 852] on button "Save Changes" at bounding box center [348, 848] width 91 height 24
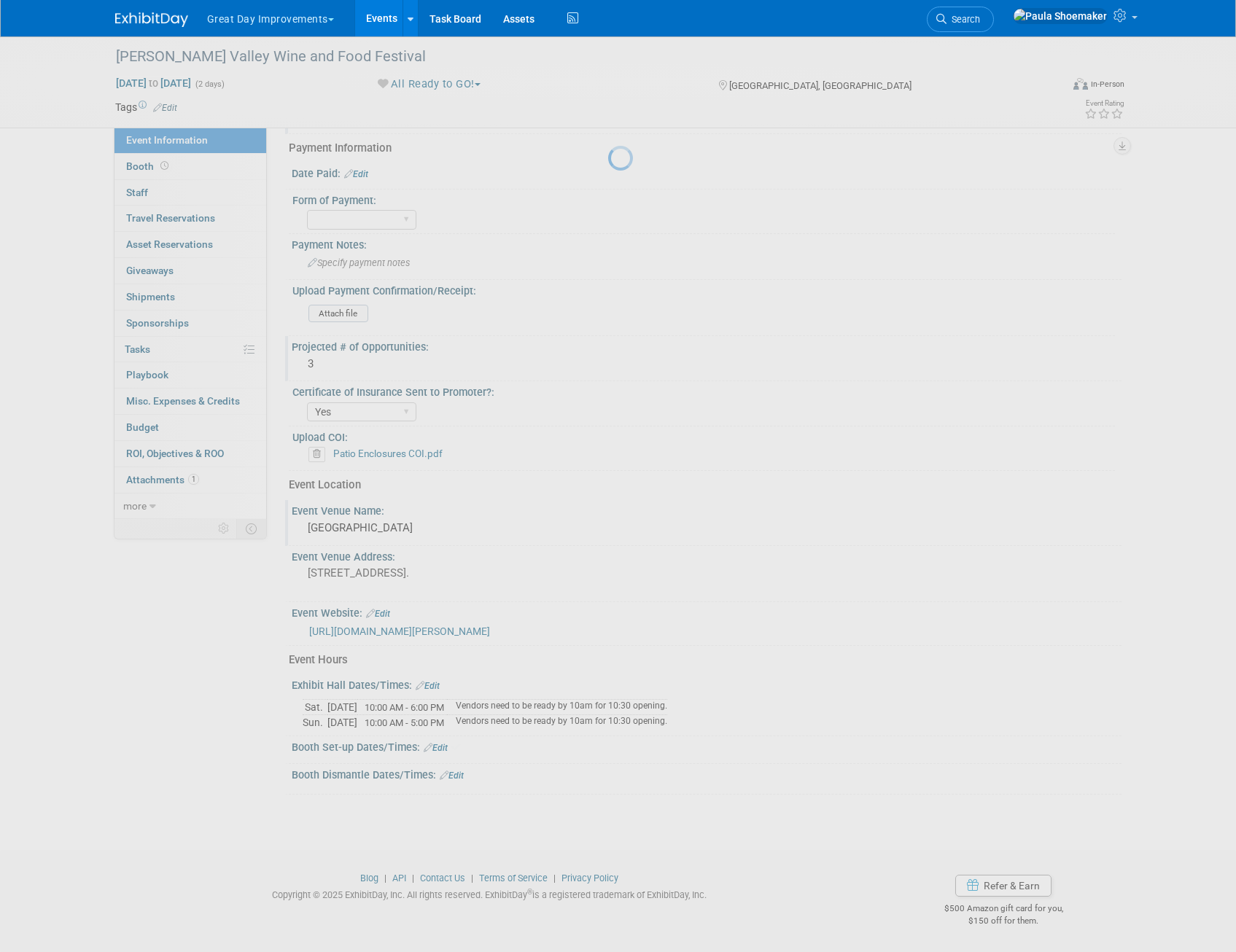
scroll to position [172, 0]
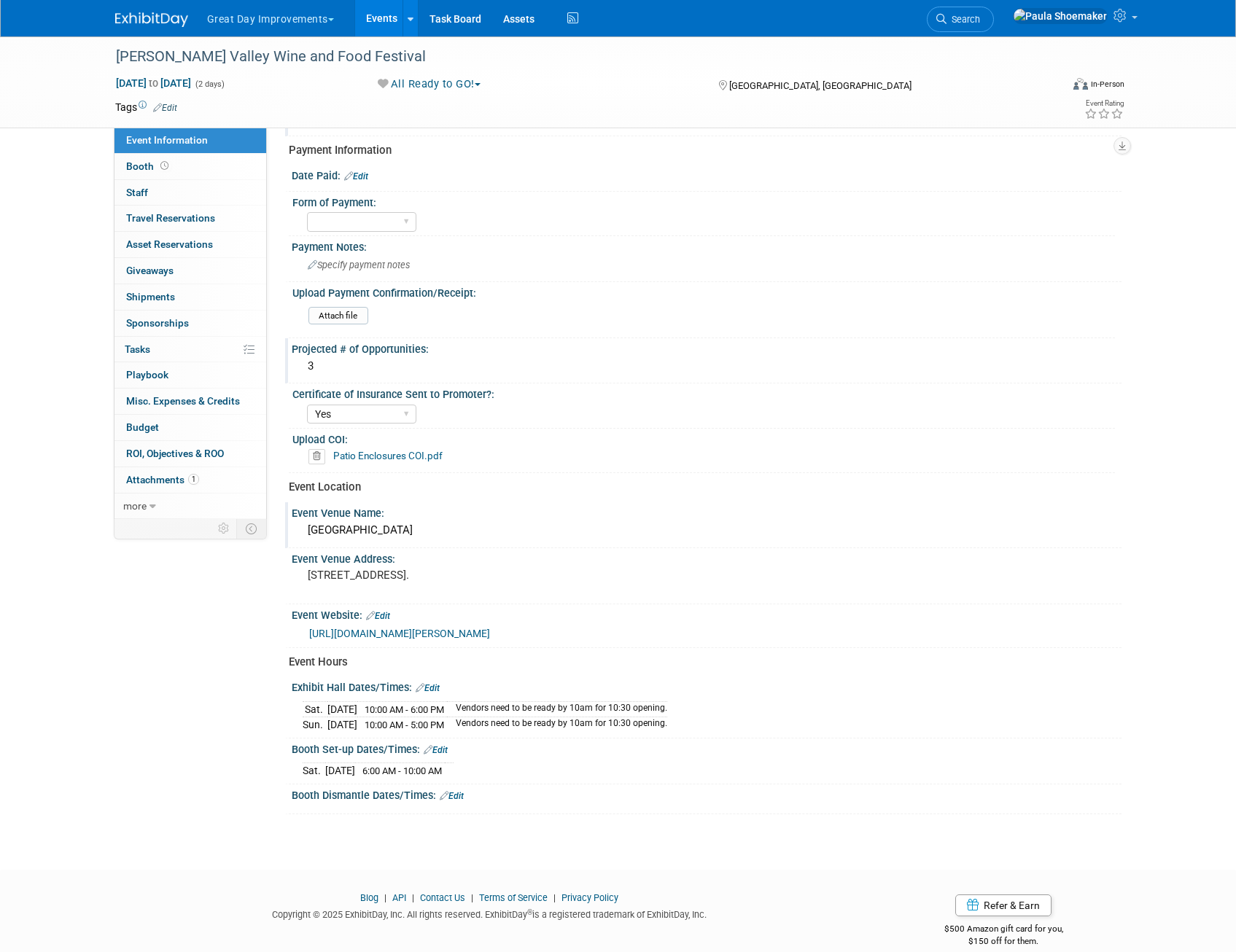
click at [458, 794] on link "Edit" at bounding box center [451, 796] width 25 height 10
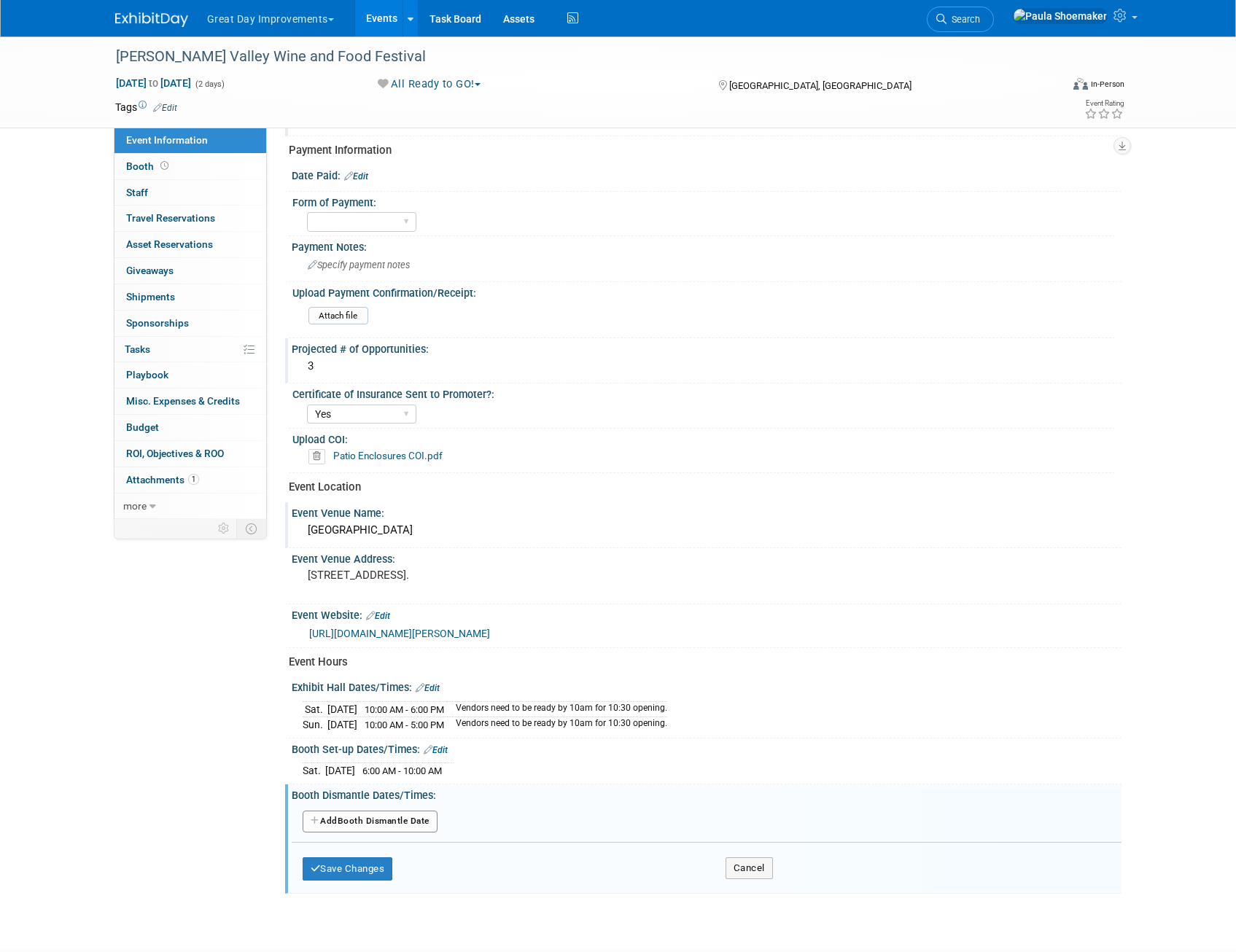
click at [325, 820] on button "Add Another Booth Dismantle Date" at bounding box center [369, 821] width 135 height 22
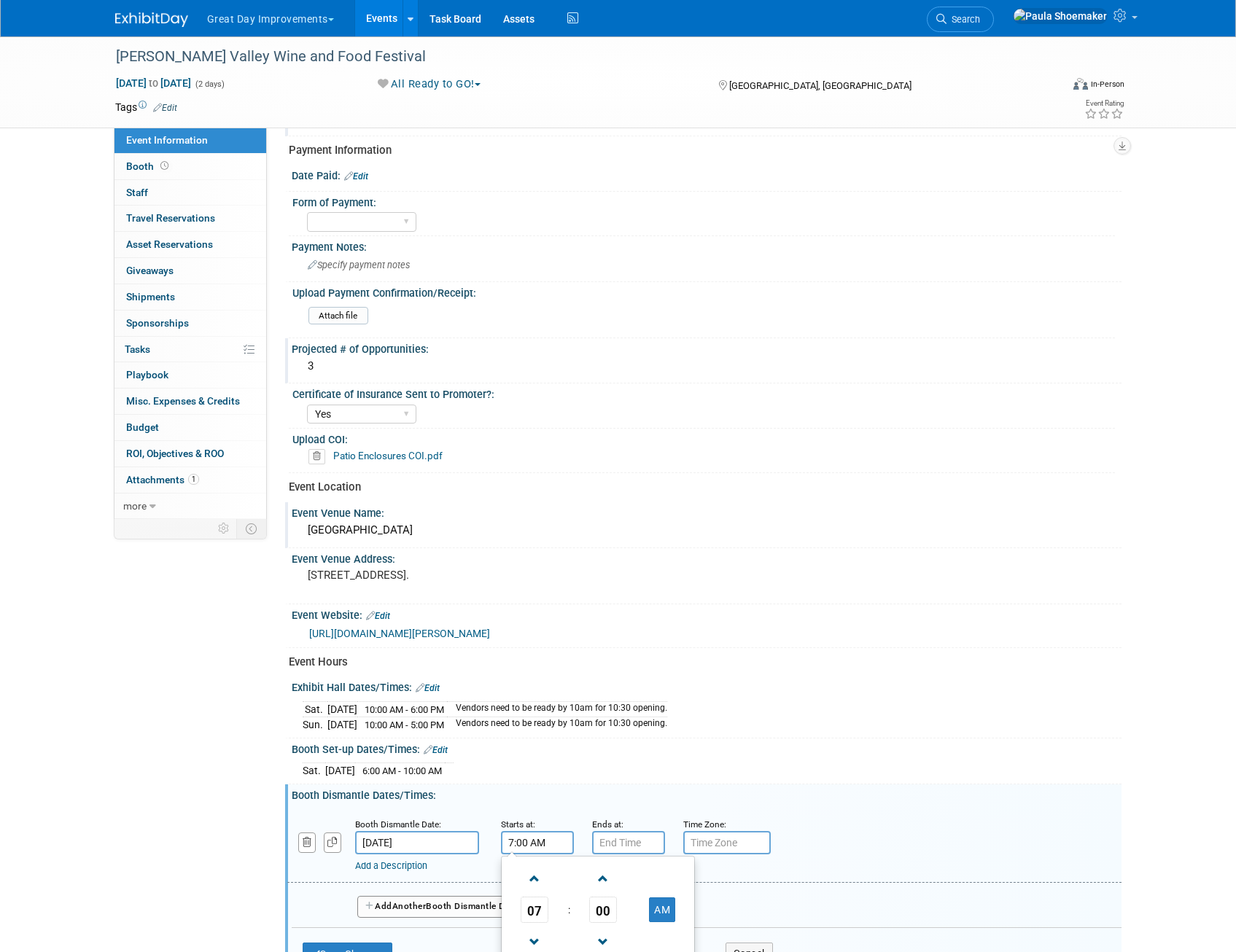
click at [548, 843] on input "7:00 AM" at bounding box center [537, 843] width 73 height 24
click at [538, 934] on span at bounding box center [535, 942] width 25 height 25
click at [666, 908] on button "AM" at bounding box center [662, 909] width 26 height 25
type input "5:00 PM"
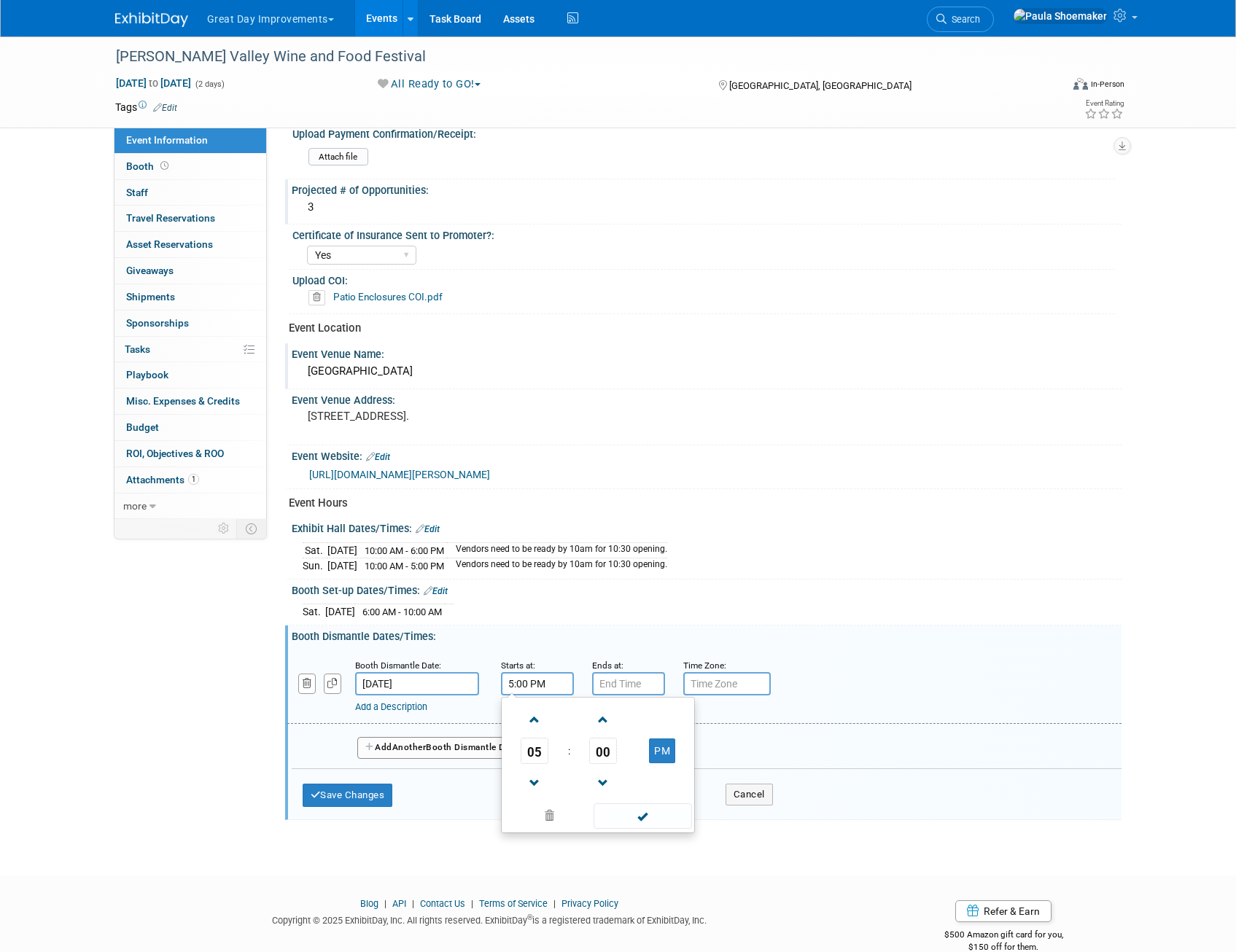
scroll to position [356, 0]
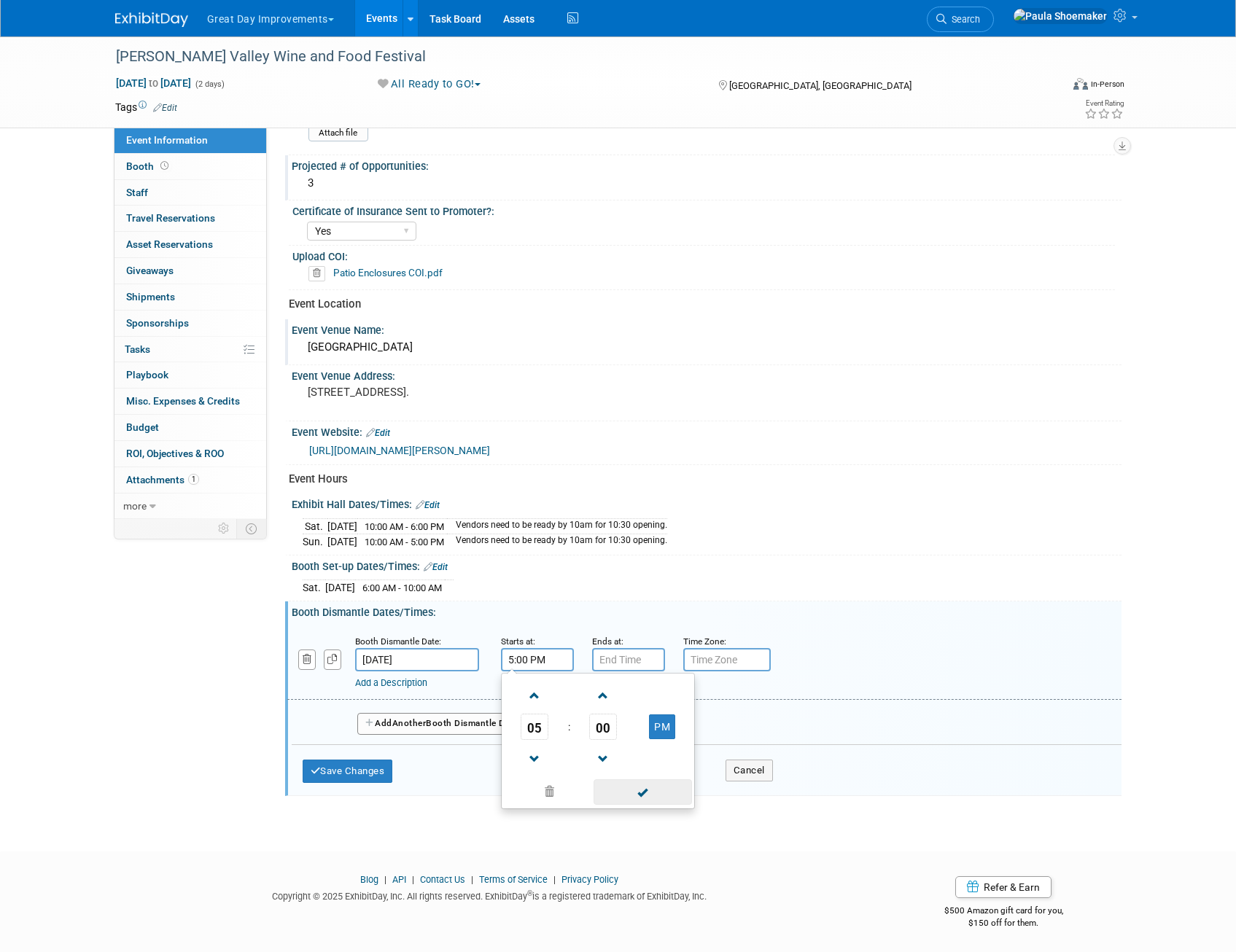
click at [641, 793] on span at bounding box center [643, 792] width 98 height 25
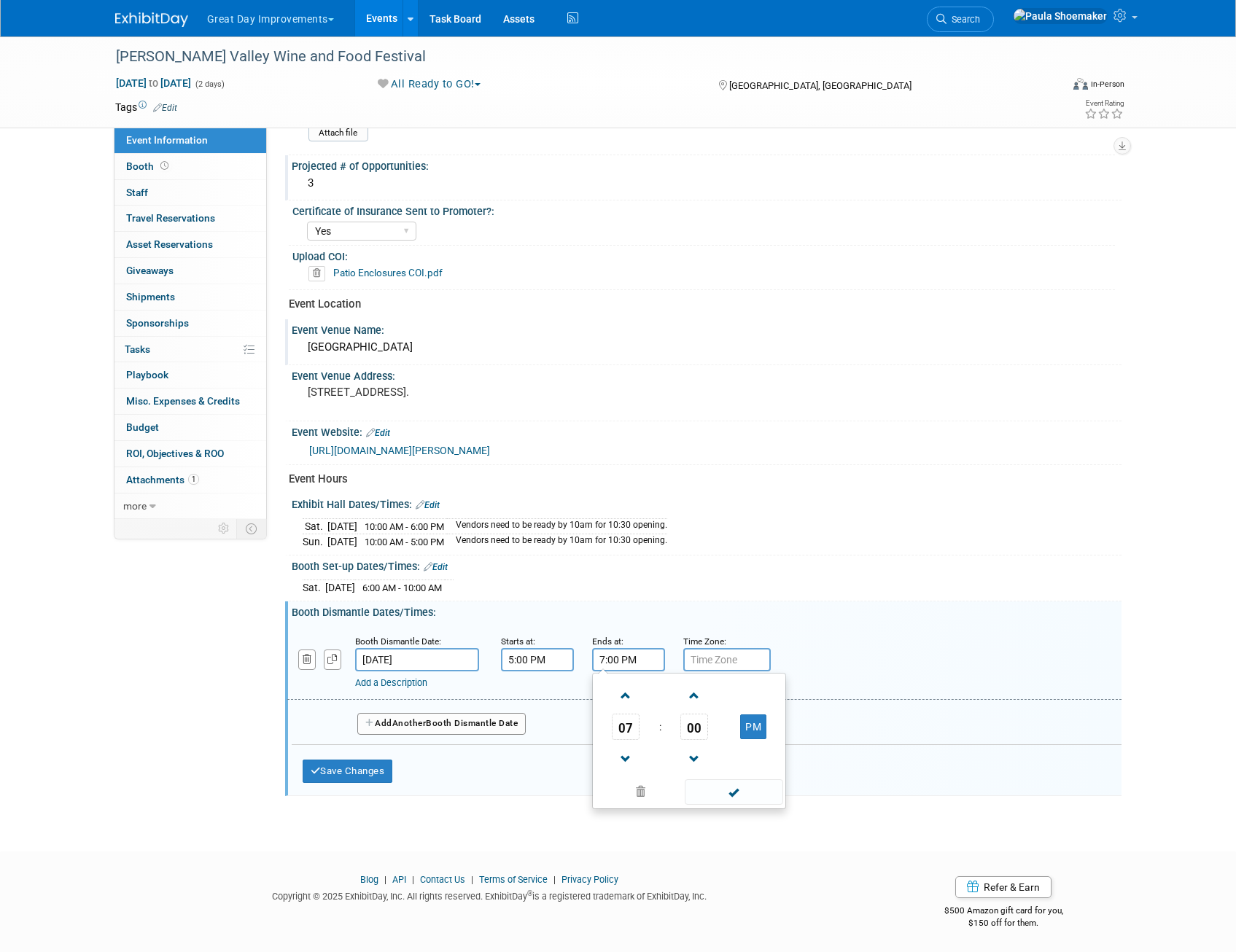
click at [606, 656] on input "7:00 PM" at bounding box center [628, 660] width 73 height 24
click at [627, 758] on span at bounding box center [626, 760] width 25 height 25
click at [695, 731] on span "00" at bounding box center [694, 727] width 28 height 26
click at [721, 740] on td "30" at bounding box center [711, 735] width 46 height 39
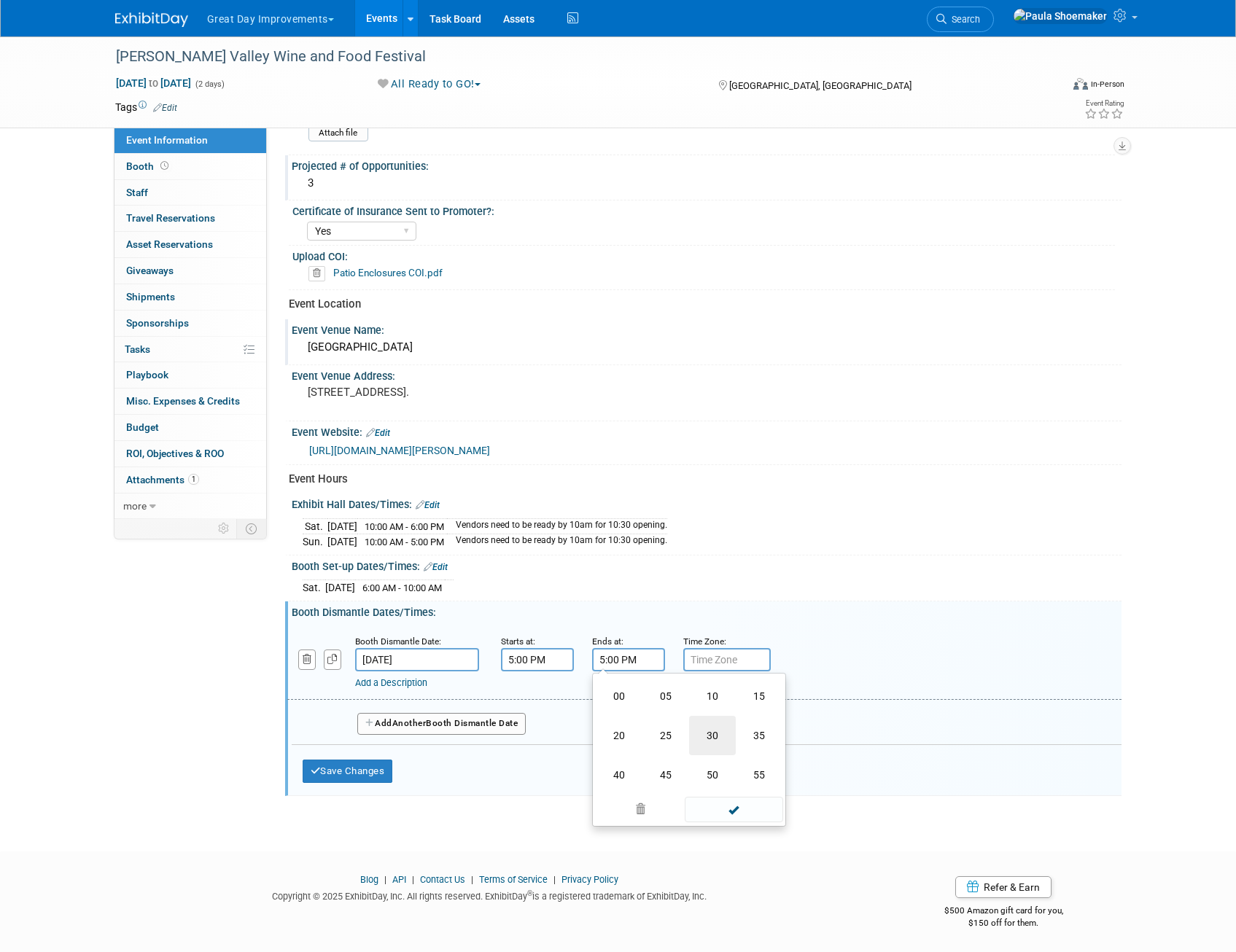
type input "5:30 PM"
click at [728, 794] on span at bounding box center [733, 792] width 98 height 25
click at [376, 770] on button "Save Changes" at bounding box center [348, 771] width 91 height 24
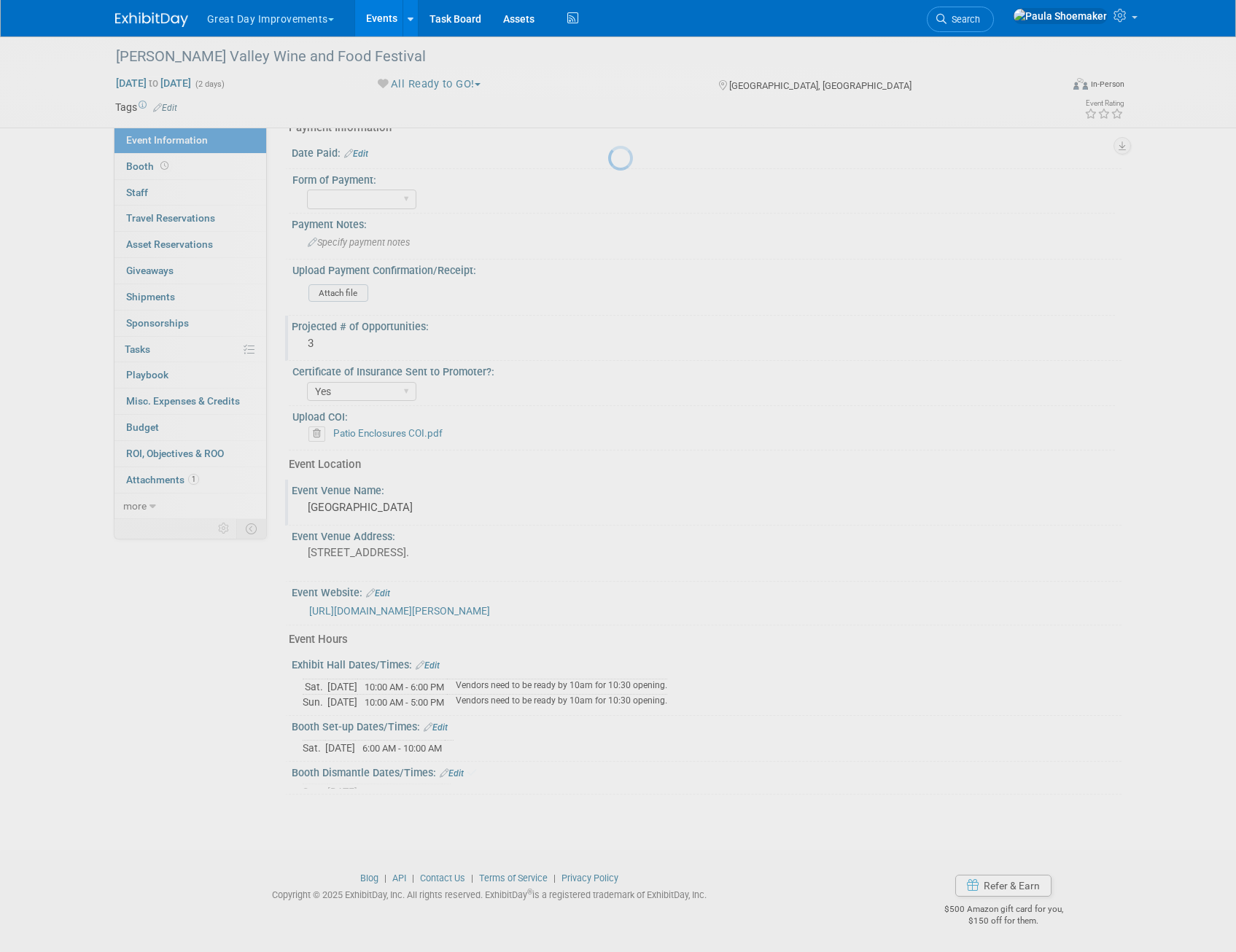
scroll to position [187, 0]
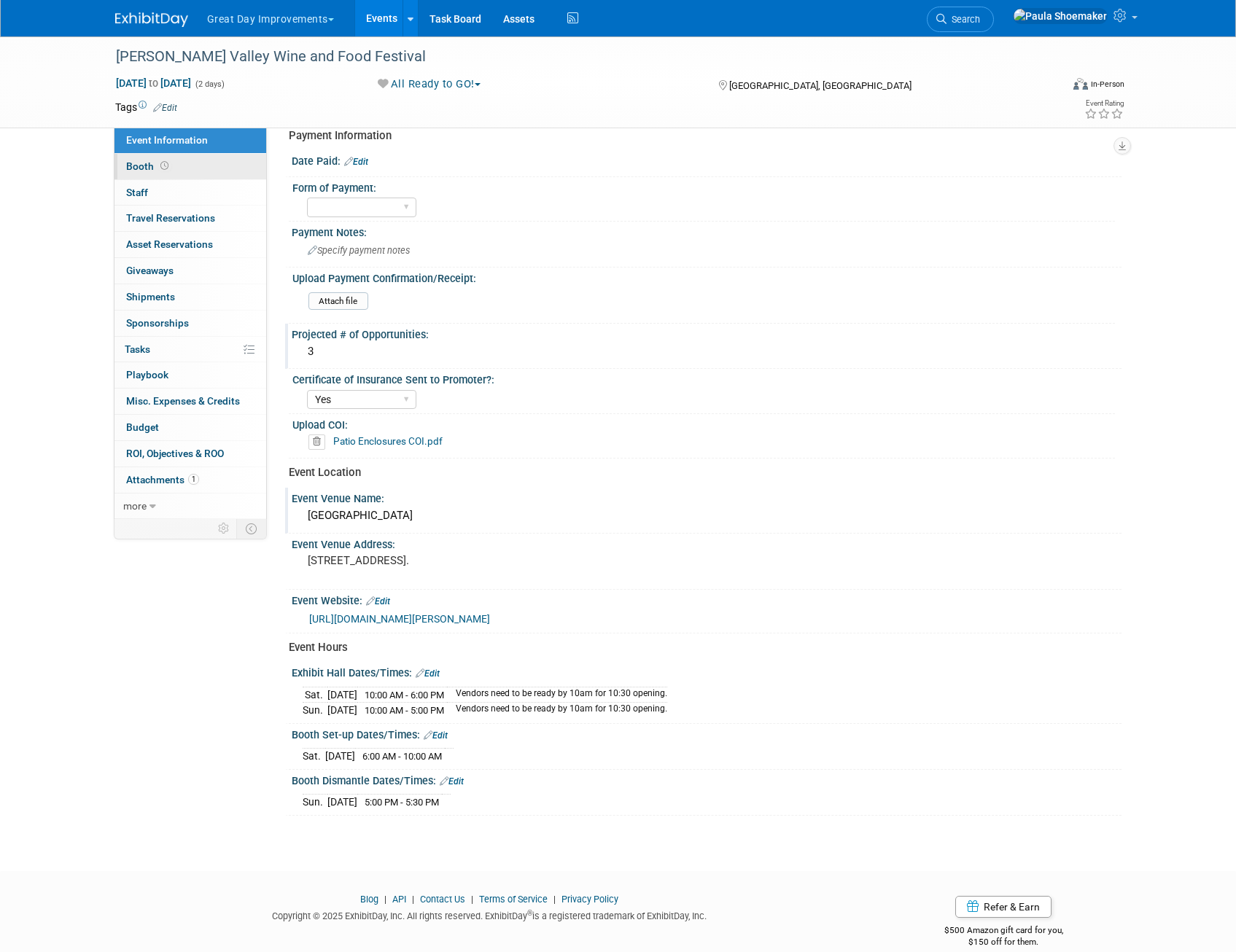
click at [126, 167] on span "Booth" at bounding box center [149, 166] width 45 height 12
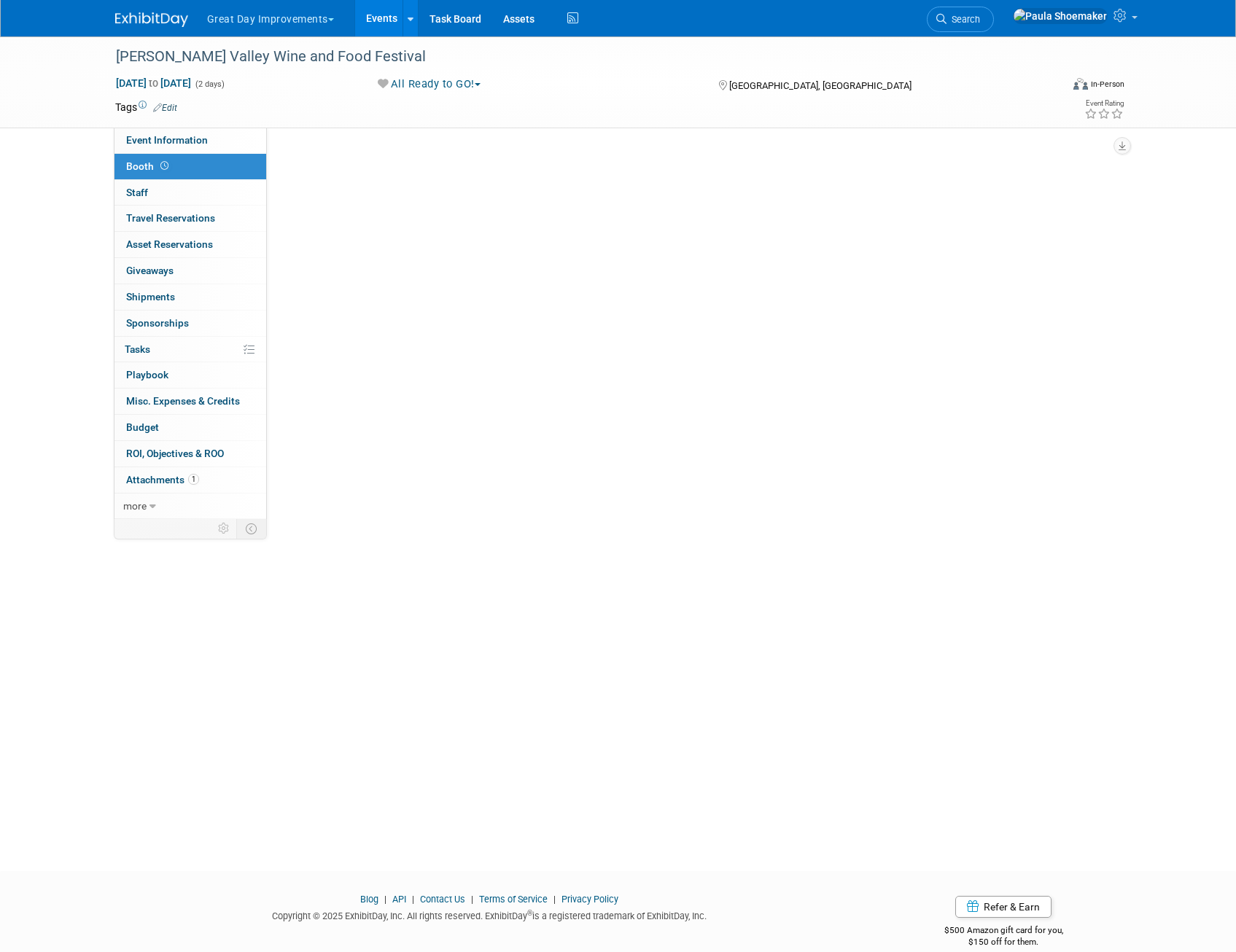
scroll to position [0, 0]
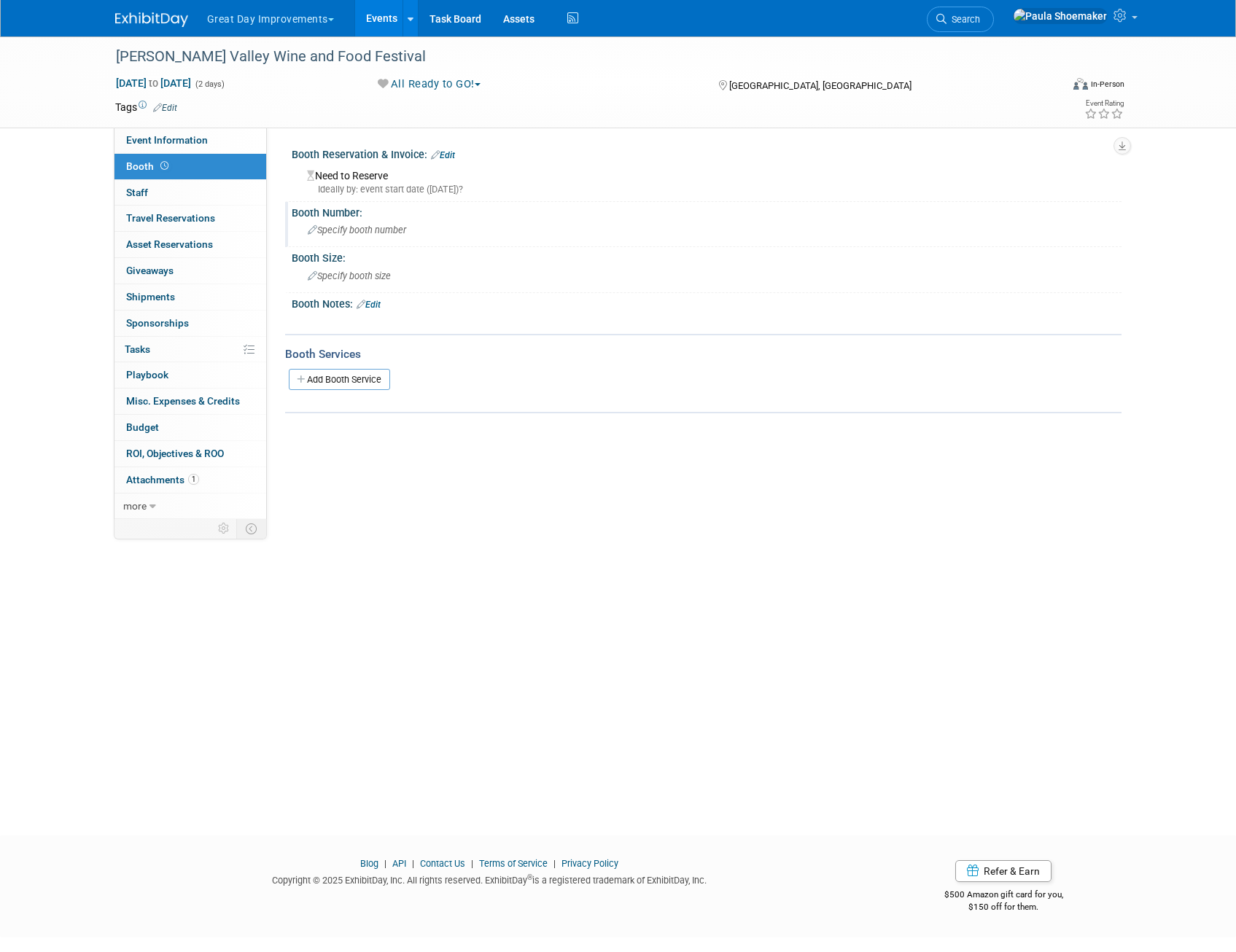
click at [344, 232] on span "Specify booth number" at bounding box center [357, 230] width 98 height 11
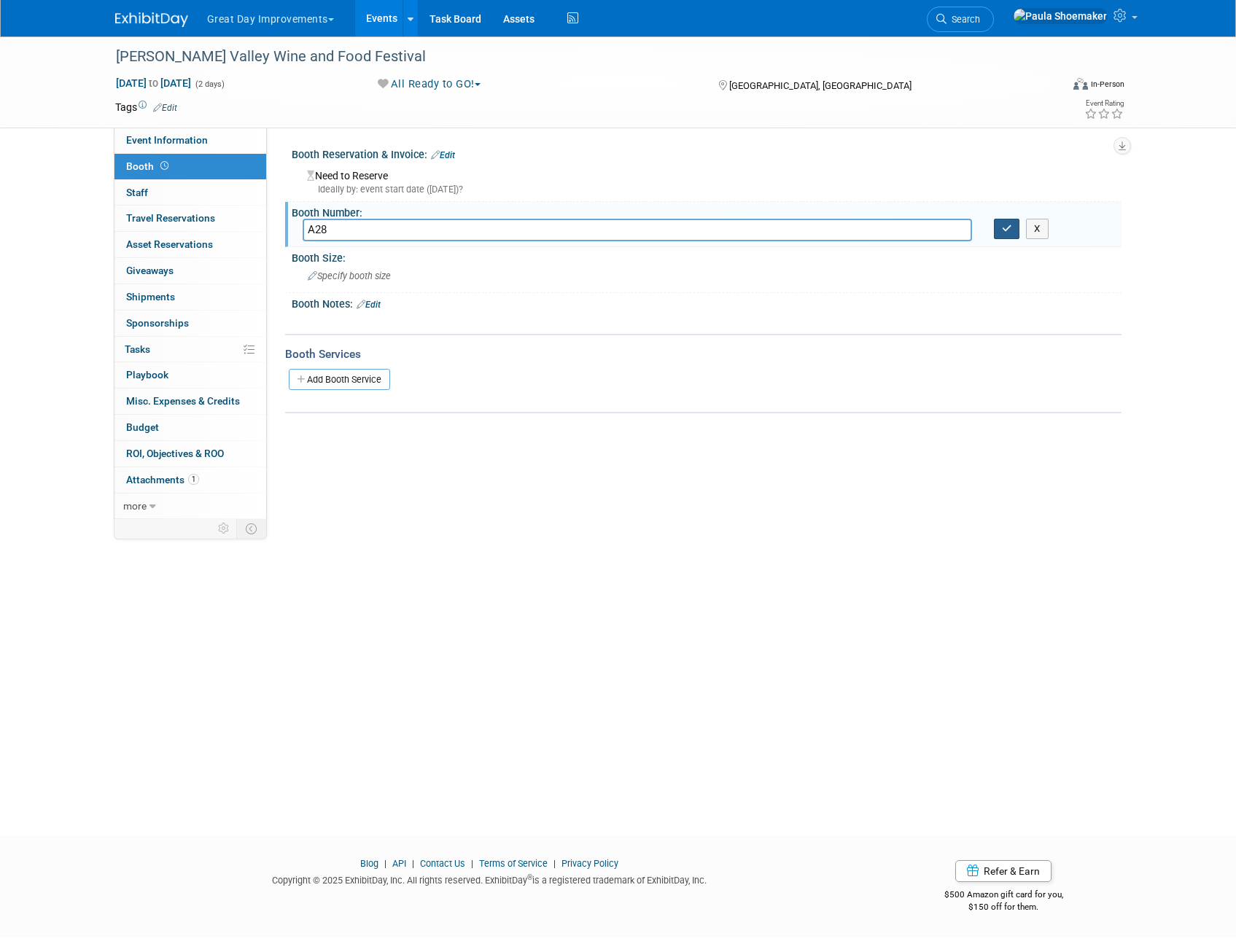
type input "A28"
click at [1004, 228] on icon "button" at bounding box center [1006, 229] width 10 height 9
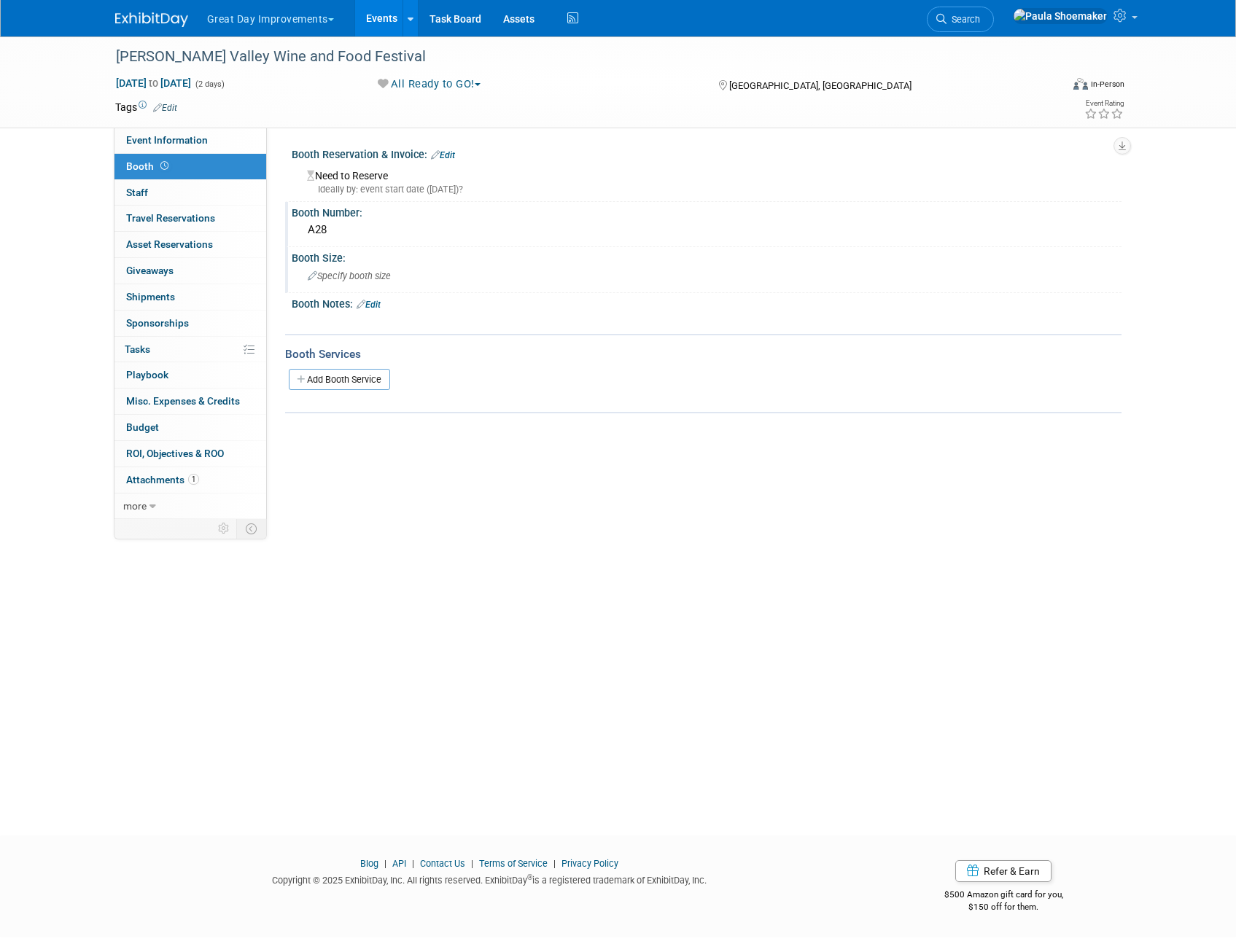
click at [351, 286] on div "Specify booth size" at bounding box center [706, 276] width 808 height 23
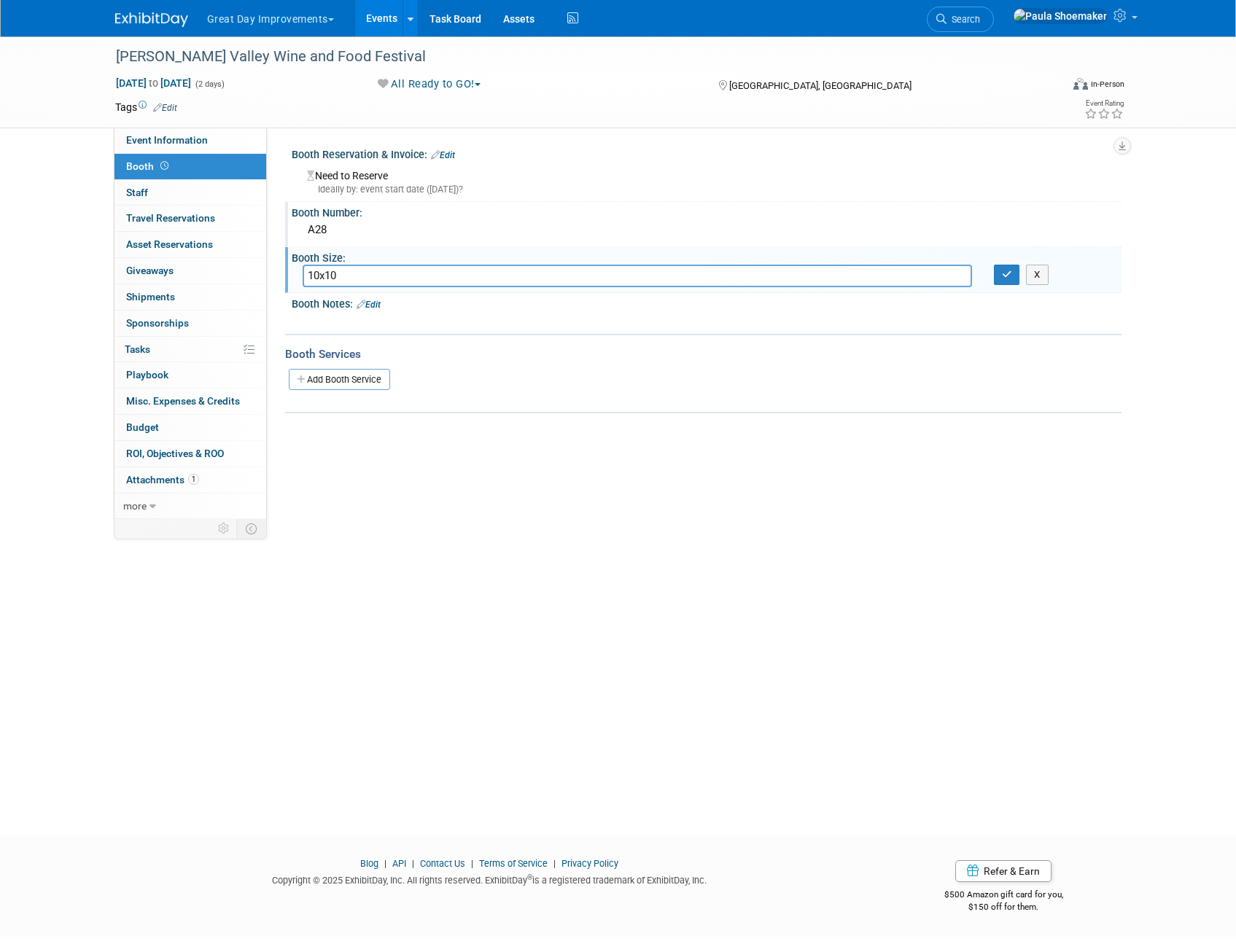
type input "10x10"
click at [384, 305] on div "Booth Notes: Edit" at bounding box center [706, 302] width 829 height 19
click at [378, 303] on link "Edit" at bounding box center [368, 304] width 25 height 10
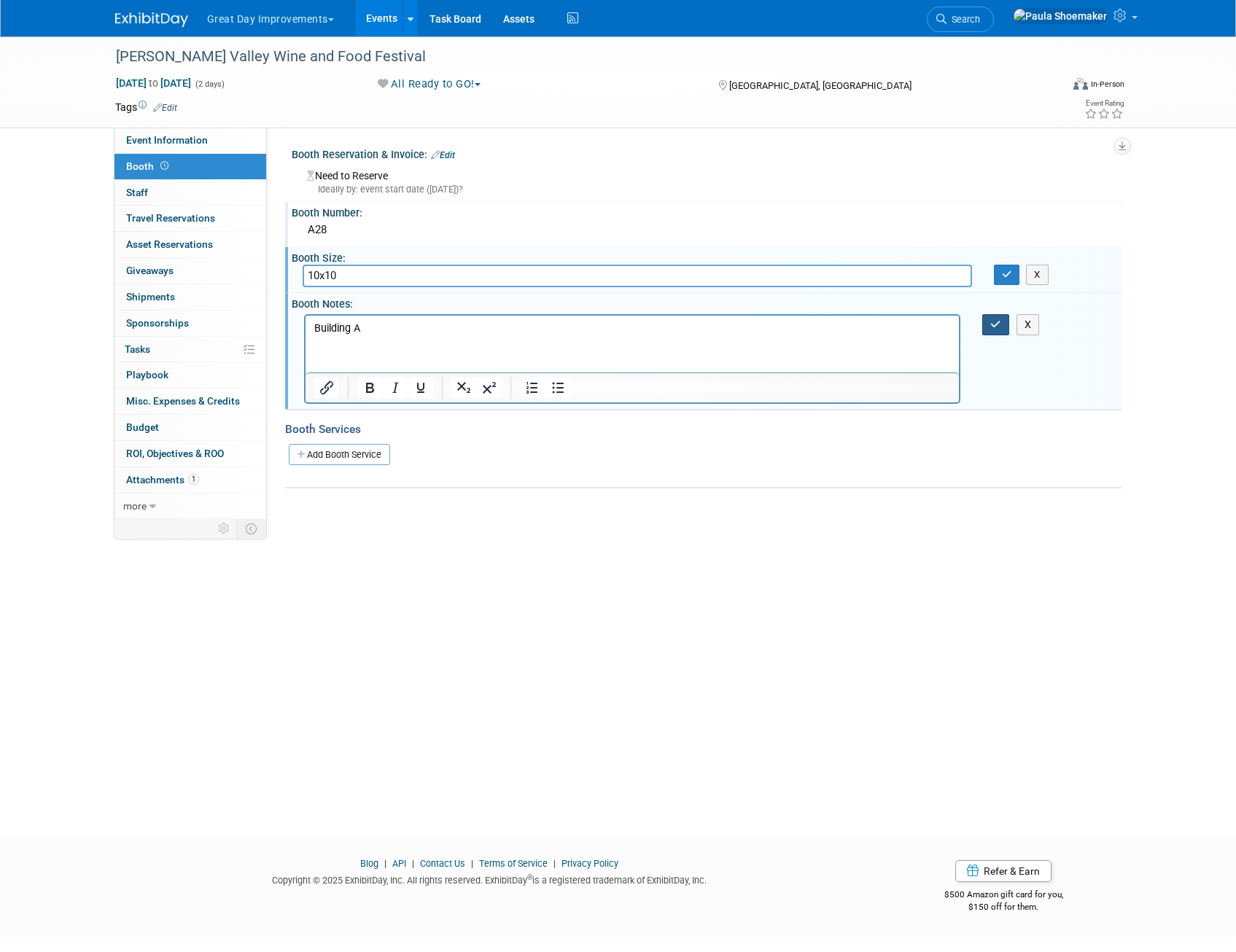
drag, startPoint x: 995, startPoint y: 326, endPoint x: 1009, endPoint y: 299, distance: 30.4
click at [996, 322] on icon "button" at bounding box center [996, 324] width 11 height 10
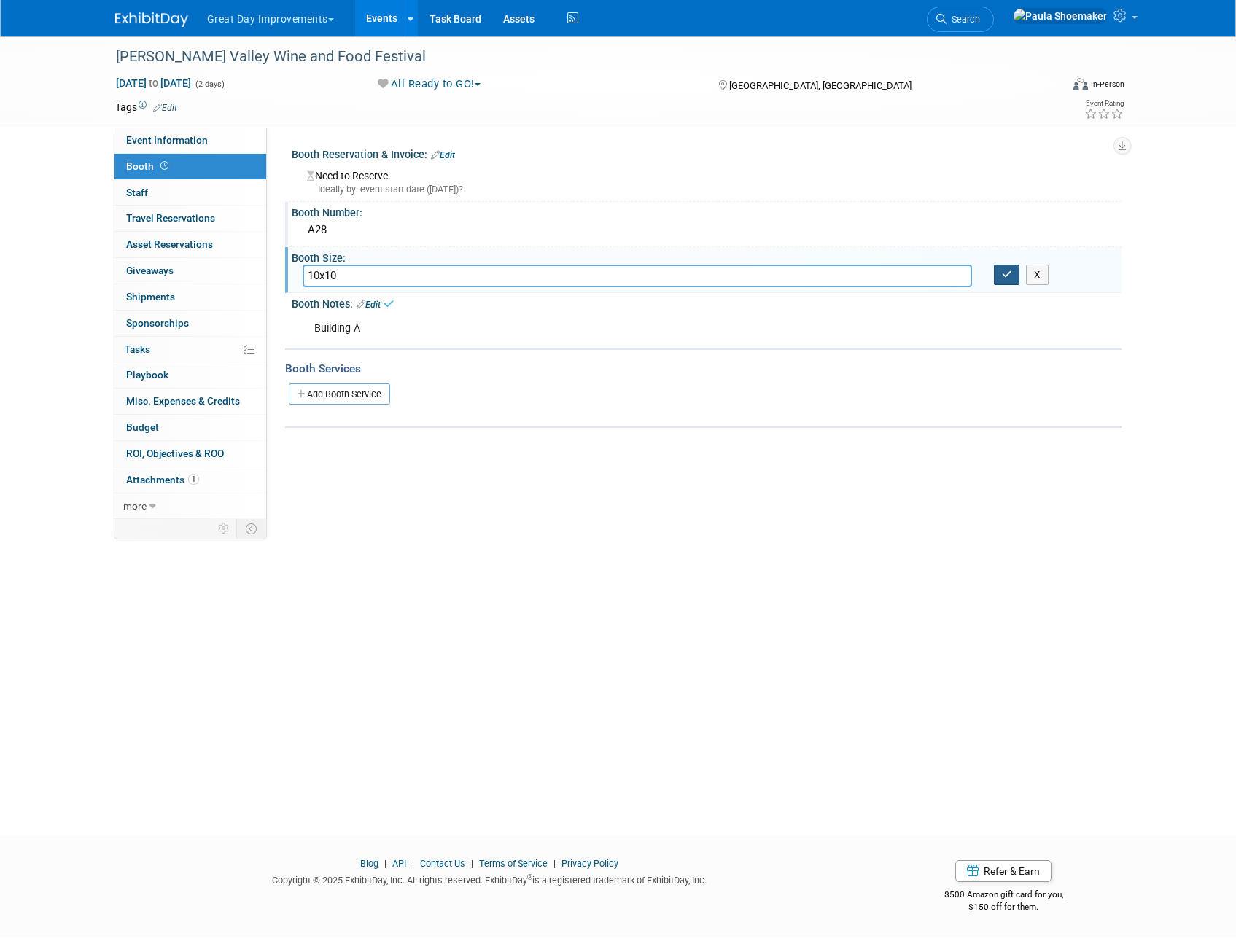
click at [1011, 276] on icon "button" at bounding box center [1006, 274] width 10 height 9
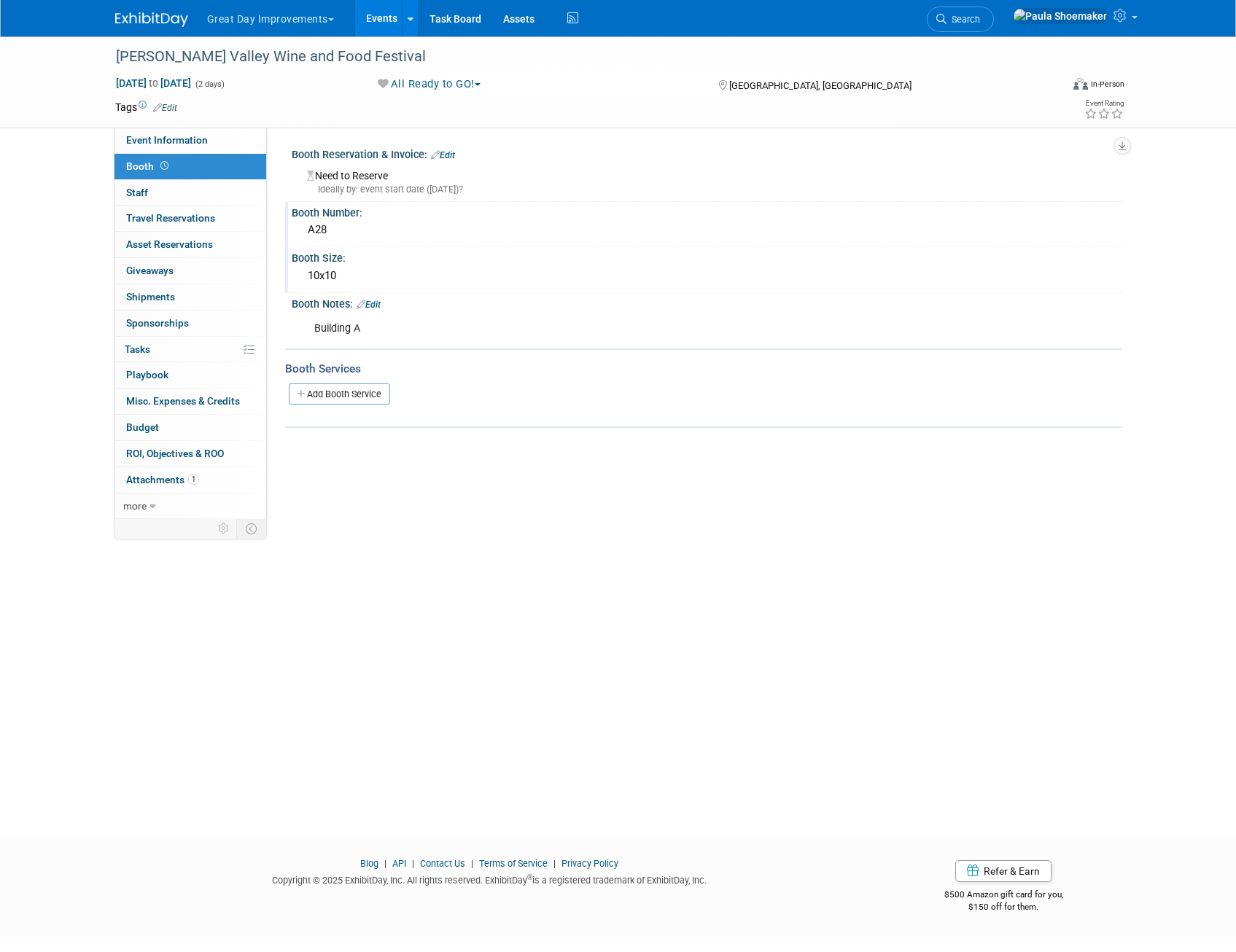
click at [450, 150] on link "Edit" at bounding box center [443, 154] width 25 height 10
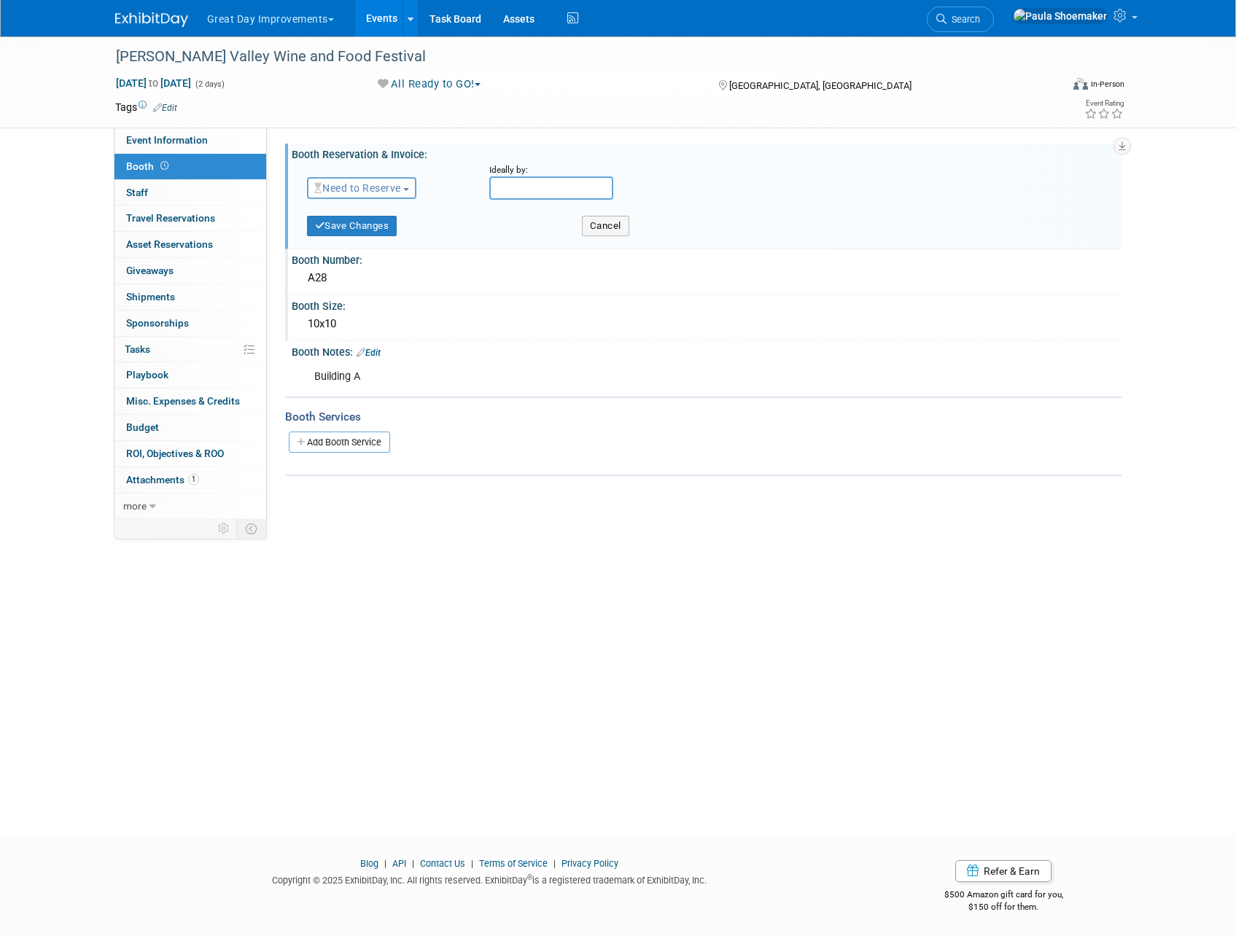
click at [401, 191] on span "Need to Reserve" at bounding box center [358, 188] width 87 height 12
click at [351, 233] on link "Reserved" at bounding box center [386, 233] width 156 height 20
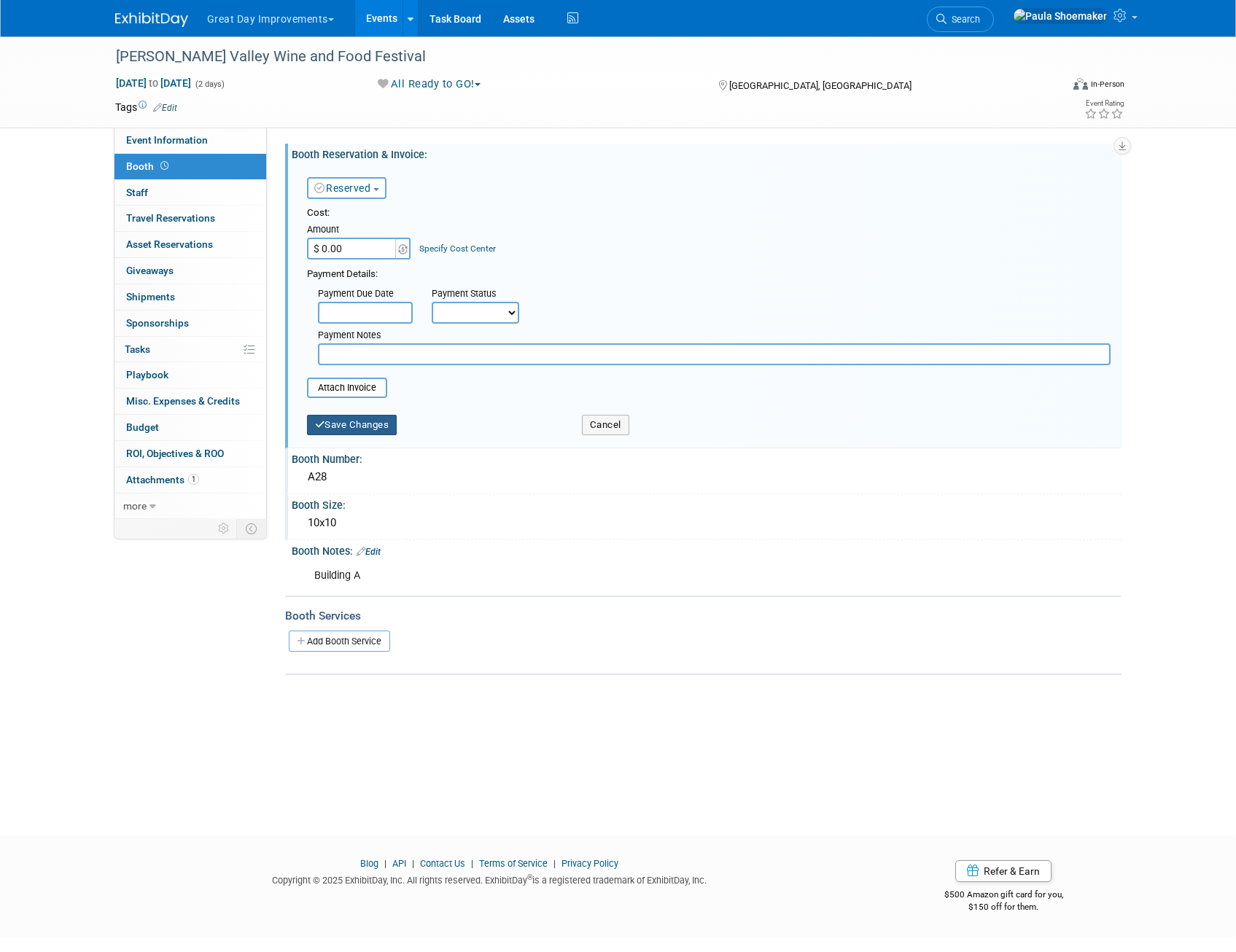
click at [344, 428] on button "Save Changes" at bounding box center [352, 425] width 91 height 20
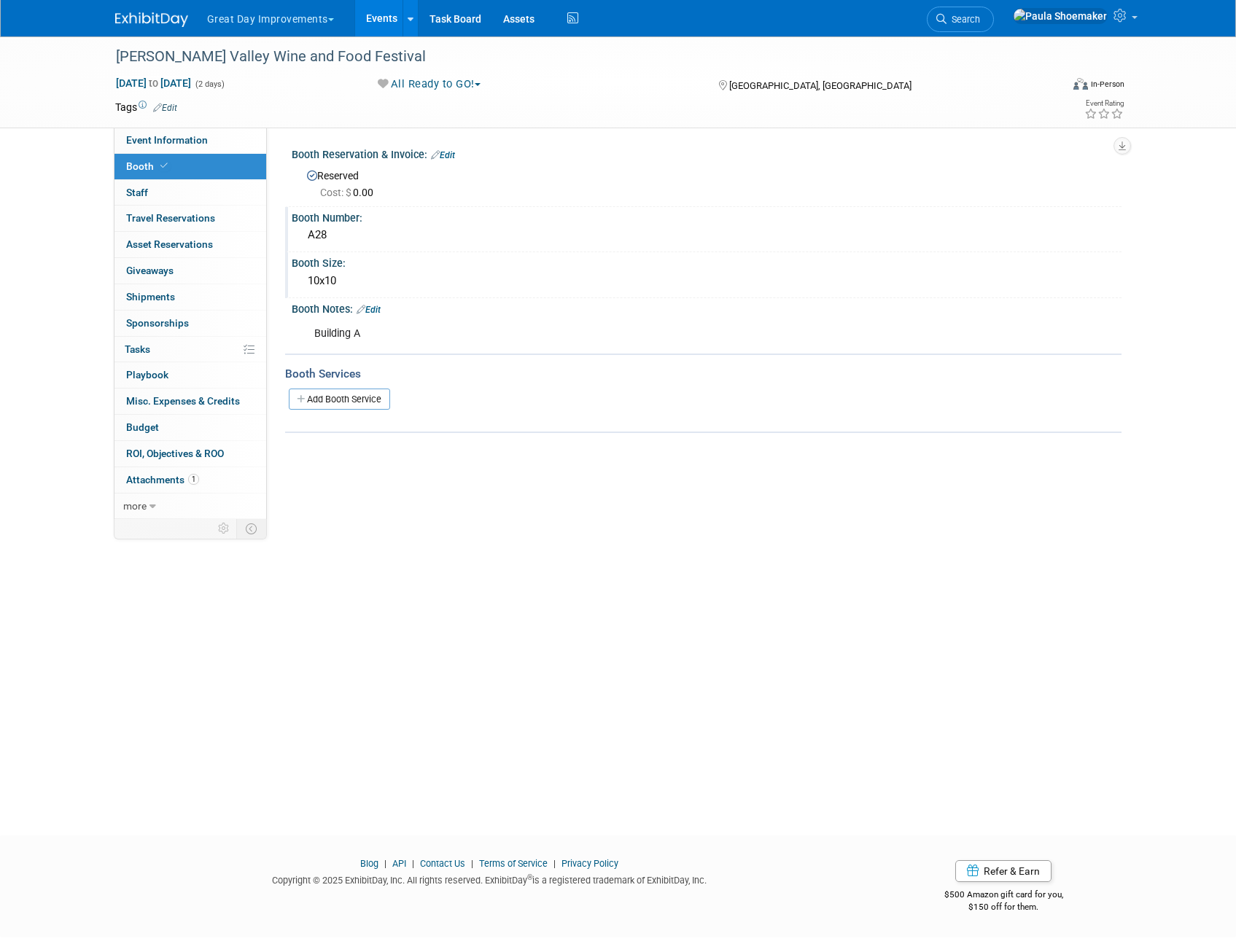
click at [346, 278] on div "10x10" at bounding box center [706, 280] width 808 height 23
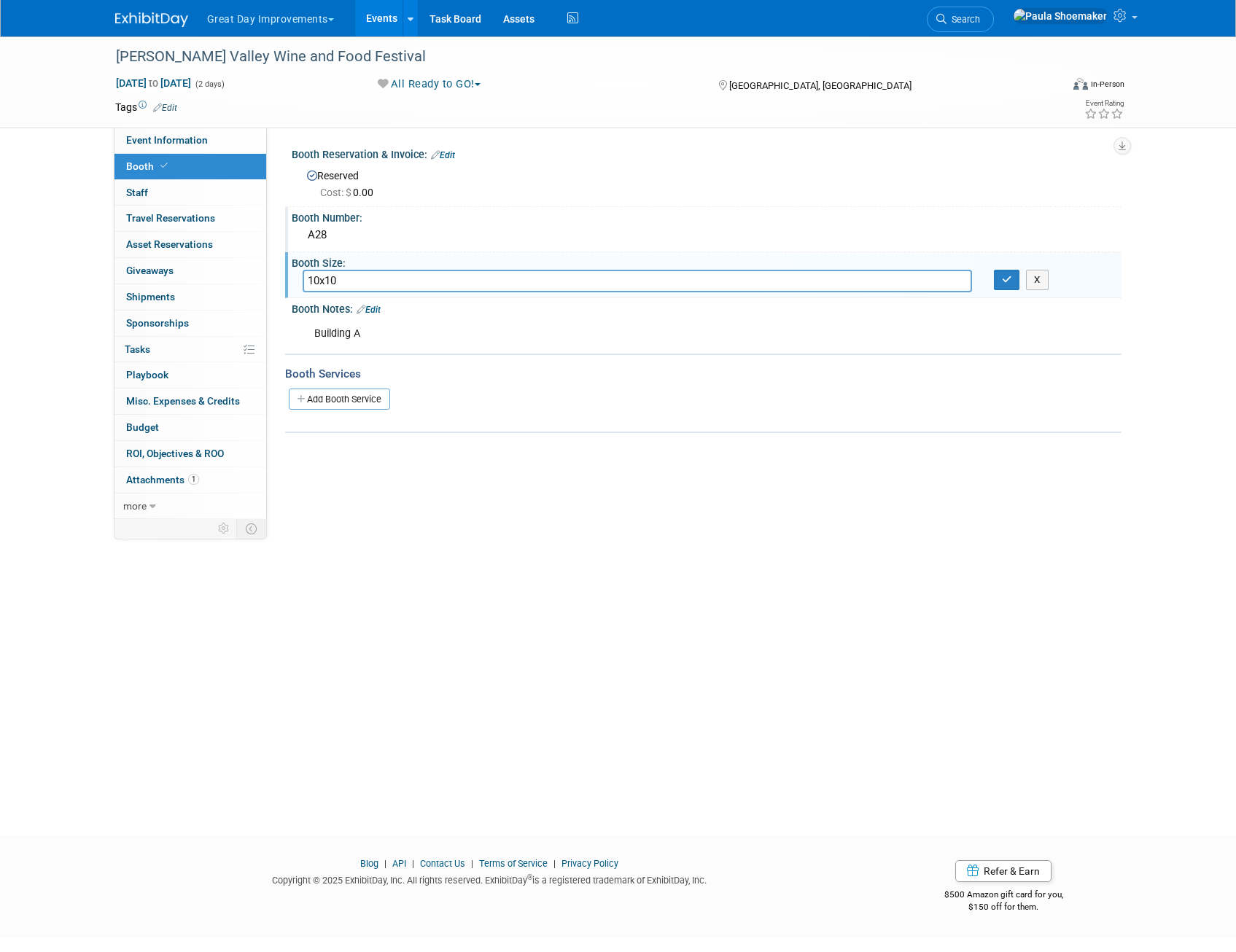
click at [317, 280] on input "10x10" at bounding box center [637, 280] width 670 height 23
type input "8x10"
click at [788, 462] on div "Event Information Region: GC MA MW MTW NE NEW OV PL PNW SA SE SC UMW FL Branch:…" at bounding box center [694, 323] width 855 height 391
click at [1010, 275] on icon "button" at bounding box center [1006, 280] width 10 height 9
